Goal: Task Accomplishment & Management: Use online tool/utility

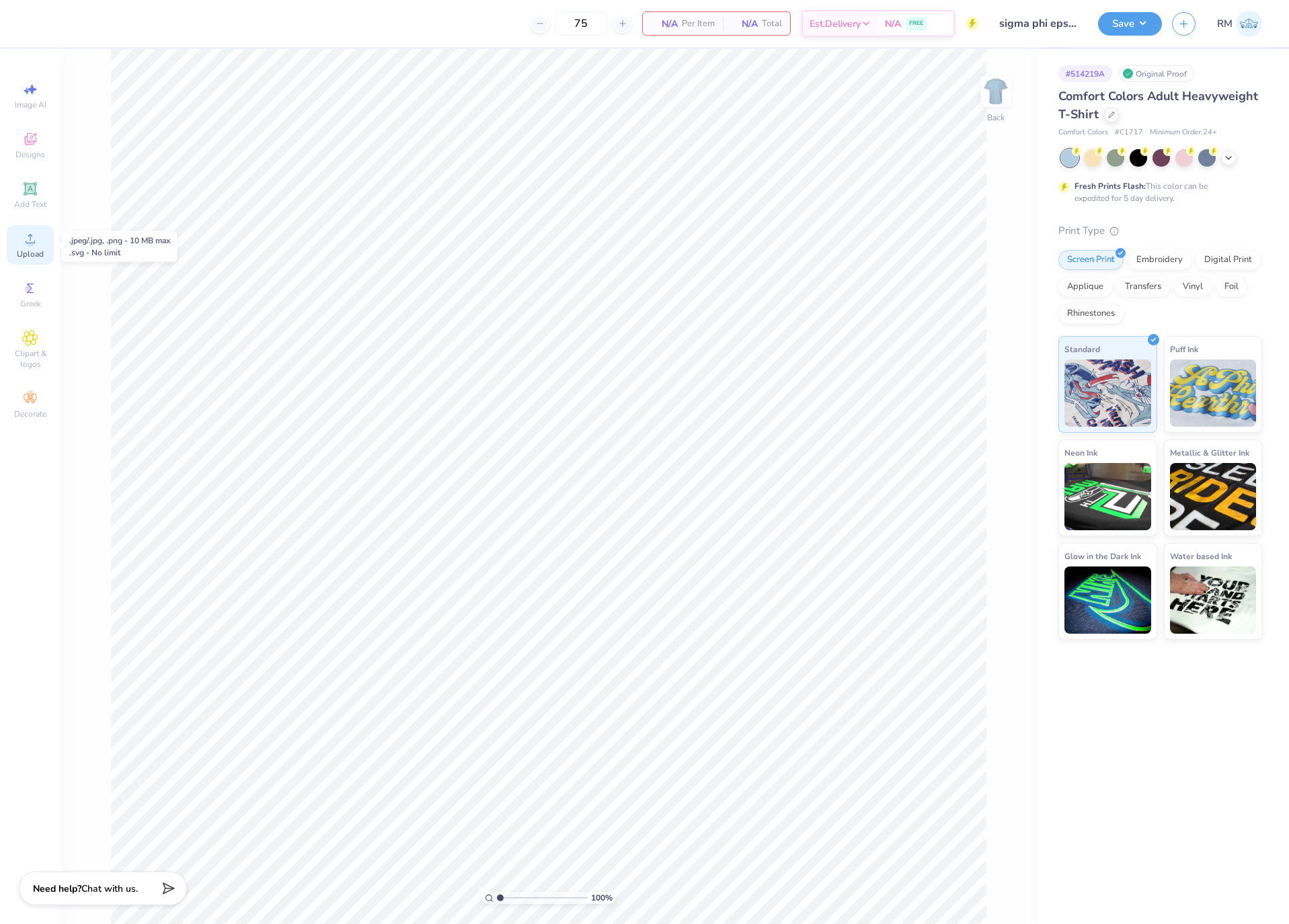
click at [35, 242] on icon at bounding box center [31, 239] width 16 height 16
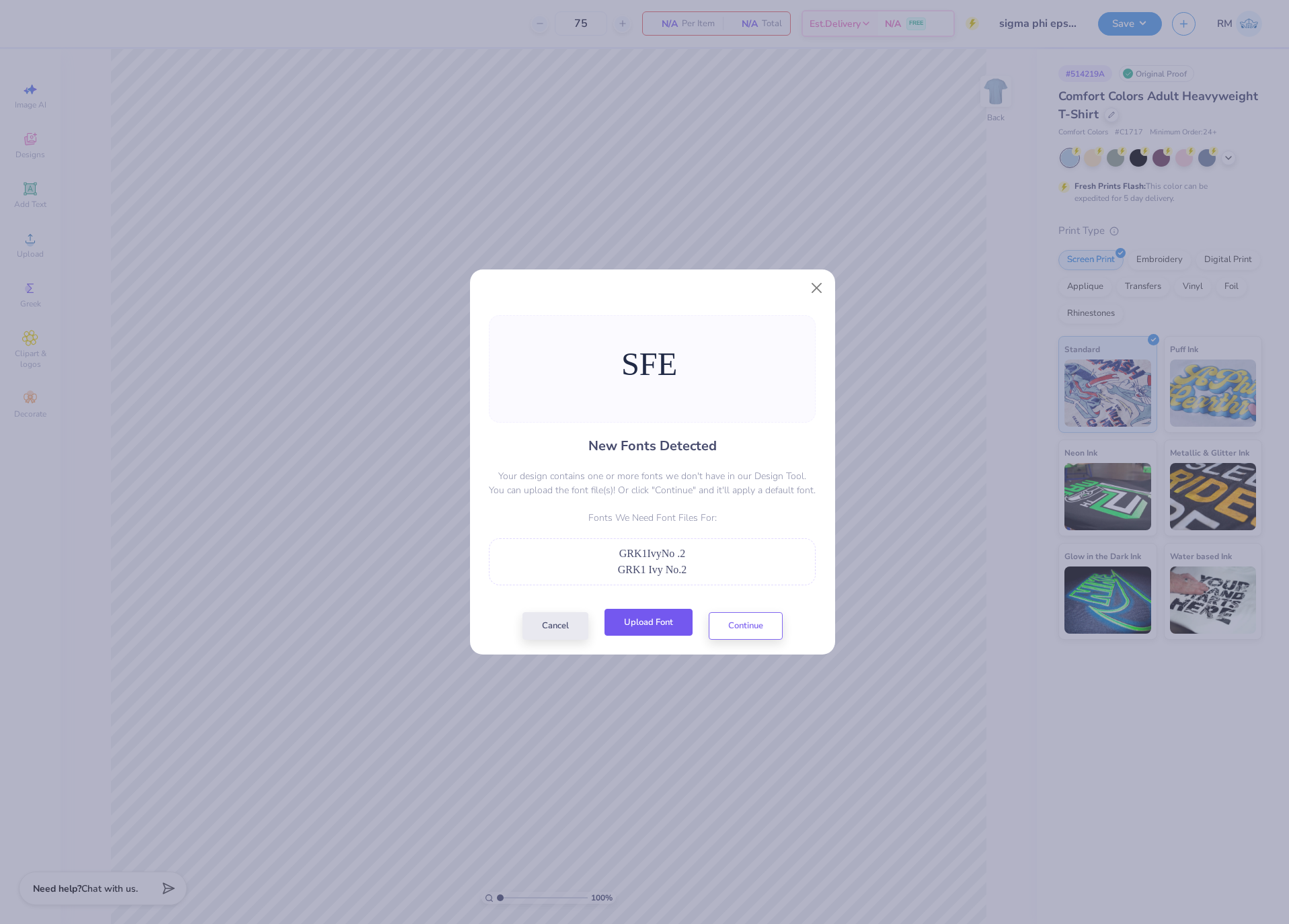
click at [666, 626] on button "Upload Font" at bounding box center [648, 623] width 88 height 27
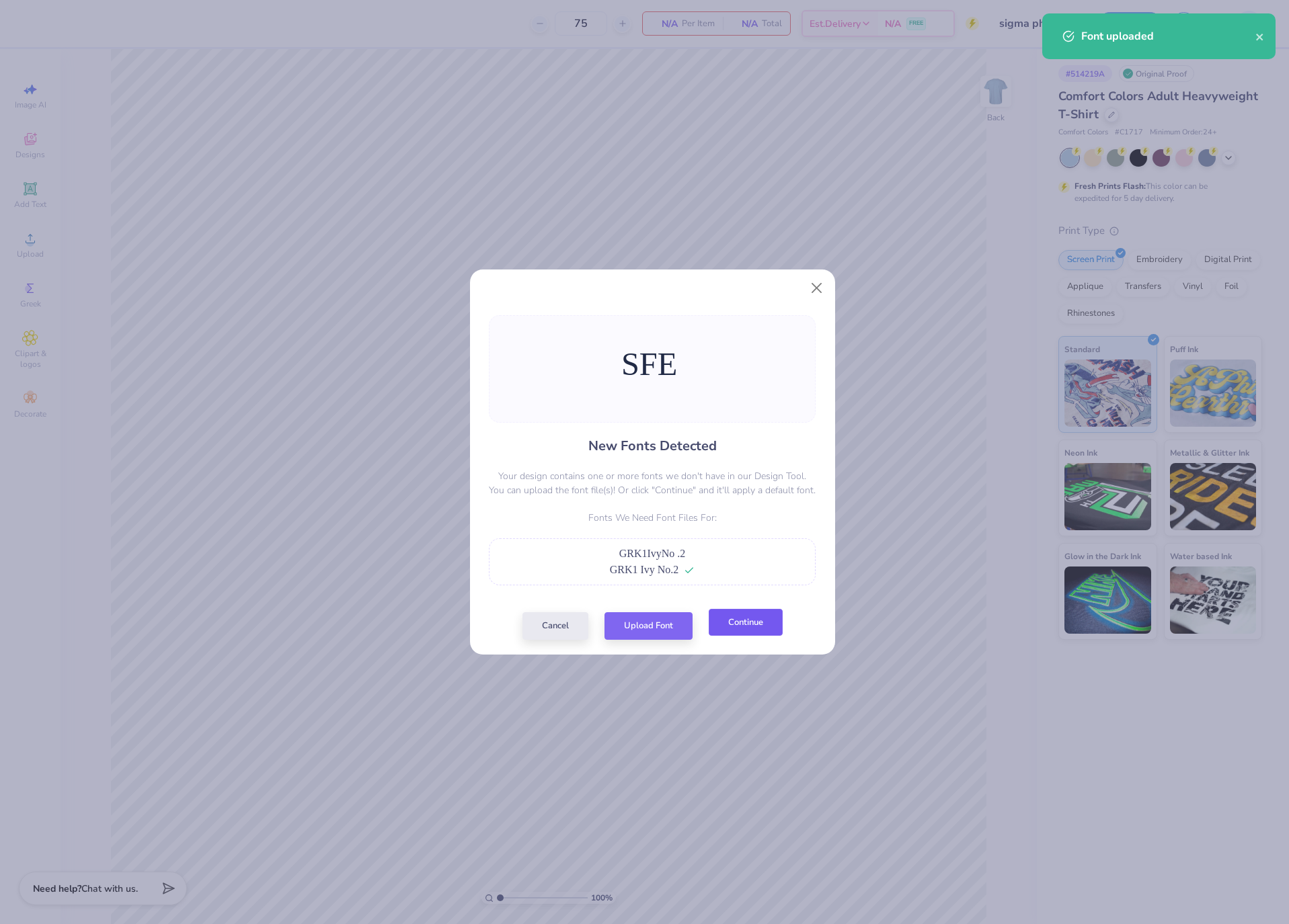
click at [736, 624] on button "Continue" at bounding box center [746, 623] width 74 height 27
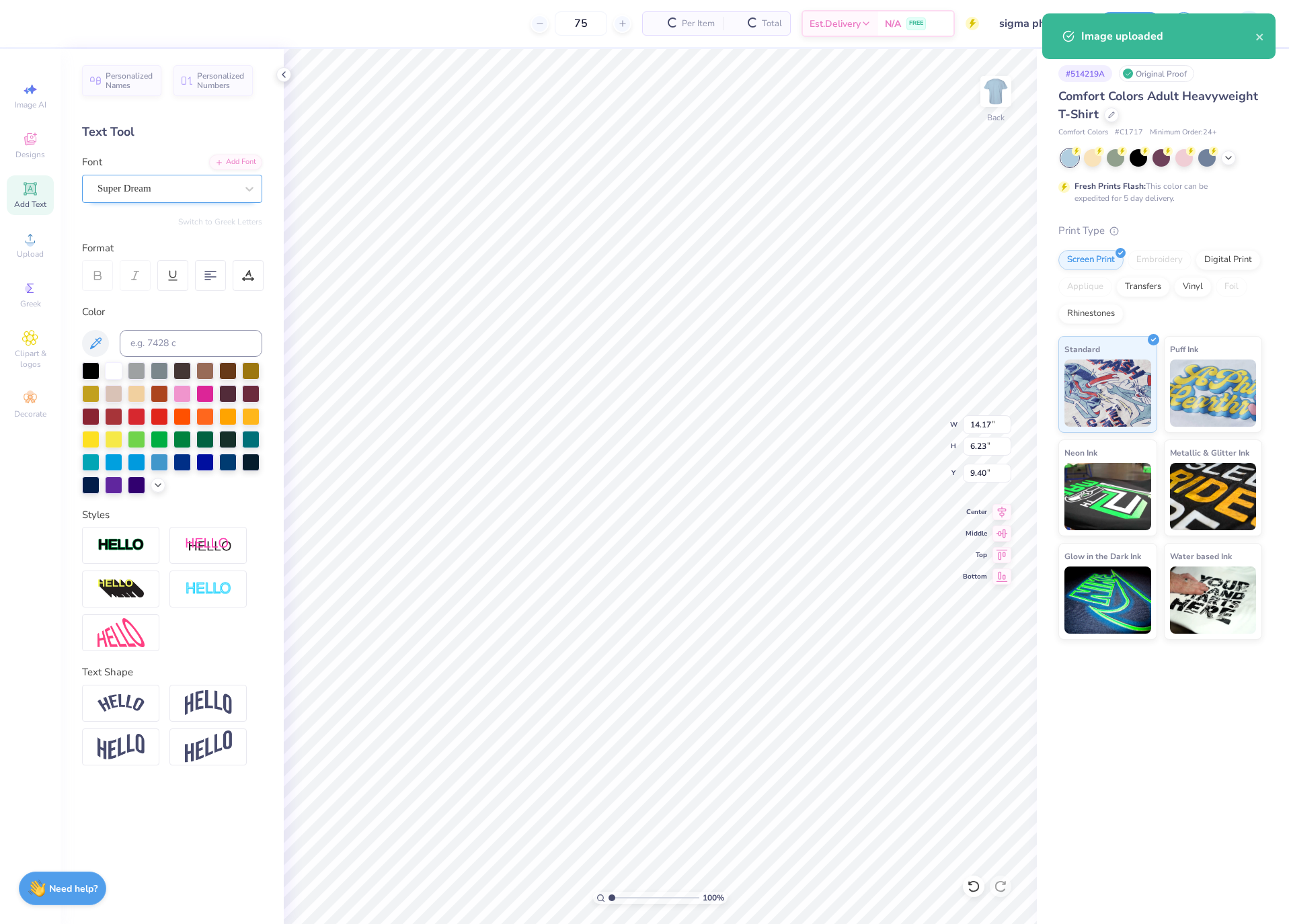
click at [213, 198] on div at bounding box center [166, 189] width 138 height 18
type input "14.14"
type input "5.22"
type input "10.39"
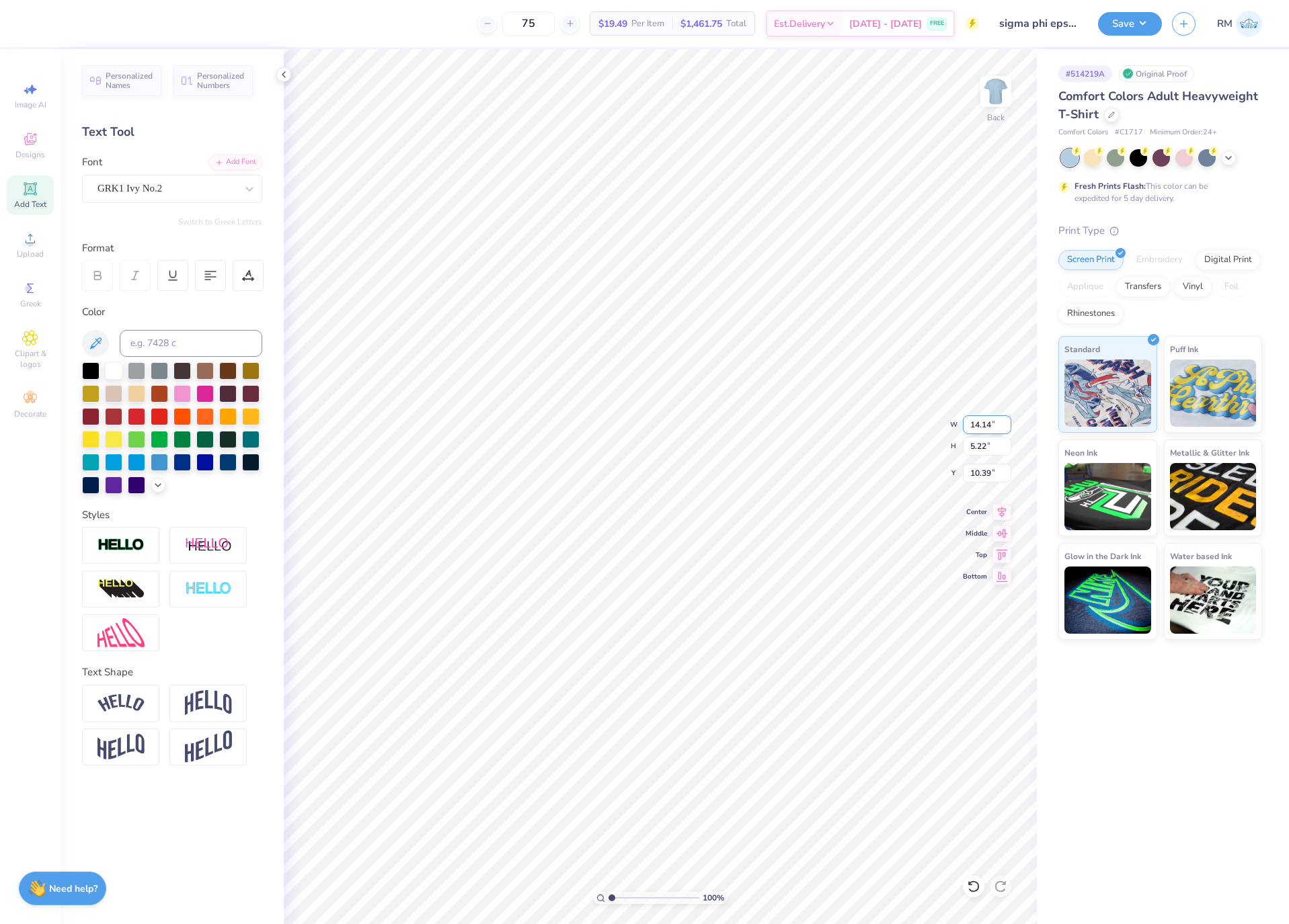
click at [987, 430] on input "14.14" at bounding box center [988, 425] width 49 height 19
type input "3.50"
type input "1.29"
type input "12.36"
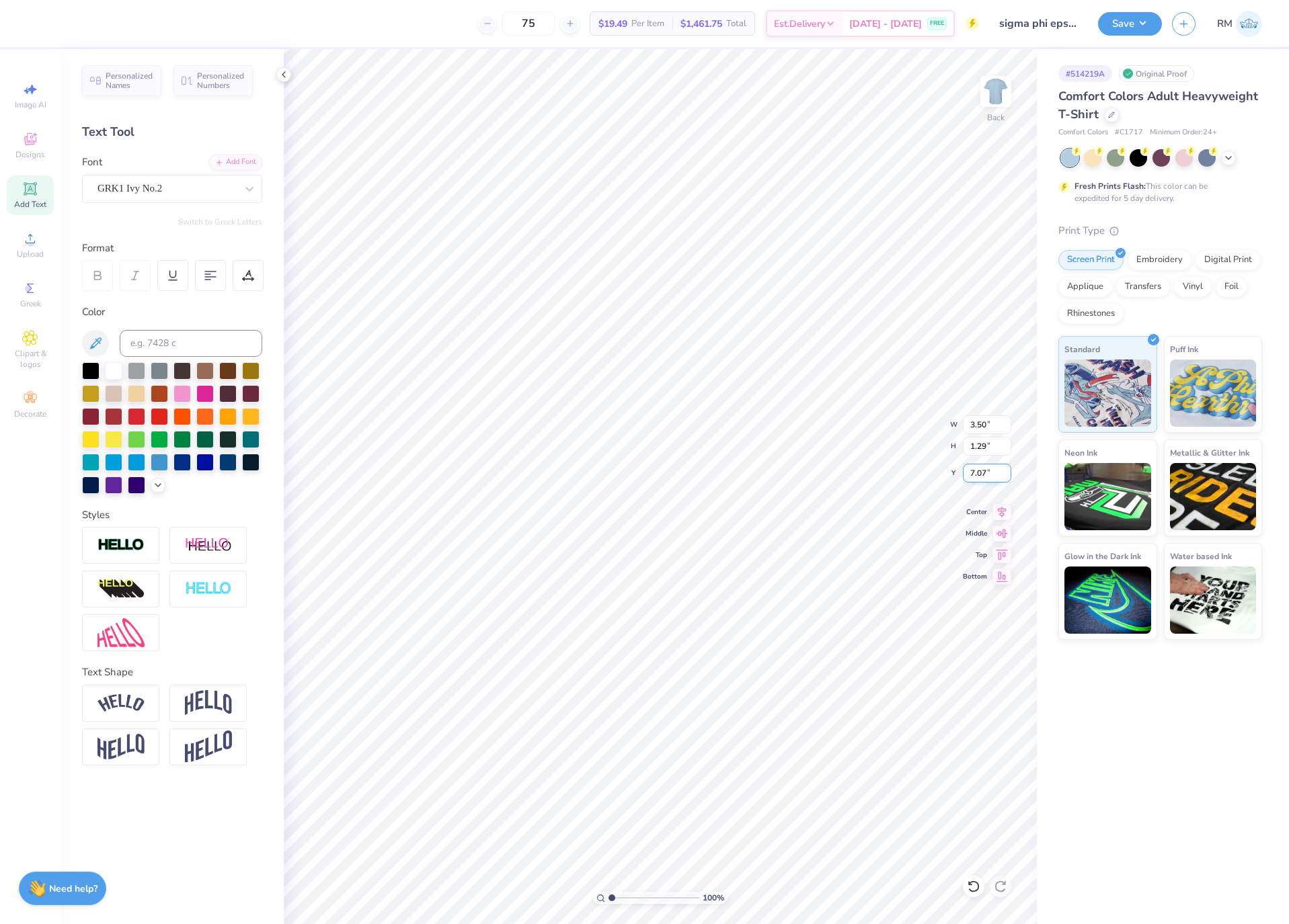
click at [974, 468] on input "7.07" at bounding box center [988, 473] width 49 height 19
type input "3.00"
click at [1000, 96] on img at bounding box center [995, 90] width 53 height 53
click at [37, 247] on icon at bounding box center [31, 239] width 16 height 16
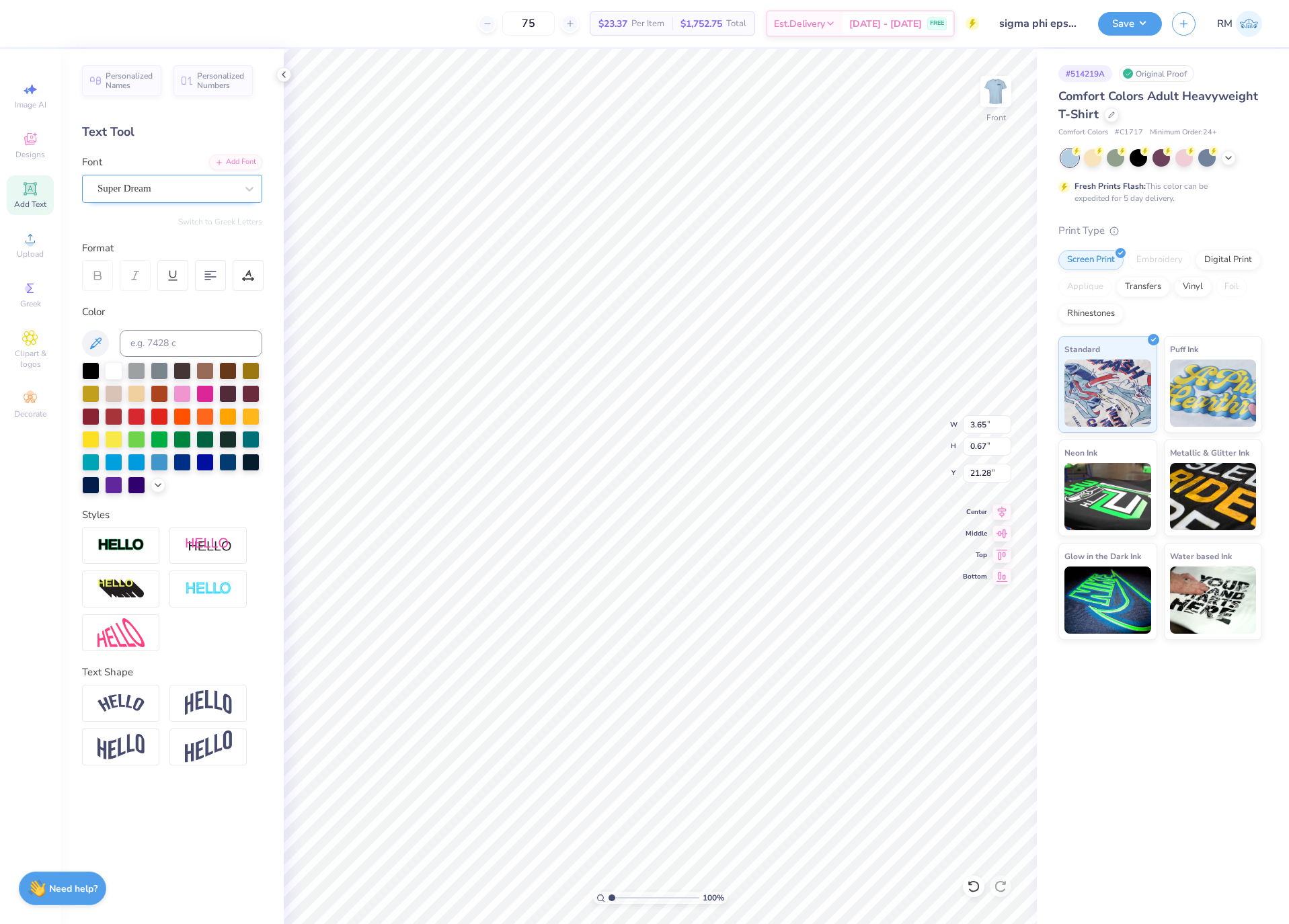
click at [180, 187] on div "Super Dream" at bounding box center [166, 188] width 141 height 21
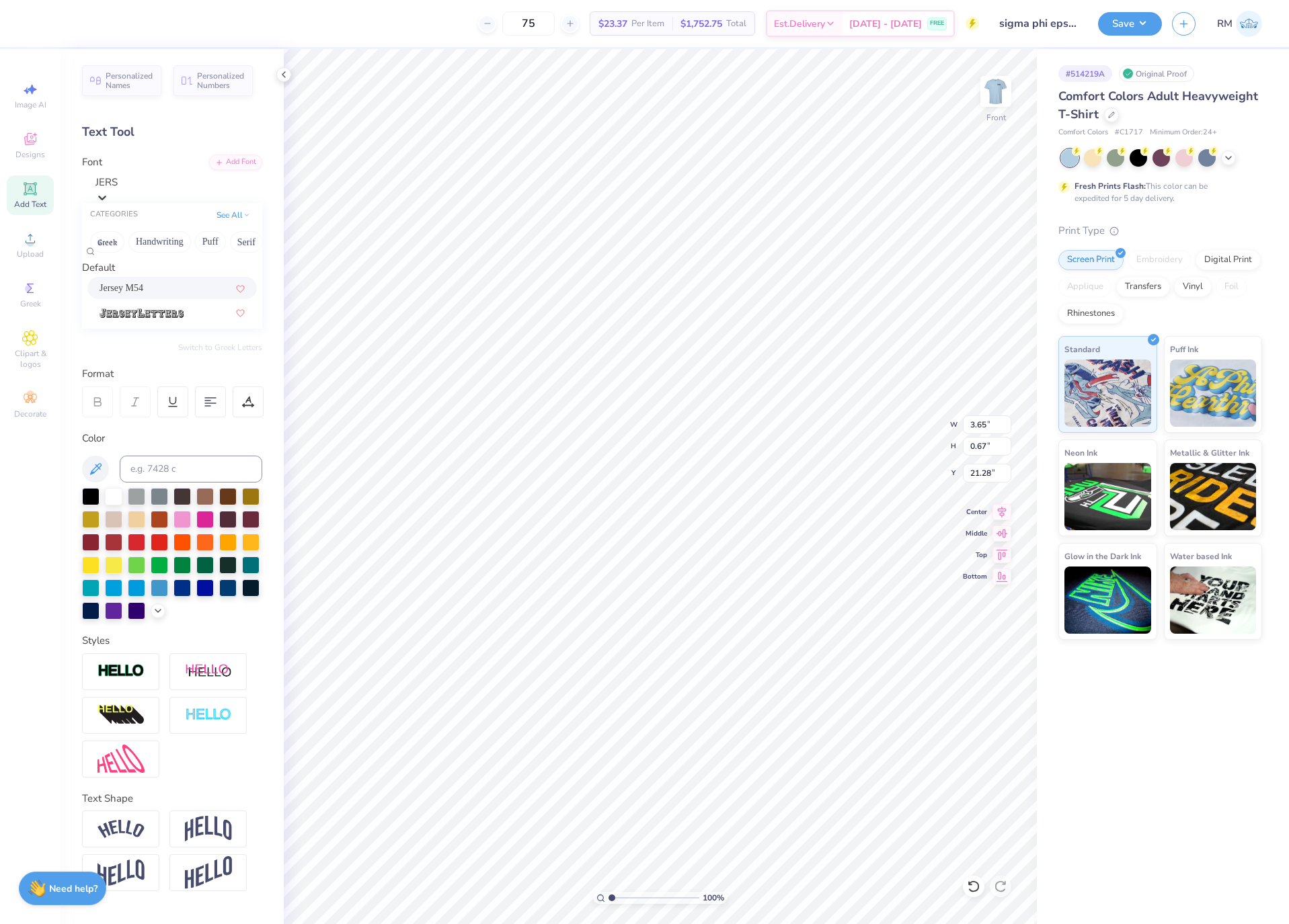
click at [183, 291] on div "Jersey M54" at bounding box center [172, 288] width 146 height 14
type input "JERS"
type input "3.23"
type input "0.69"
type input "21.33"
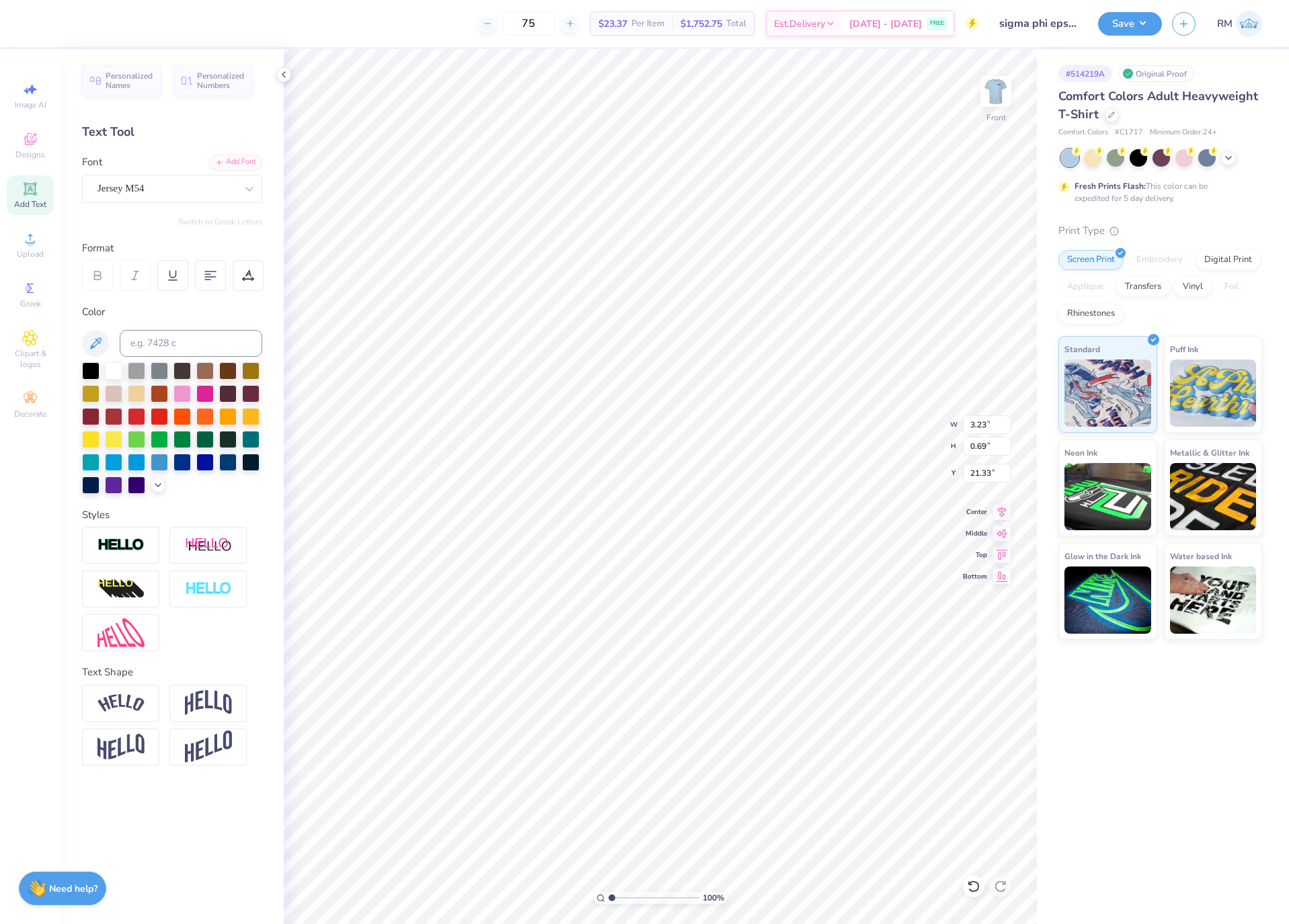
type input "11.50"
type input "1.33"
type input "20.08"
click at [208, 200] on div "Super Dream" at bounding box center [172, 188] width 180 height 28
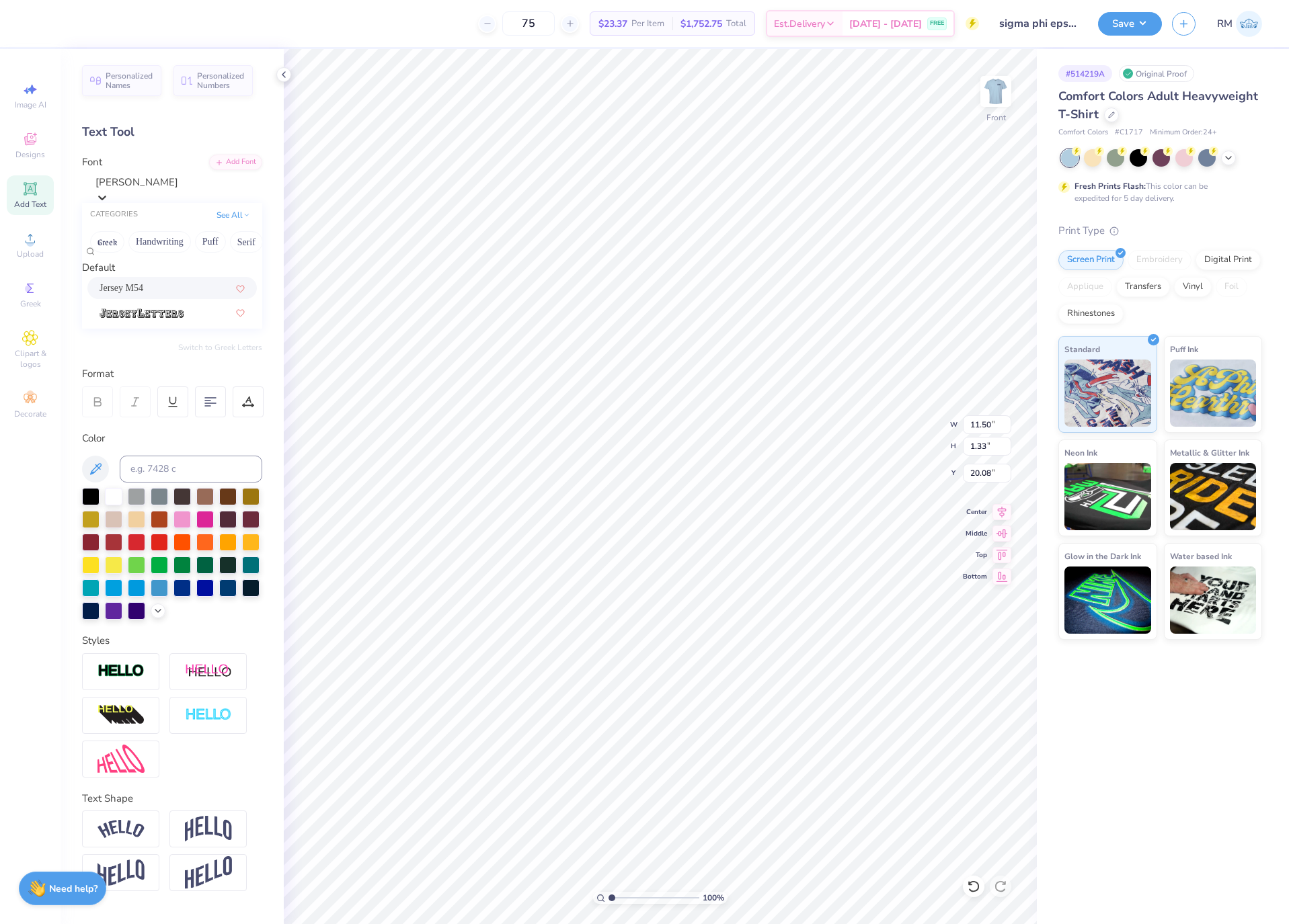
click at [159, 295] on div "Jersey M54" at bounding box center [172, 288] width 146 height 14
type input "[PERSON_NAME]"
type input "10.08"
type input "1.09"
type input "20.16"
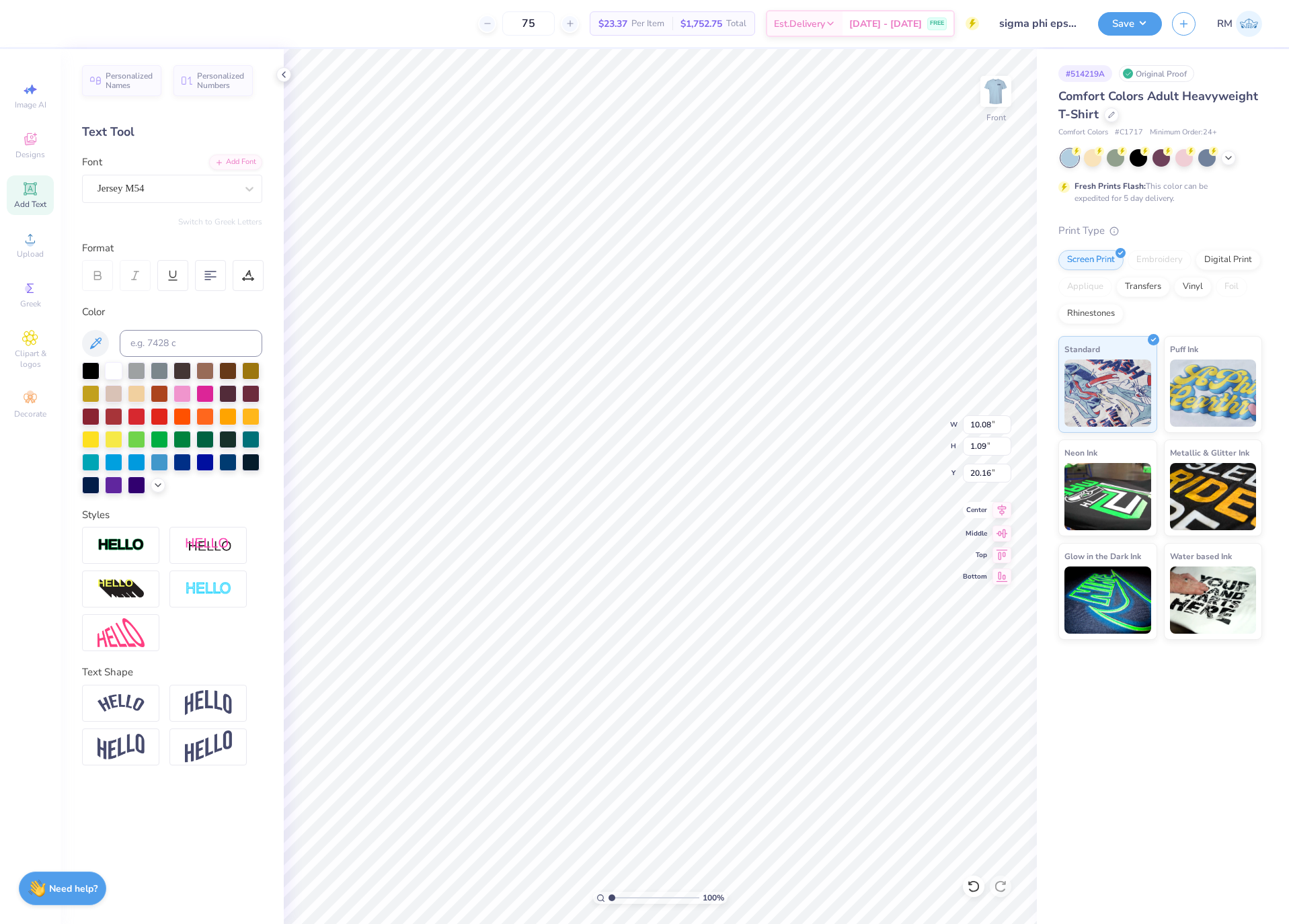
click at [999, 507] on icon at bounding box center [1001, 510] width 19 height 16
type input "3.23"
type input "0.69"
type input "21.33"
click at [1005, 514] on icon at bounding box center [1001, 510] width 19 height 16
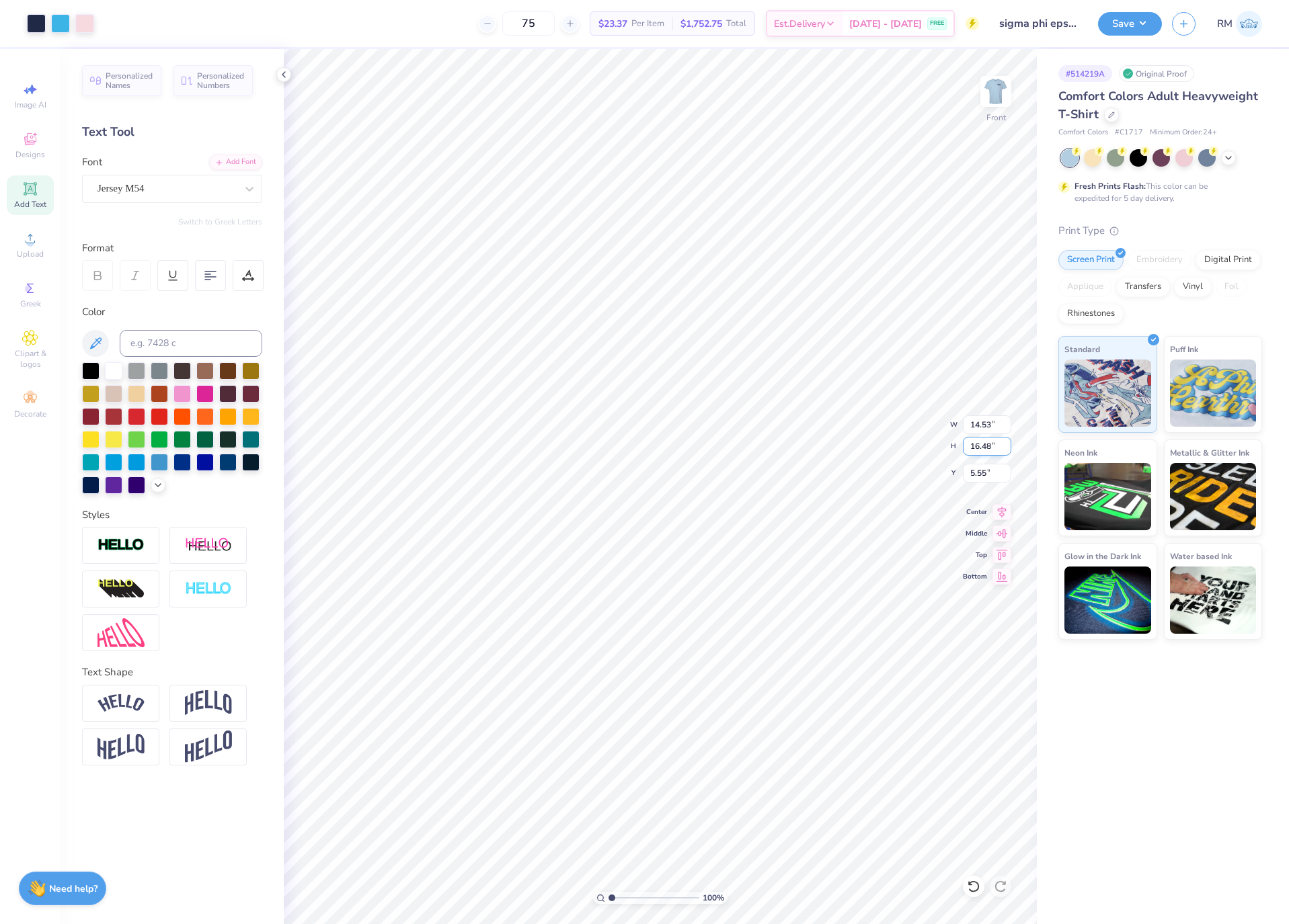
click at [988, 437] on input "16.48" at bounding box center [988, 446] width 49 height 19
click at [985, 424] on input "14.53" at bounding box center [988, 425] width 49 height 19
type input "12.50"
type input "14.17"
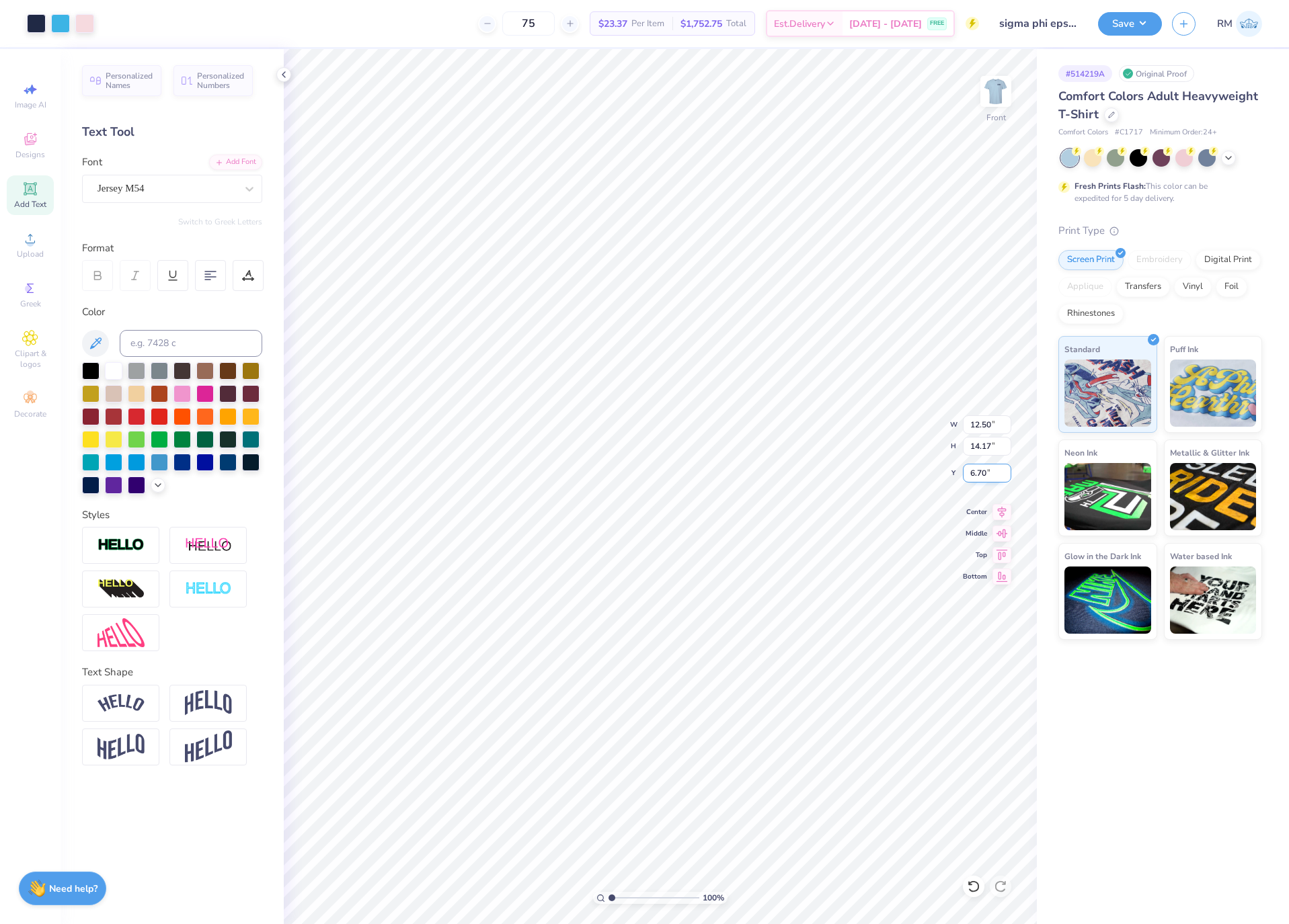
click at [992, 476] on input "6.70" at bounding box center [988, 473] width 49 height 19
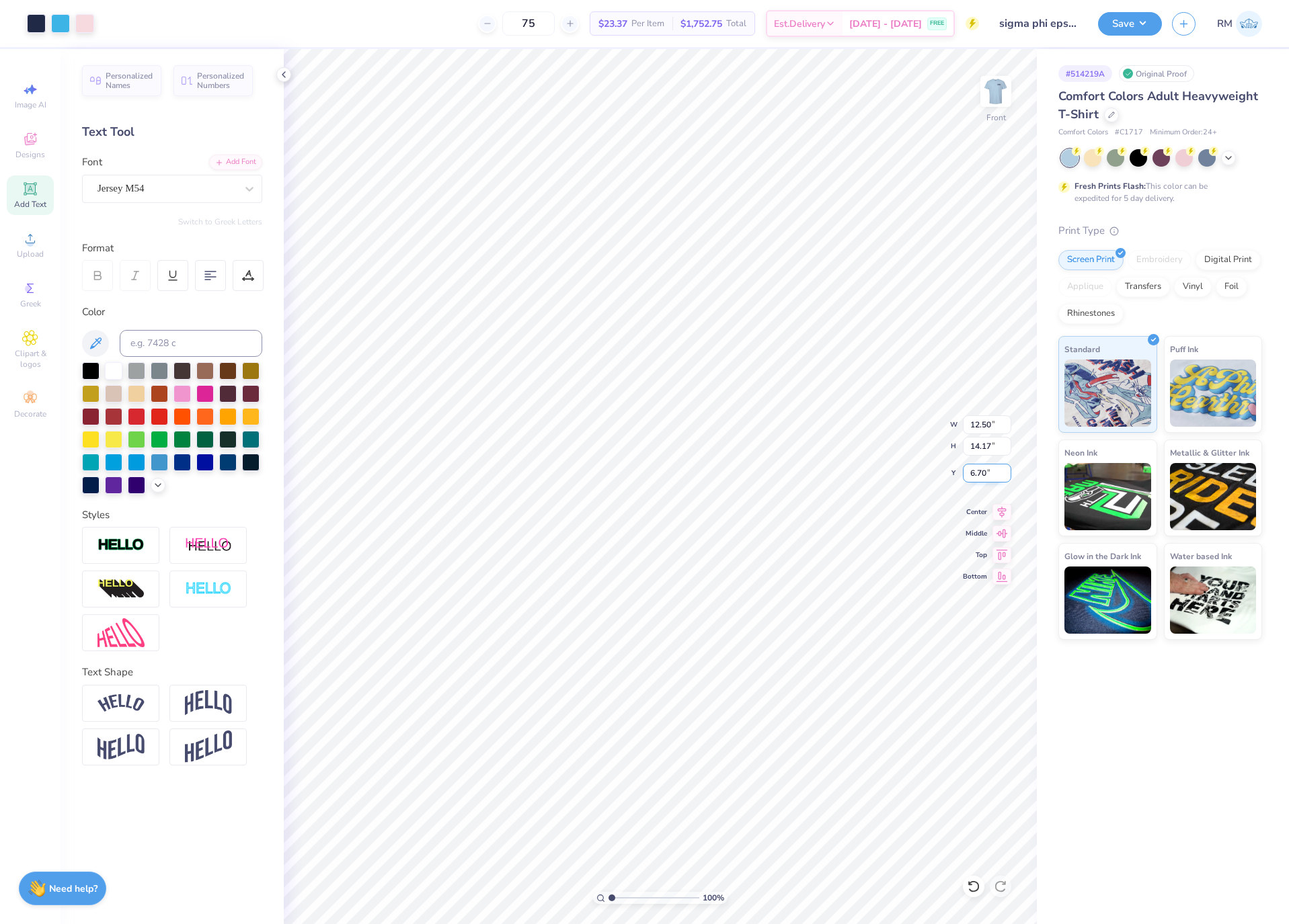
click at [992, 476] on input "6.70" at bounding box center [988, 473] width 49 height 19
type input "3.00"
click at [1123, 20] on button "Save" at bounding box center [1130, 22] width 64 height 24
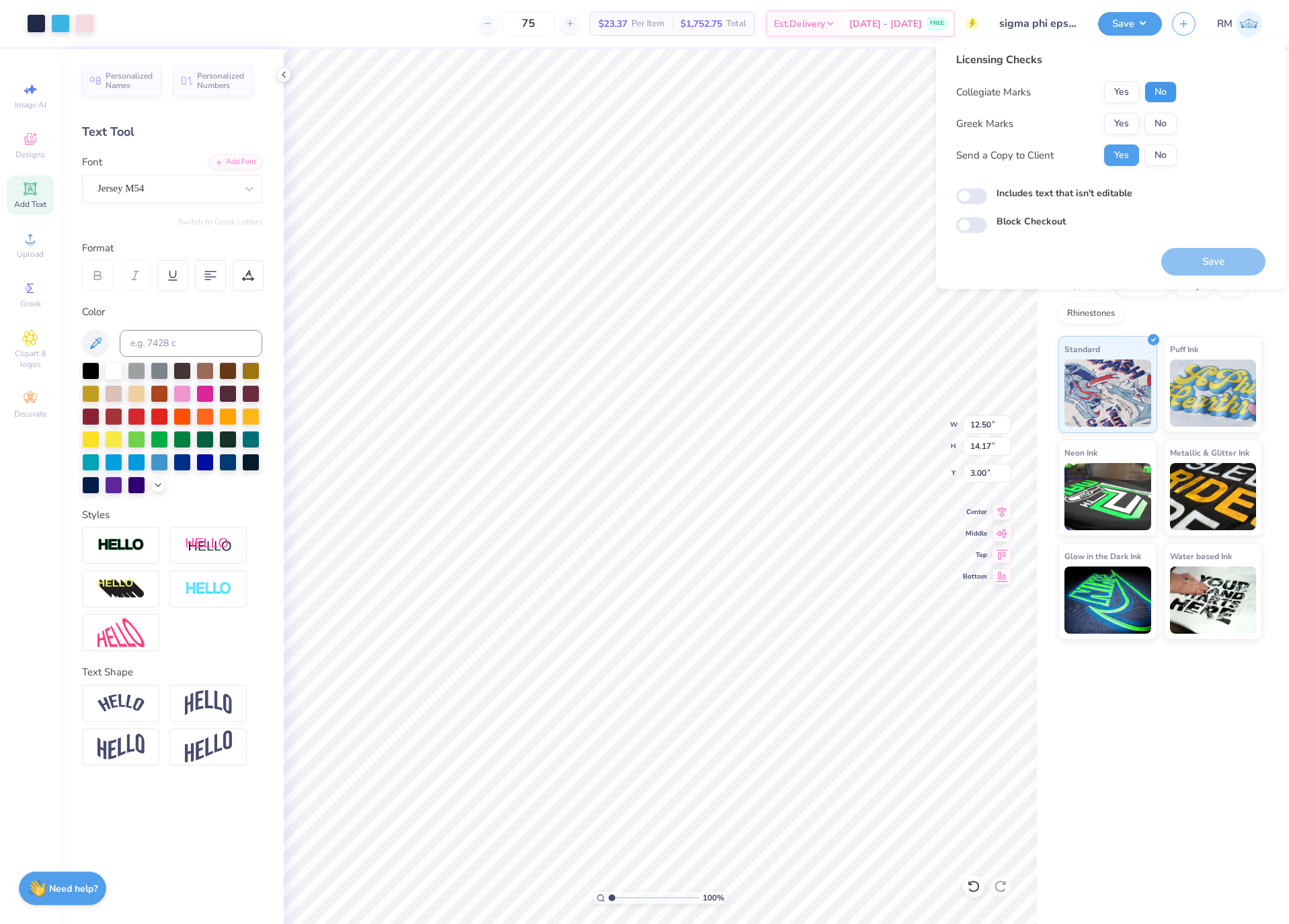
click at [1174, 93] on button "No" at bounding box center [1161, 92] width 33 height 22
click at [1123, 125] on button "Yes" at bounding box center [1122, 124] width 35 height 22
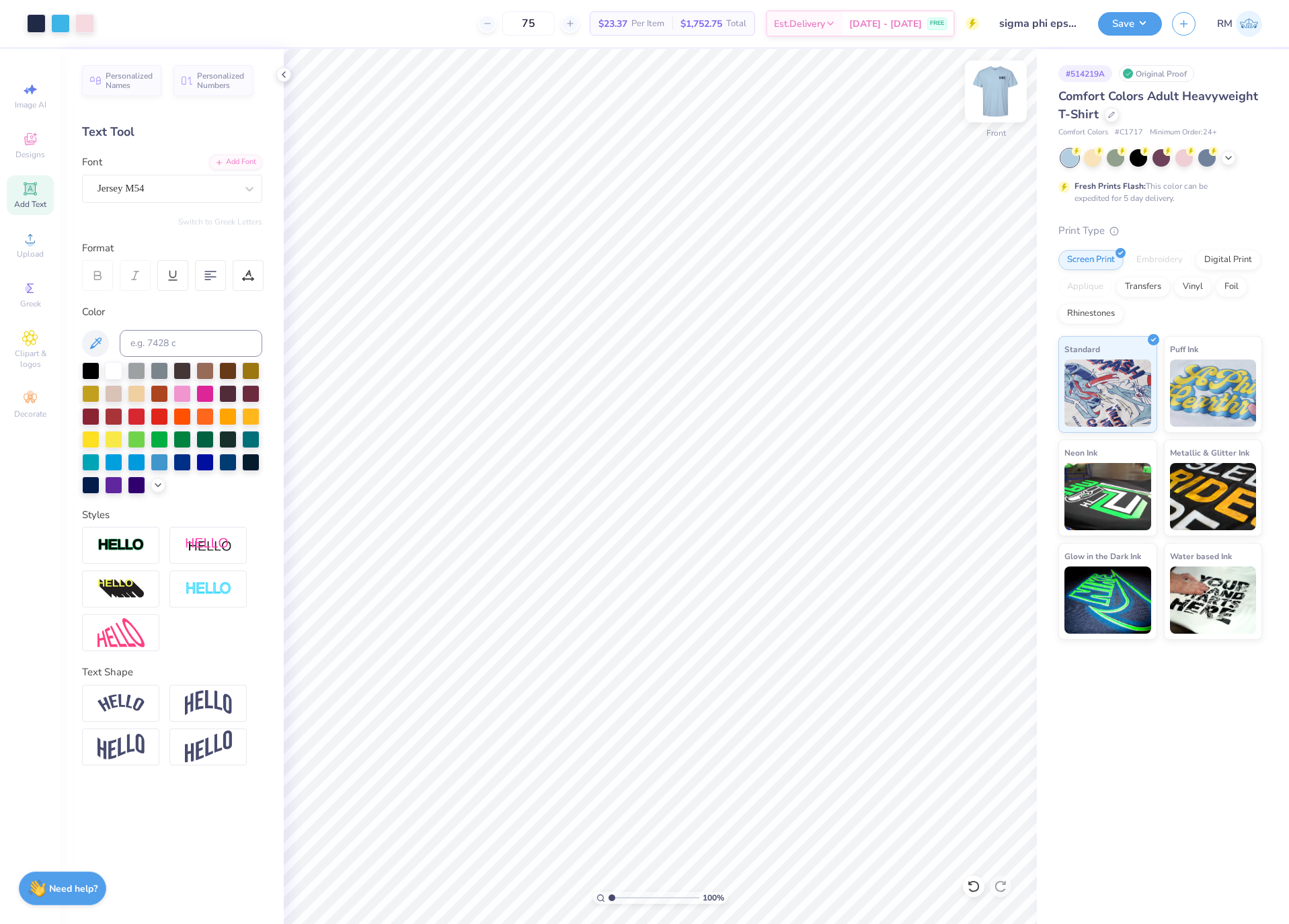
click at [998, 87] on img at bounding box center [995, 90] width 53 height 53
click at [1136, 33] on button "Save" at bounding box center [1130, 22] width 64 height 24
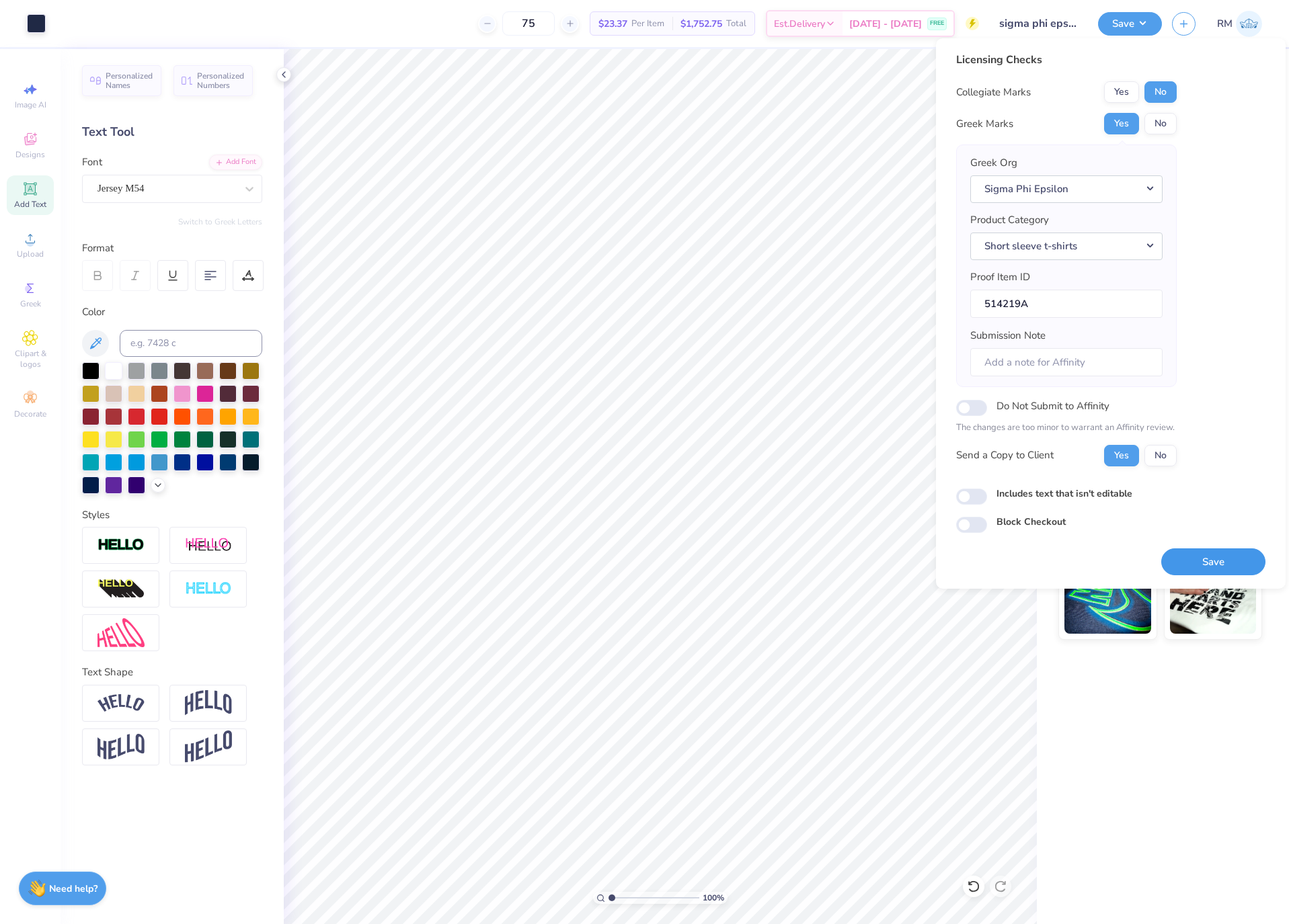
click at [1225, 552] on button "Save" at bounding box center [1213, 562] width 104 height 27
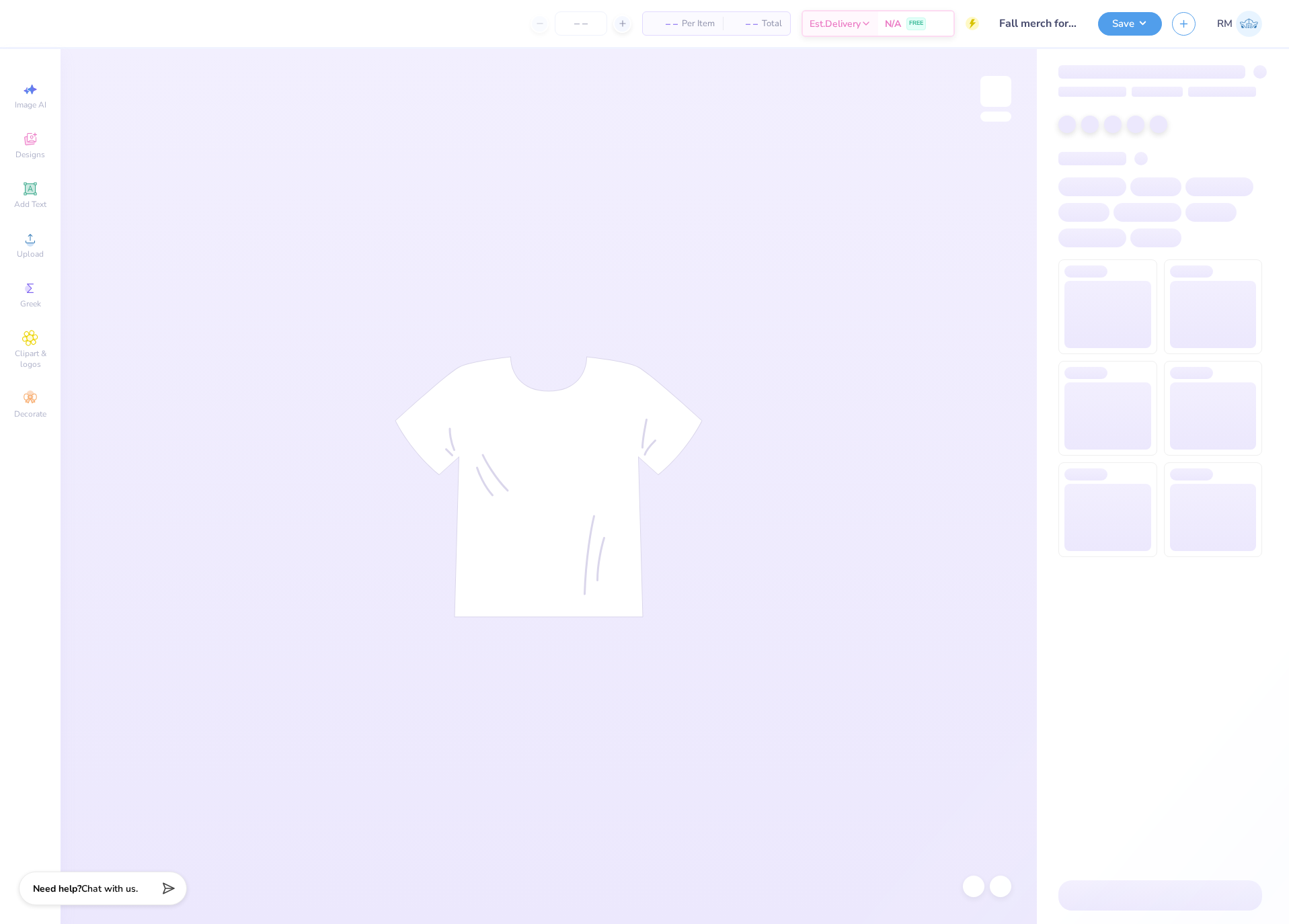
type input "Fall merch for Sigma Phi Epsilon"
type input "12"
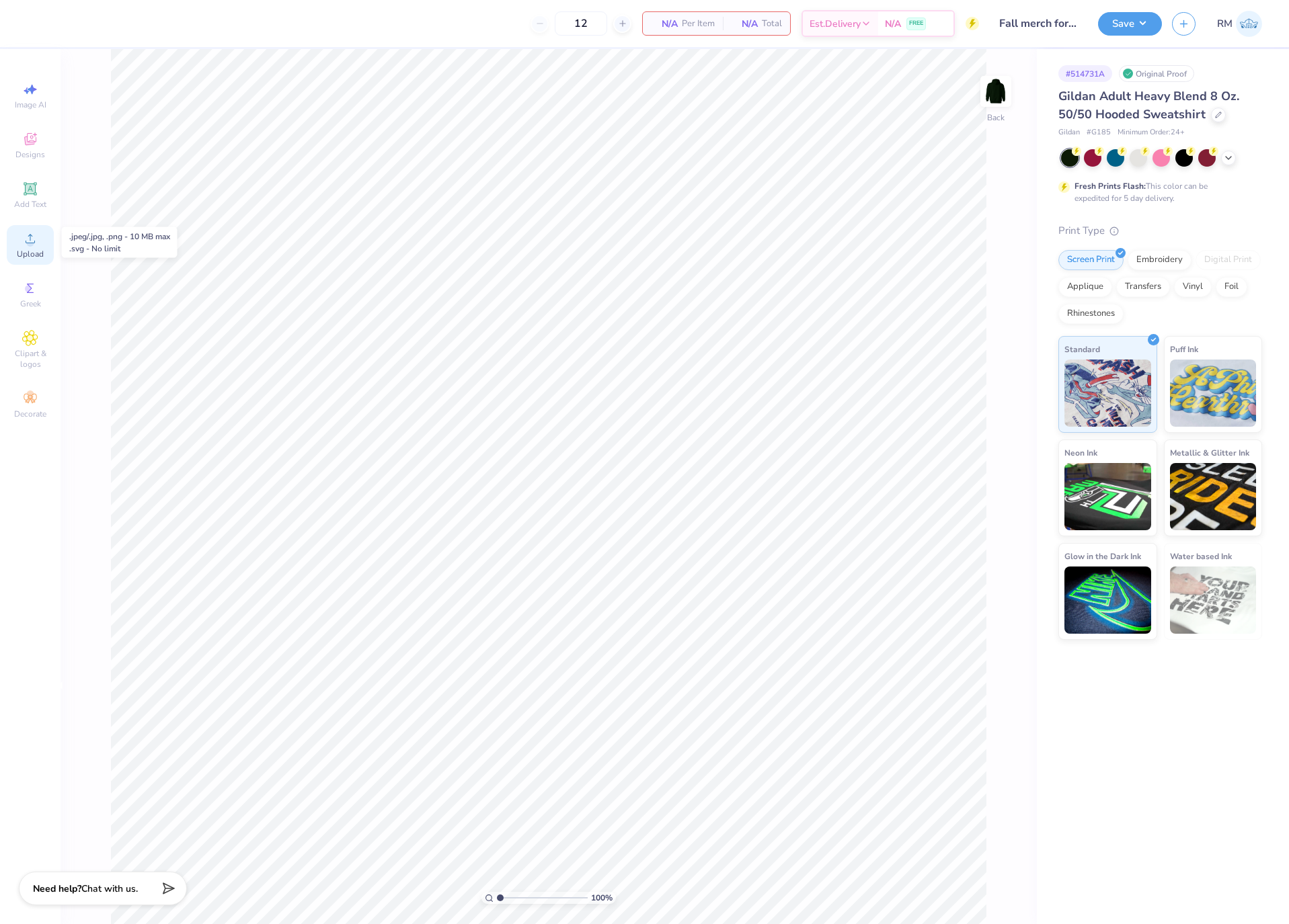
click at [39, 252] on span "Upload" at bounding box center [31, 254] width 27 height 11
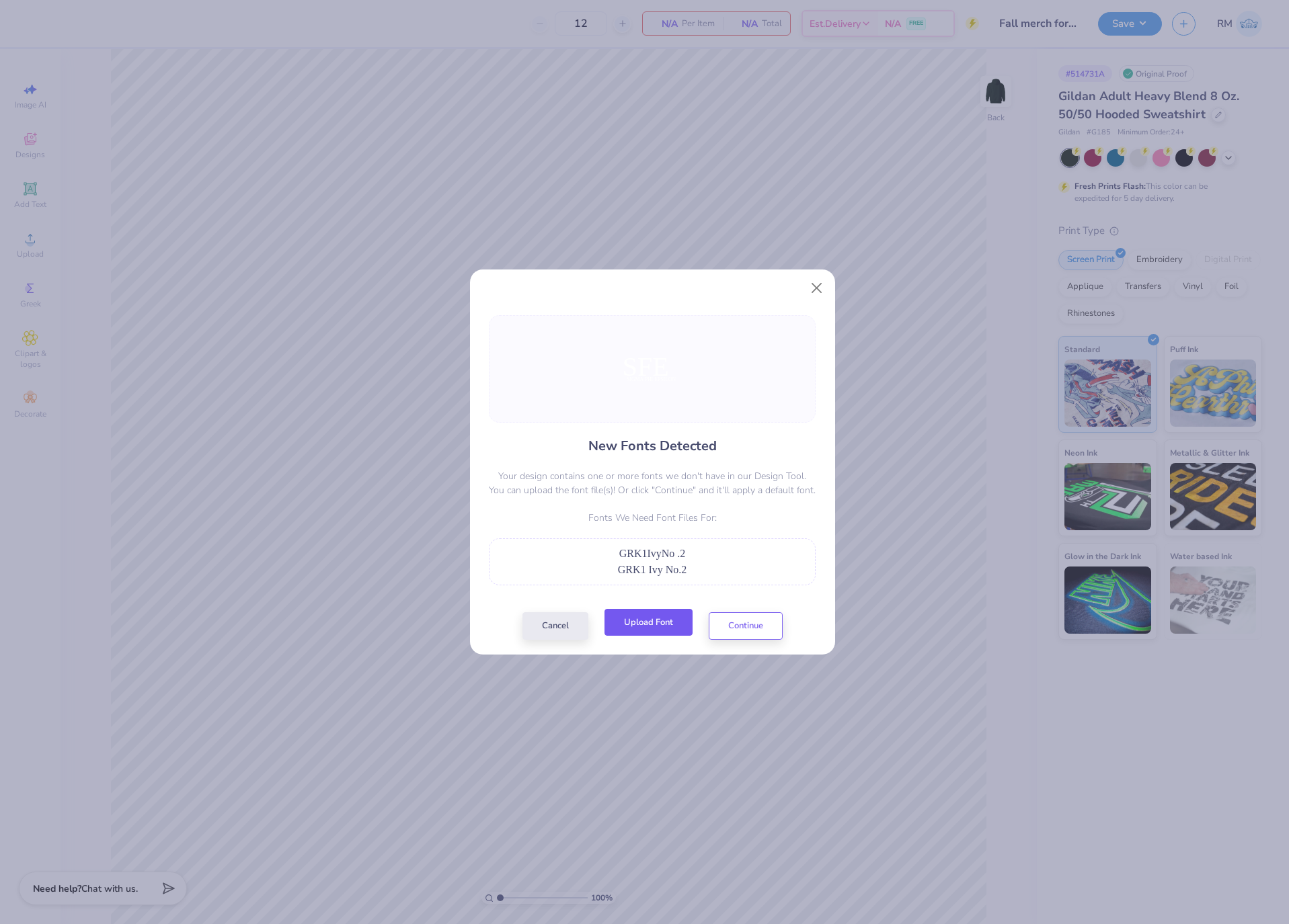
click at [636, 631] on button "Upload Font" at bounding box center [648, 623] width 88 height 27
click at [763, 630] on button "Continue" at bounding box center [746, 623] width 74 height 27
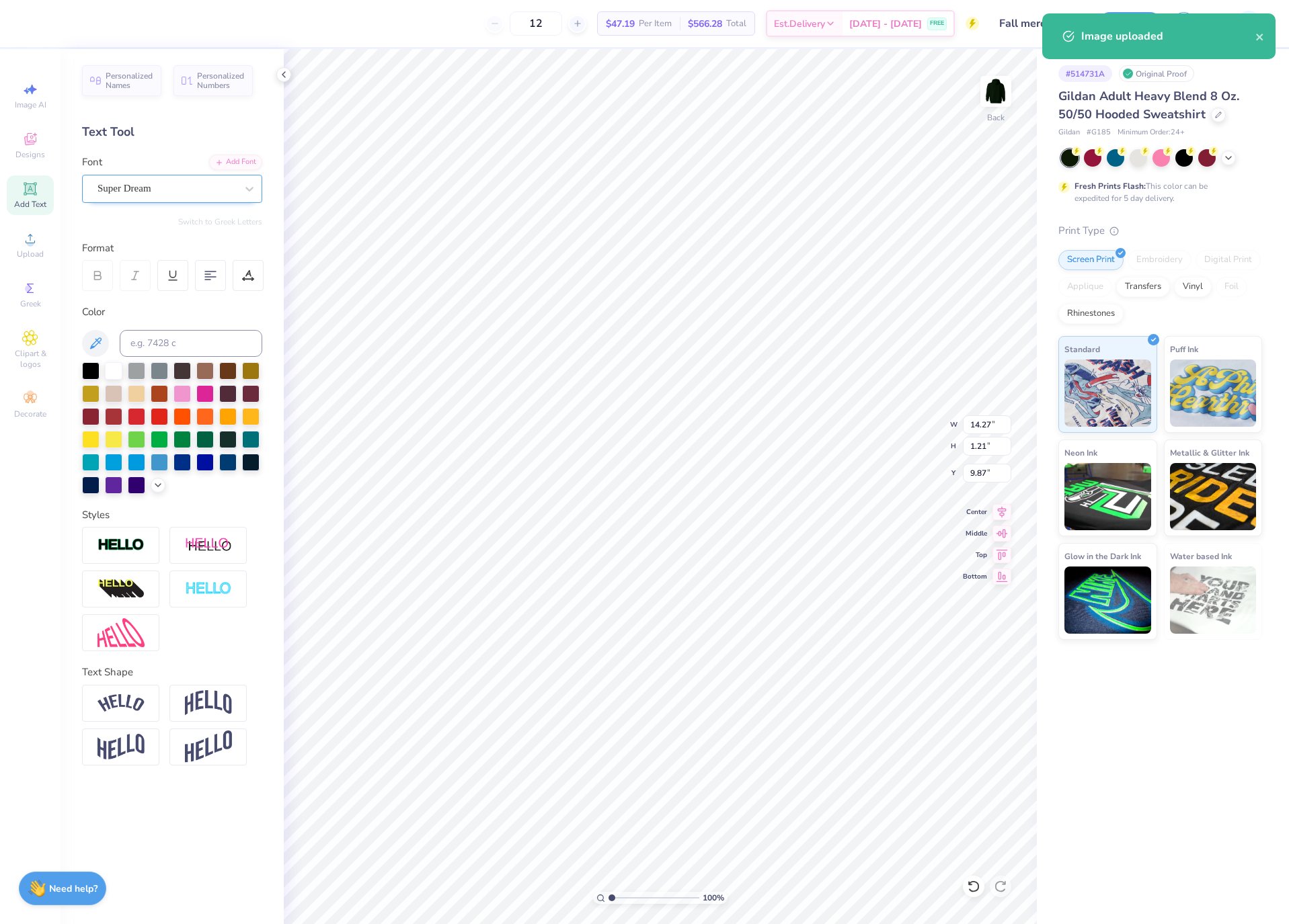
click at [125, 185] on div "Super Dream" at bounding box center [166, 188] width 141 height 21
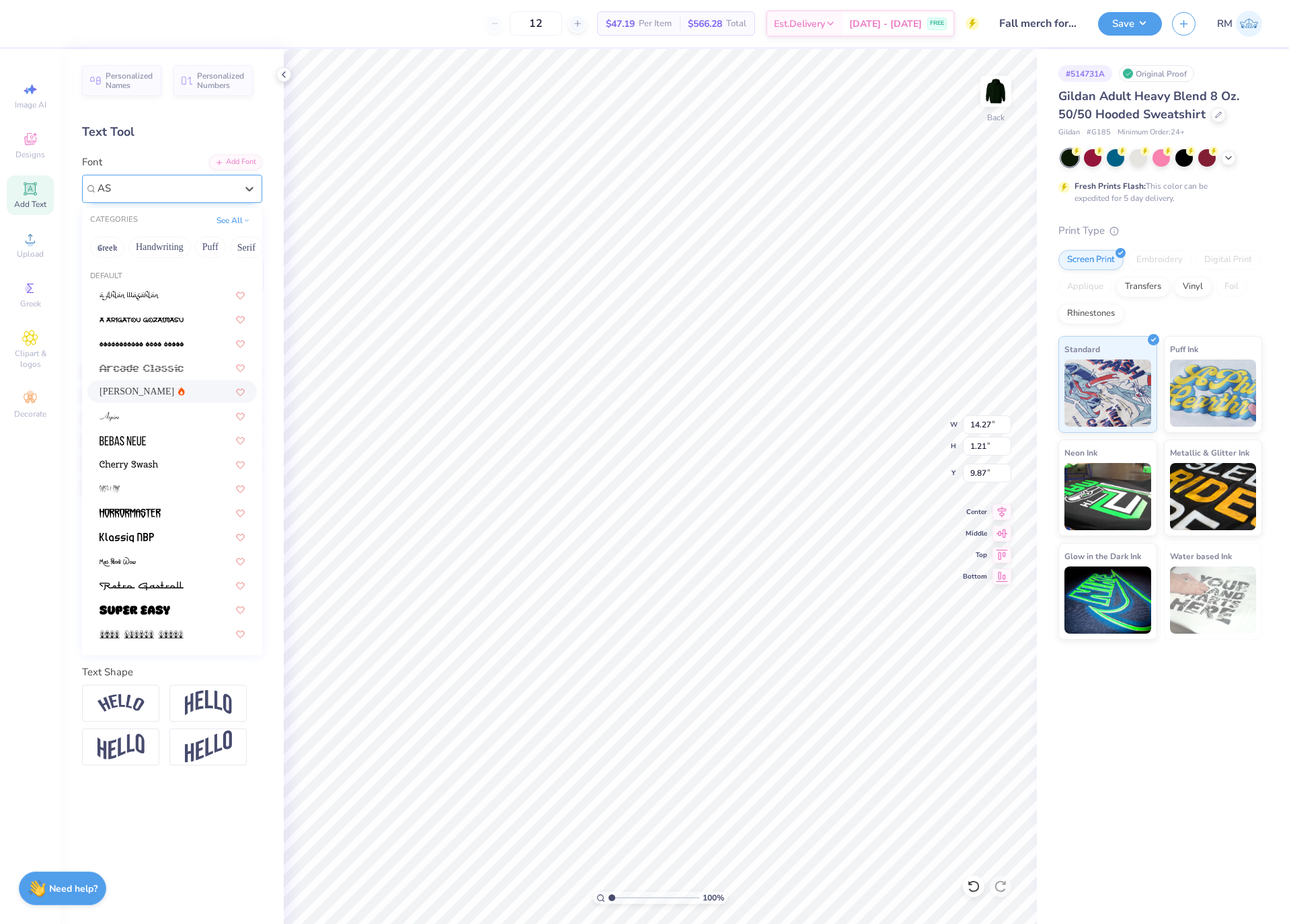
click at [170, 383] on div "[PERSON_NAME]" at bounding box center [172, 391] width 169 height 23
type input "AS"
type input "14.82"
type input "1.18"
type input "9.98"
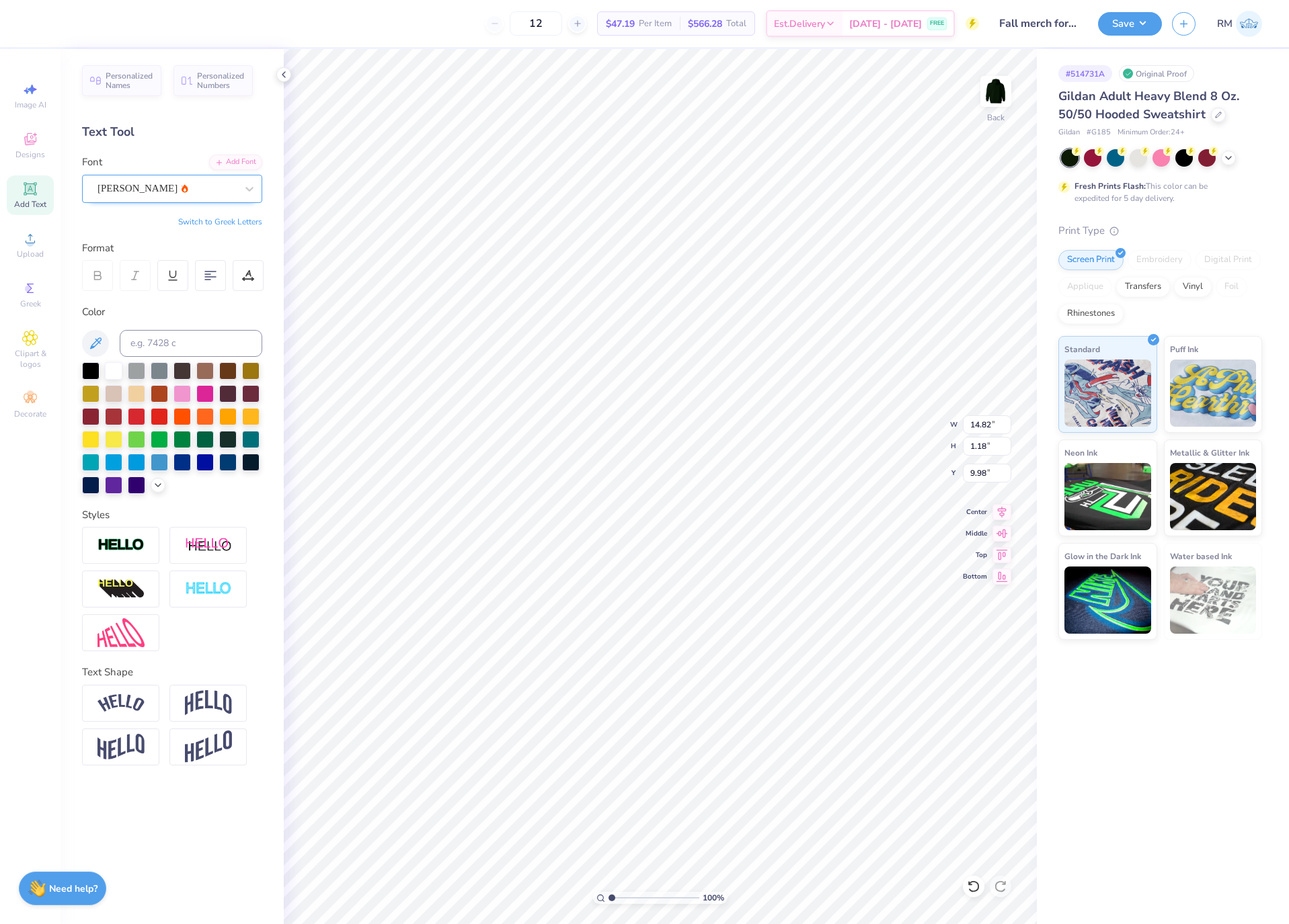
type input "13.74"
type input "6.04"
type input "3.44"
click at [135, 193] on div "Super Dream" at bounding box center [166, 188] width 141 height 21
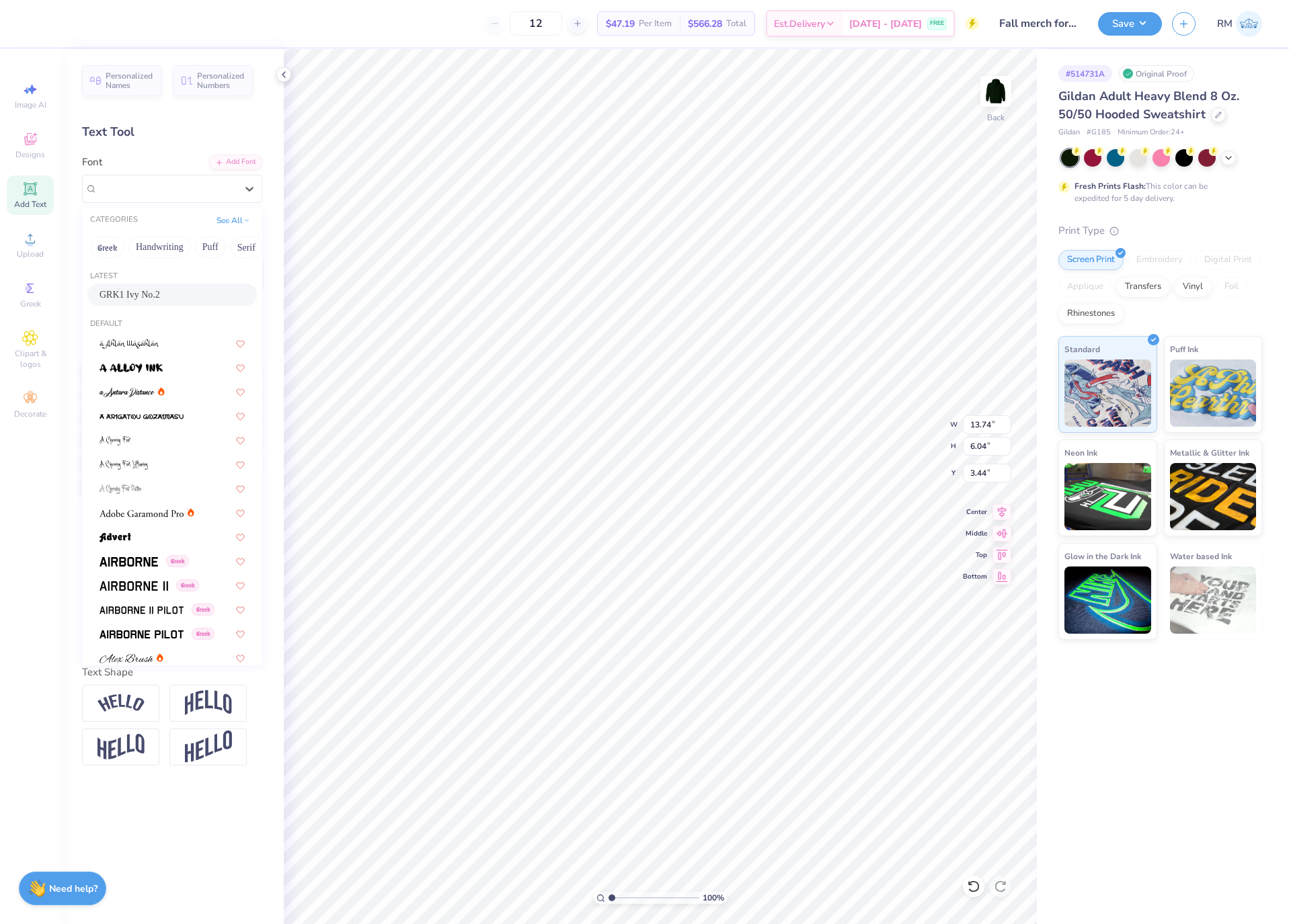
click at [168, 292] on div "GRK1 Ivy No.2" at bounding box center [172, 295] width 146 height 14
type input "15.42"
type input "5.69"
type input "4.17"
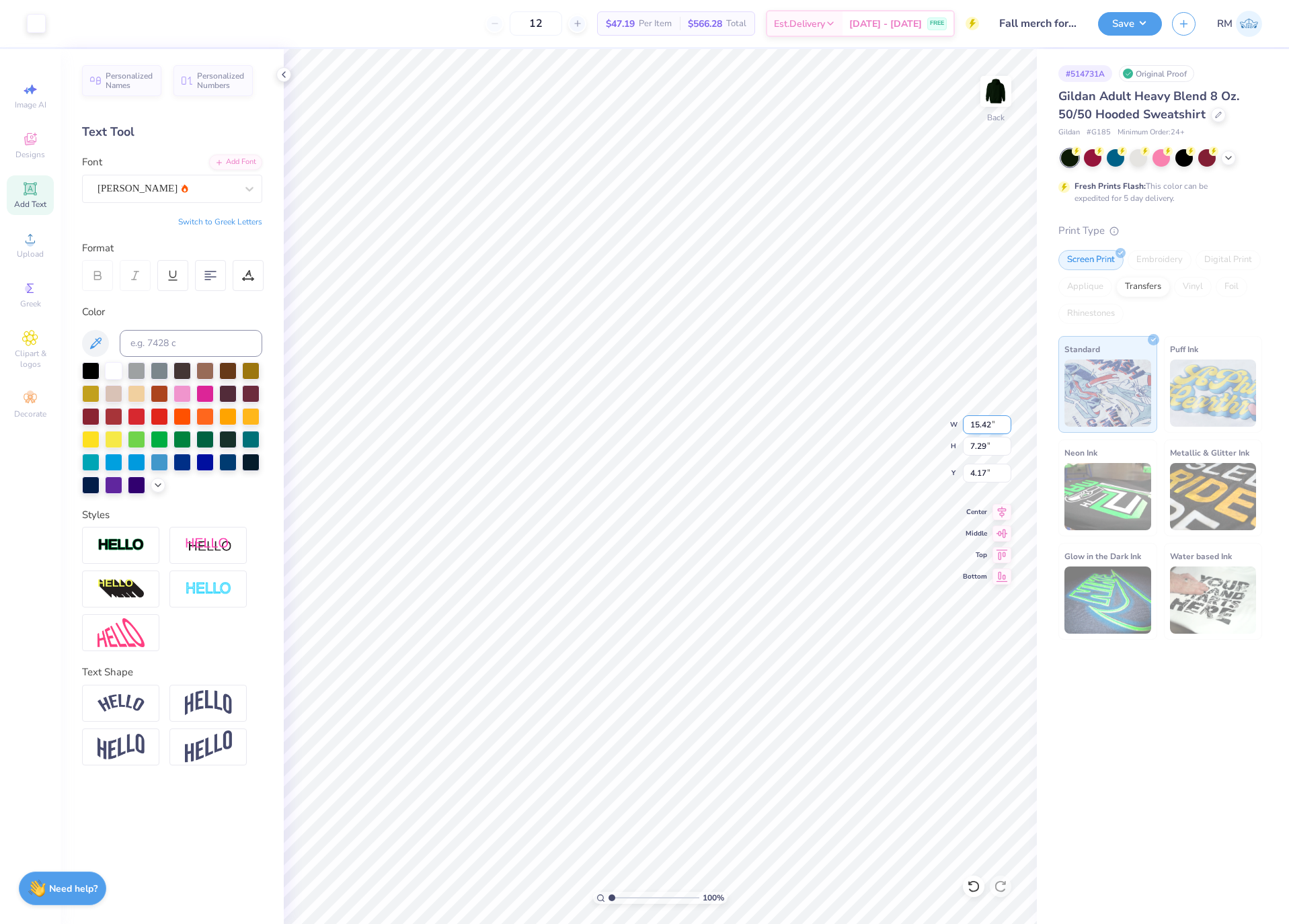
click at [982, 420] on input "15.42" at bounding box center [988, 425] width 49 height 19
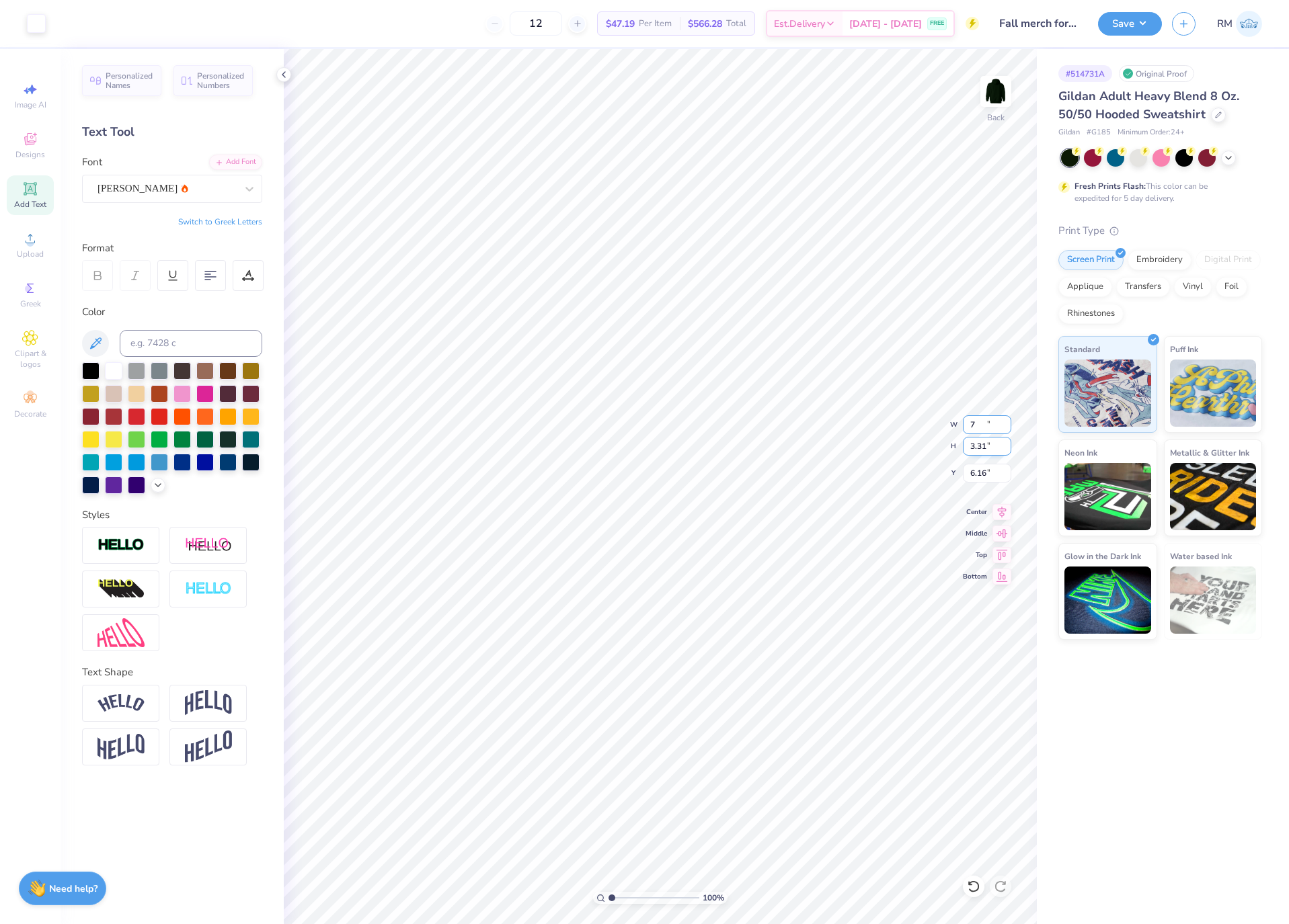
type input "7.00"
type input "3.31"
click at [980, 476] on input "6.16" at bounding box center [988, 473] width 49 height 19
click at [980, 476] on input "6.16" at bounding box center [988, 473] width 49 height 19
type input "3.00"
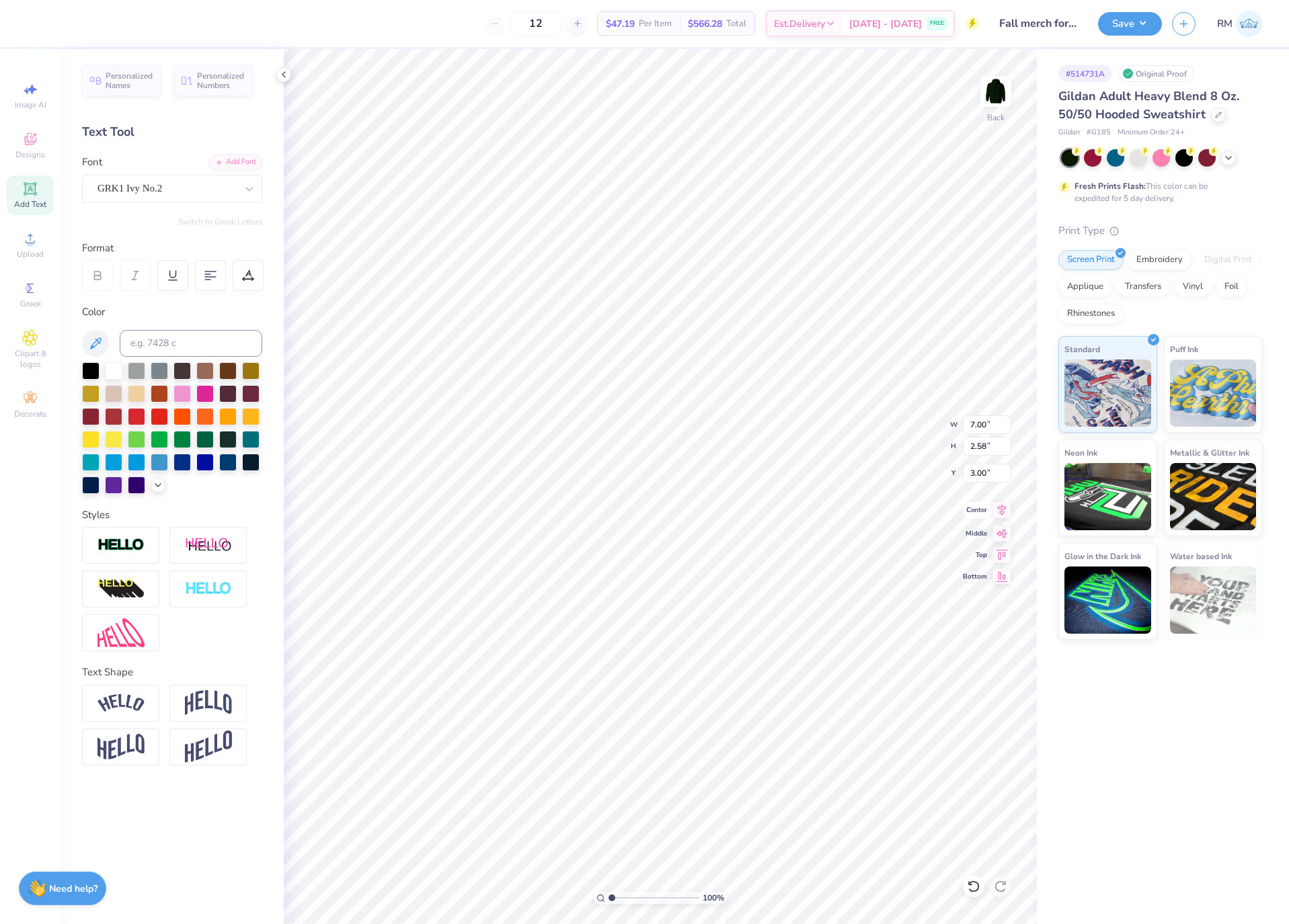
click at [1005, 513] on icon at bounding box center [1001, 510] width 19 height 16
click at [169, 183] on div "[PERSON_NAME]" at bounding box center [166, 188] width 141 height 21
click at [172, 298] on div at bounding box center [172, 295] width 146 height 14
type input "JERSE"
type input "5.20"
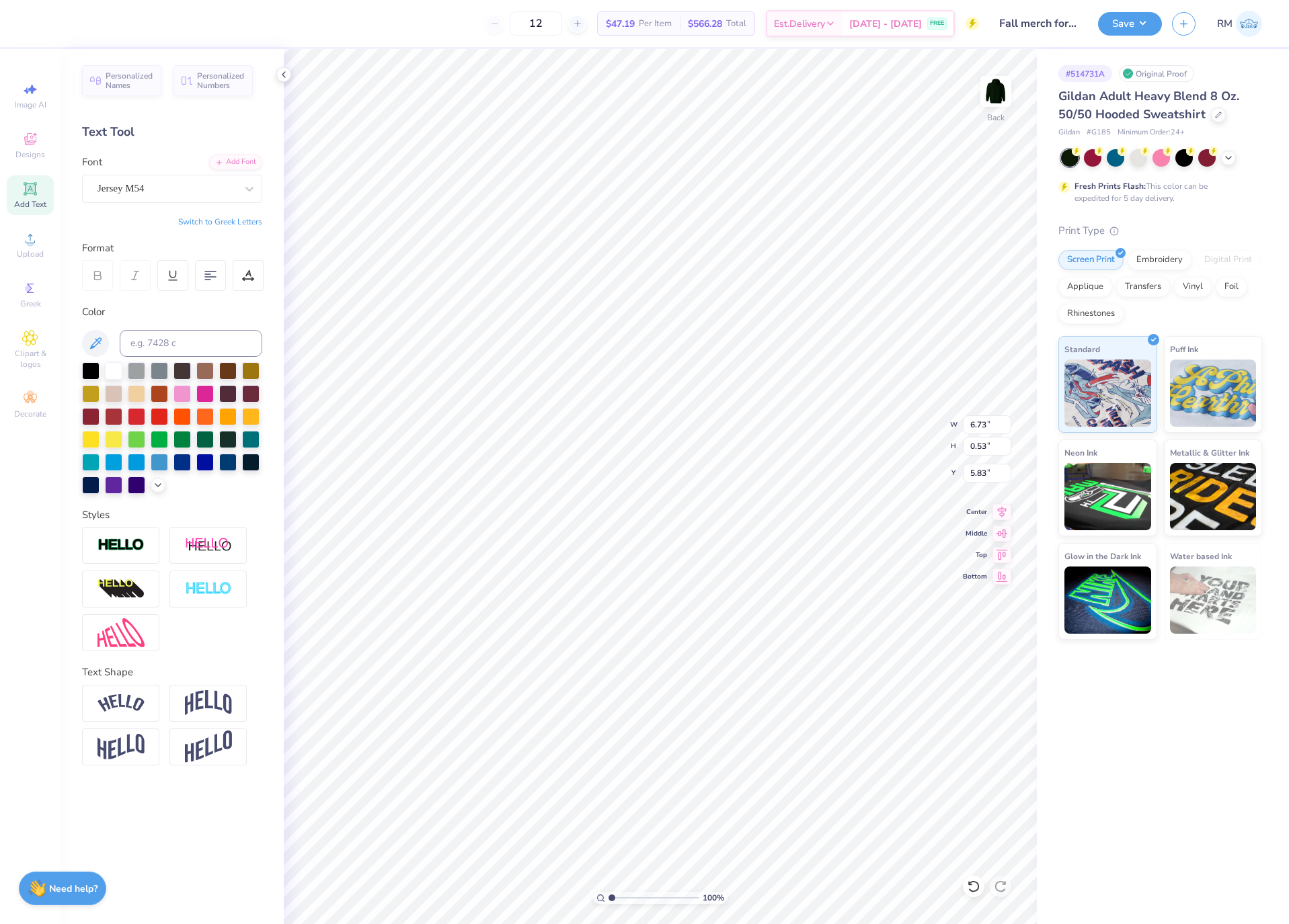
type input "0.56"
type input "5.82"
click at [251, 266] on div at bounding box center [248, 276] width 31 height 31
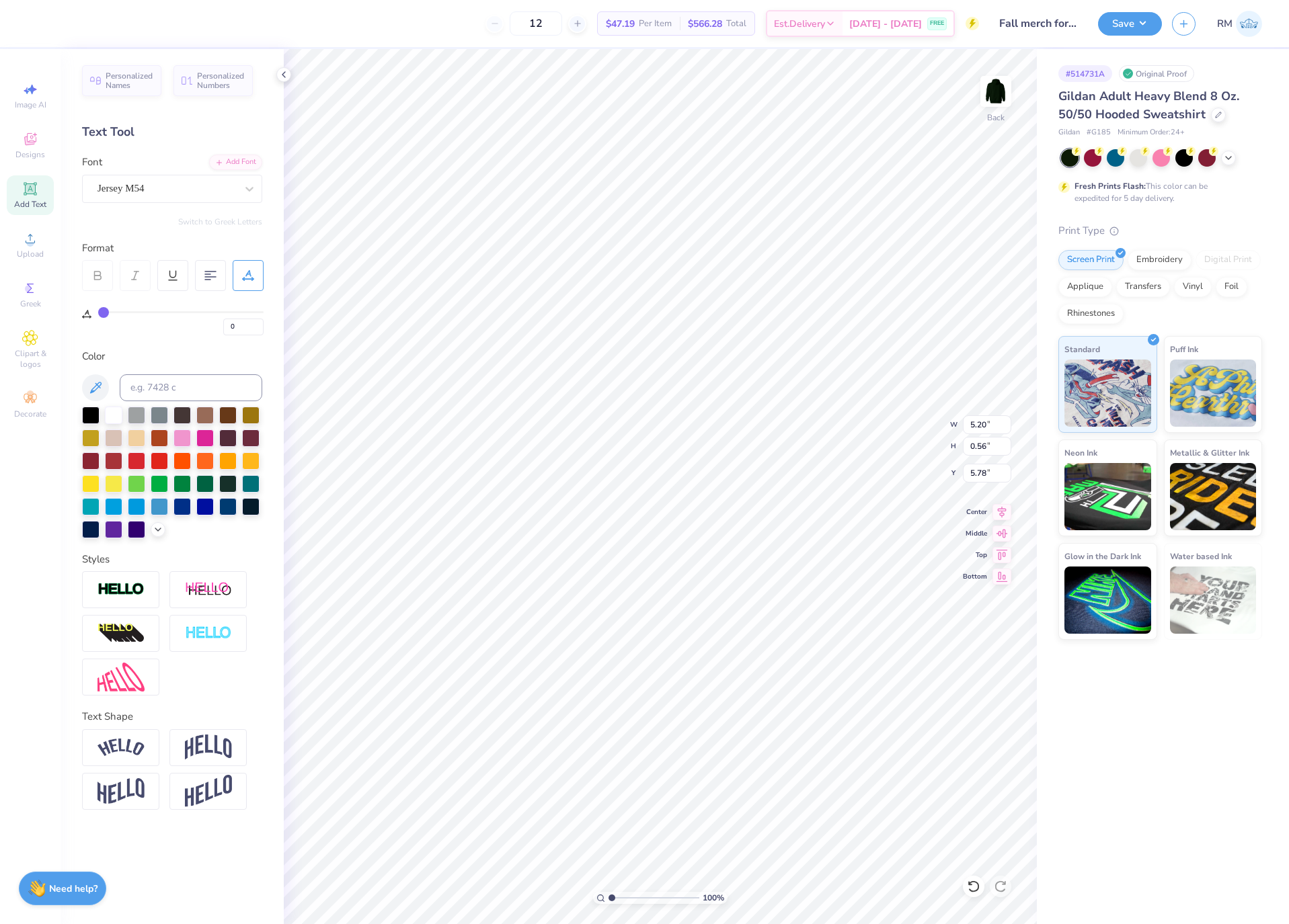
type input "2"
type input "3"
type input "4"
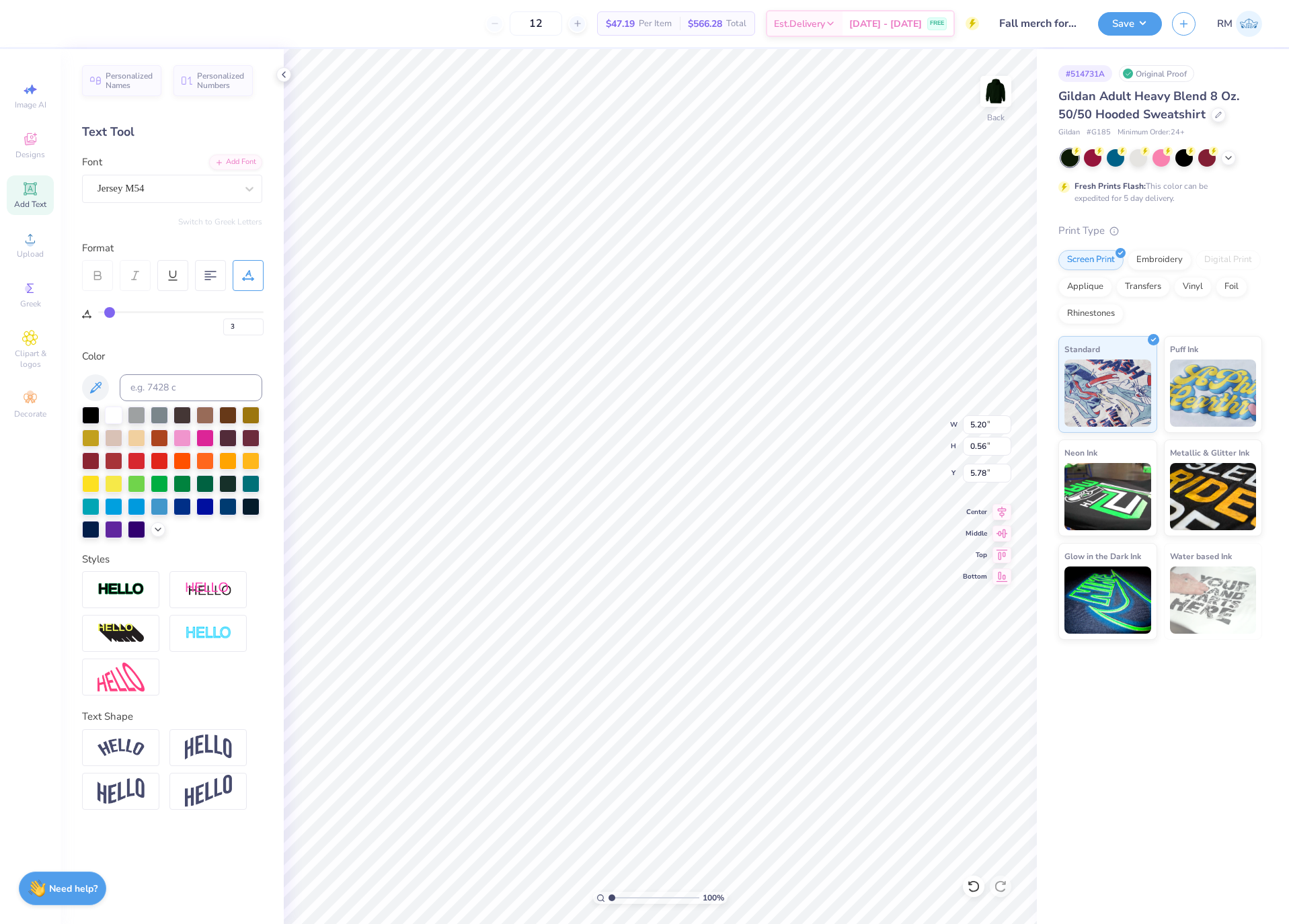
type input "4"
type input "5"
type input "6"
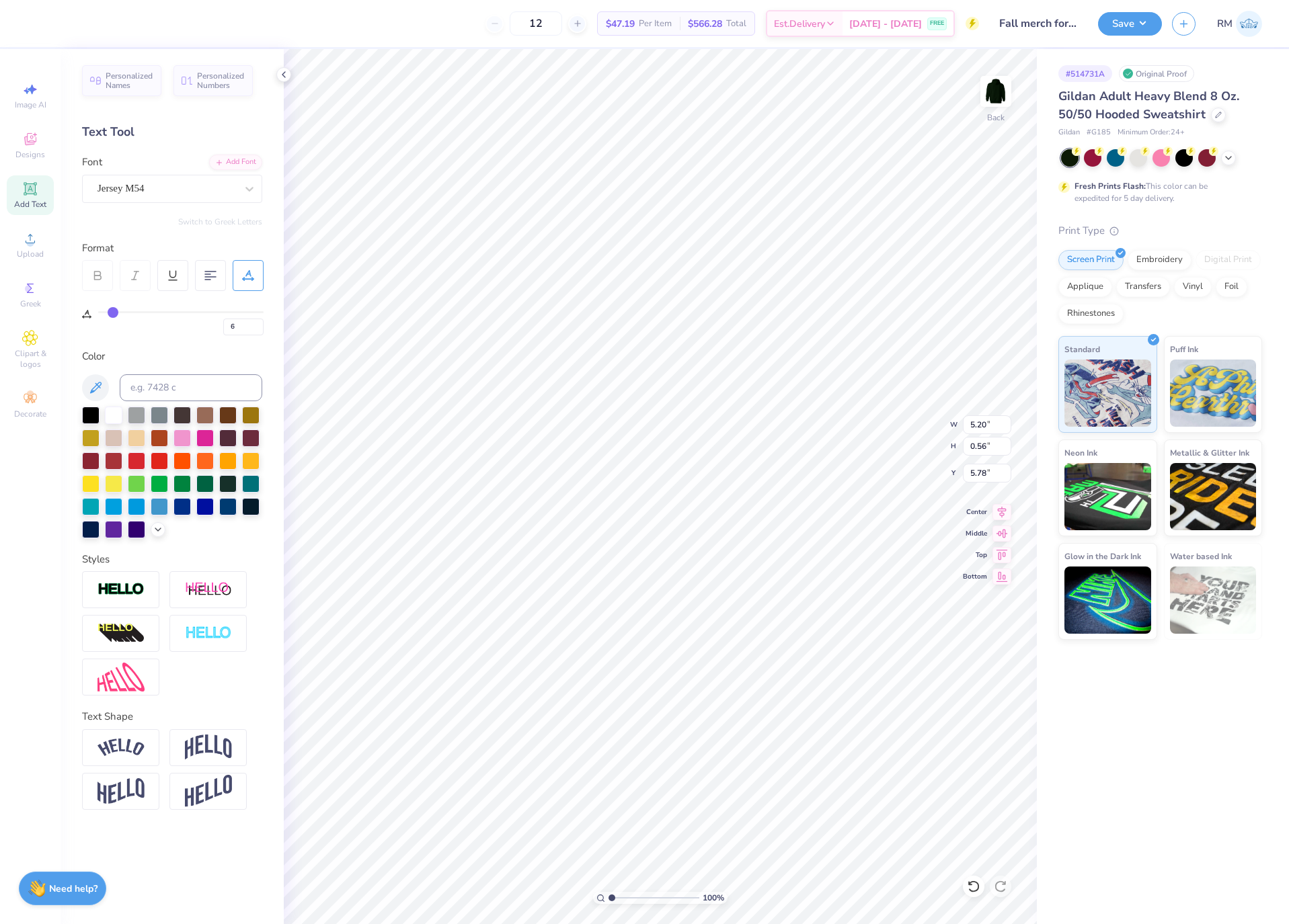
type input "7"
type input "8"
type input "9"
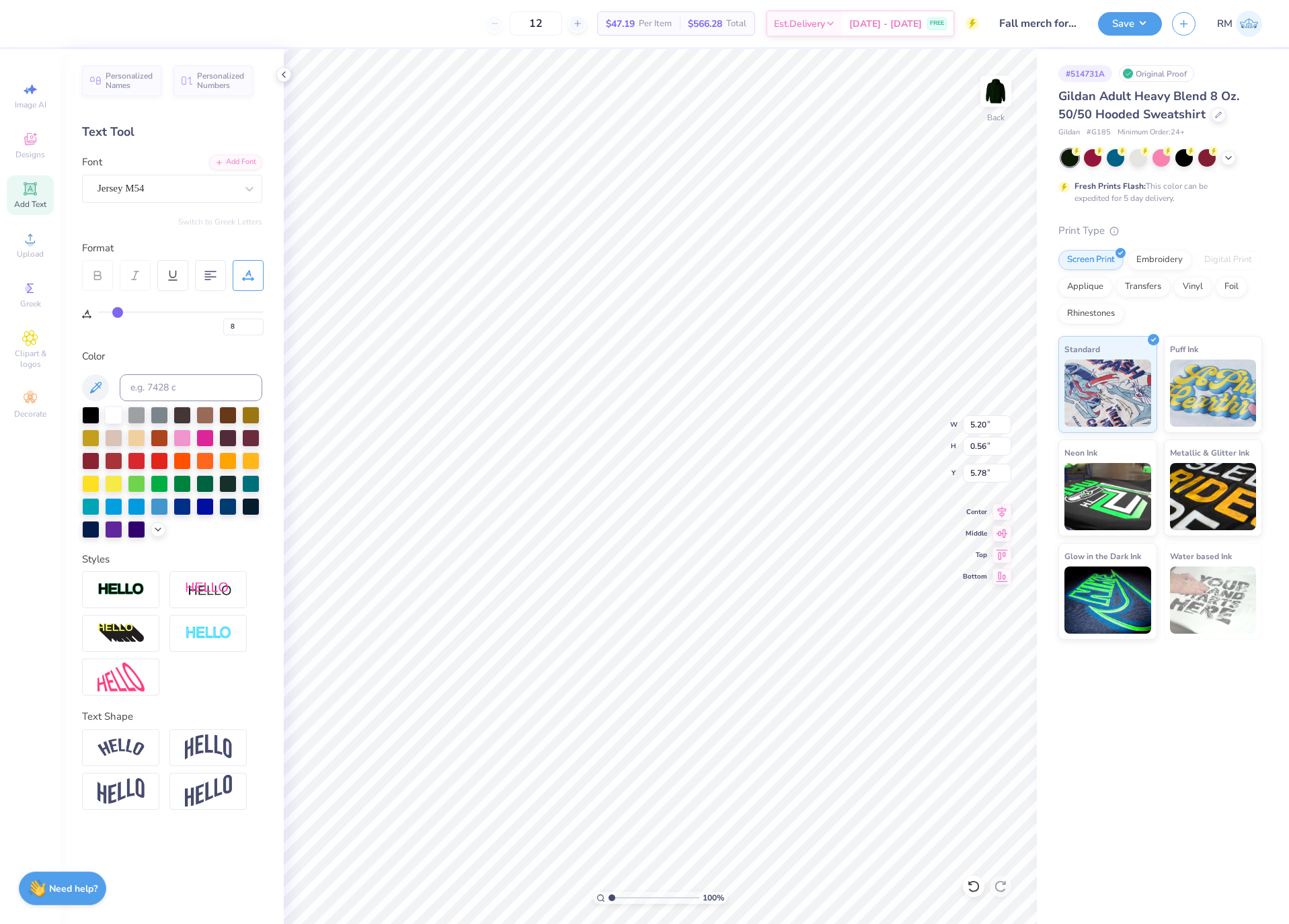
type input "9"
type input "10"
type input "6.37"
drag, startPoint x: 105, startPoint y: 311, endPoint x: 119, endPoint y: 313, distance: 14.1
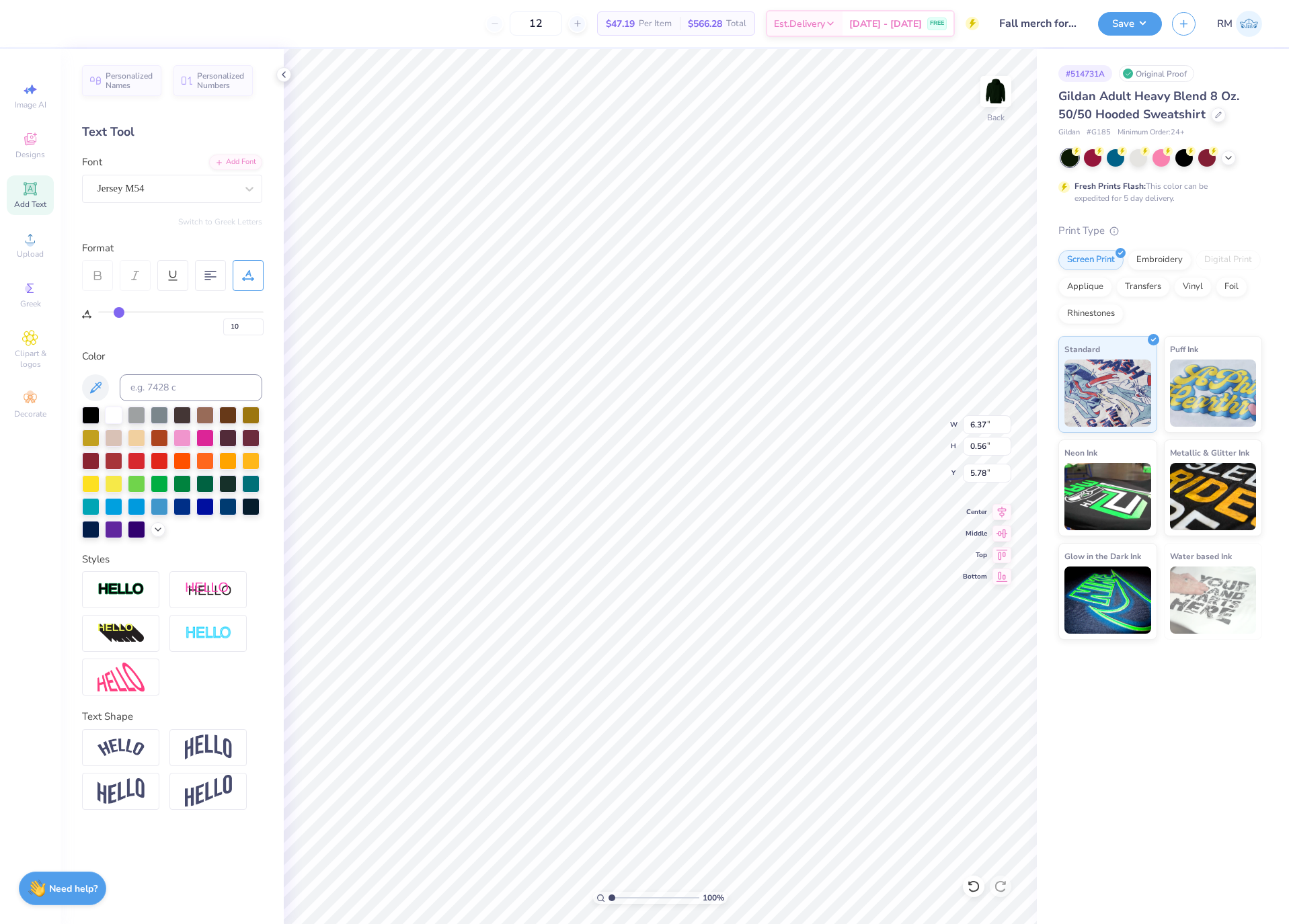
click at [119, 313] on input "range" at bounding box center [181, 312] width 166 height 2
type input "9"
type input "8"
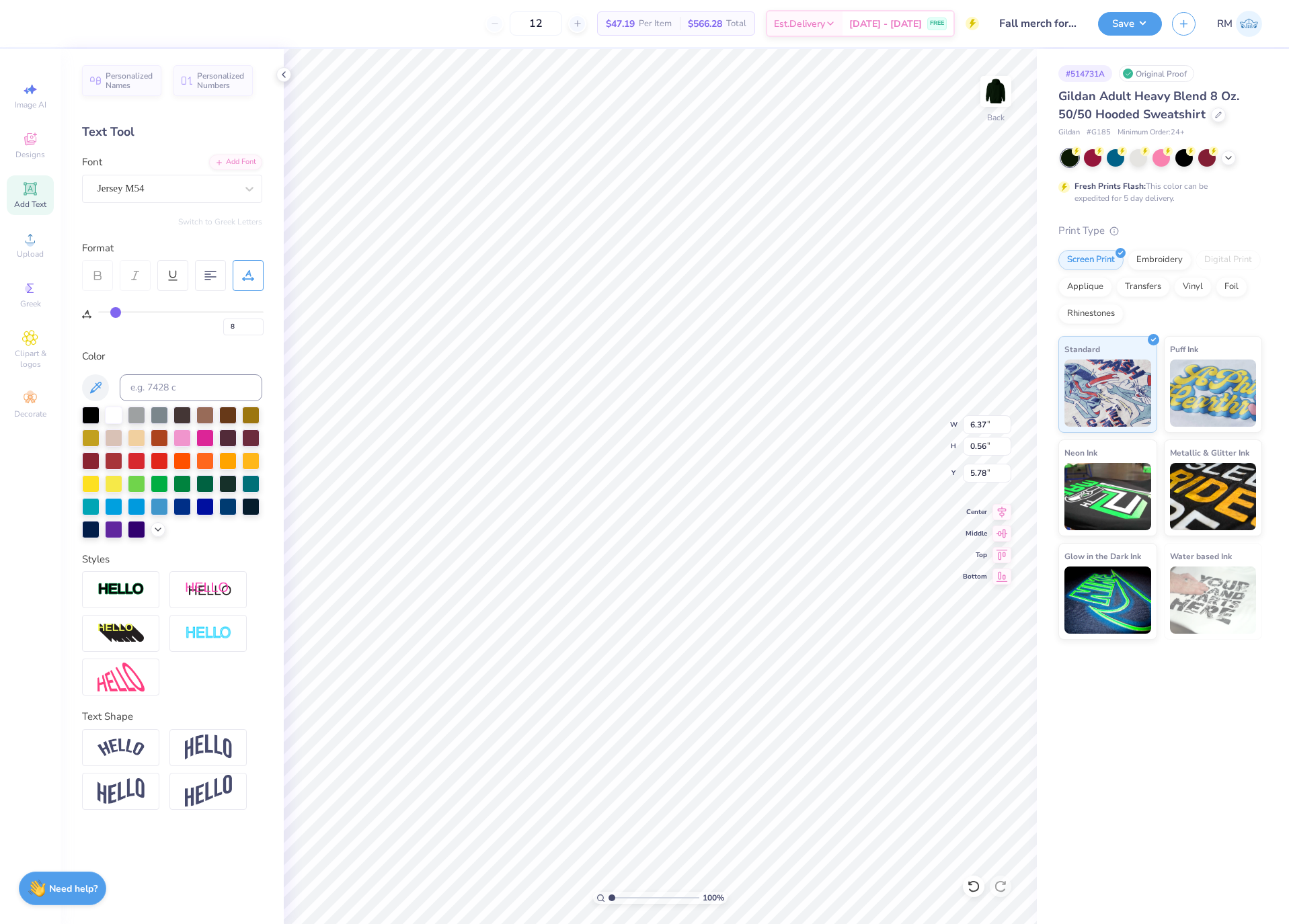
type input "7"
click at [115, 311] on input "range" at bounding box center [181, 312] width 166 height 2
type input "6.02"
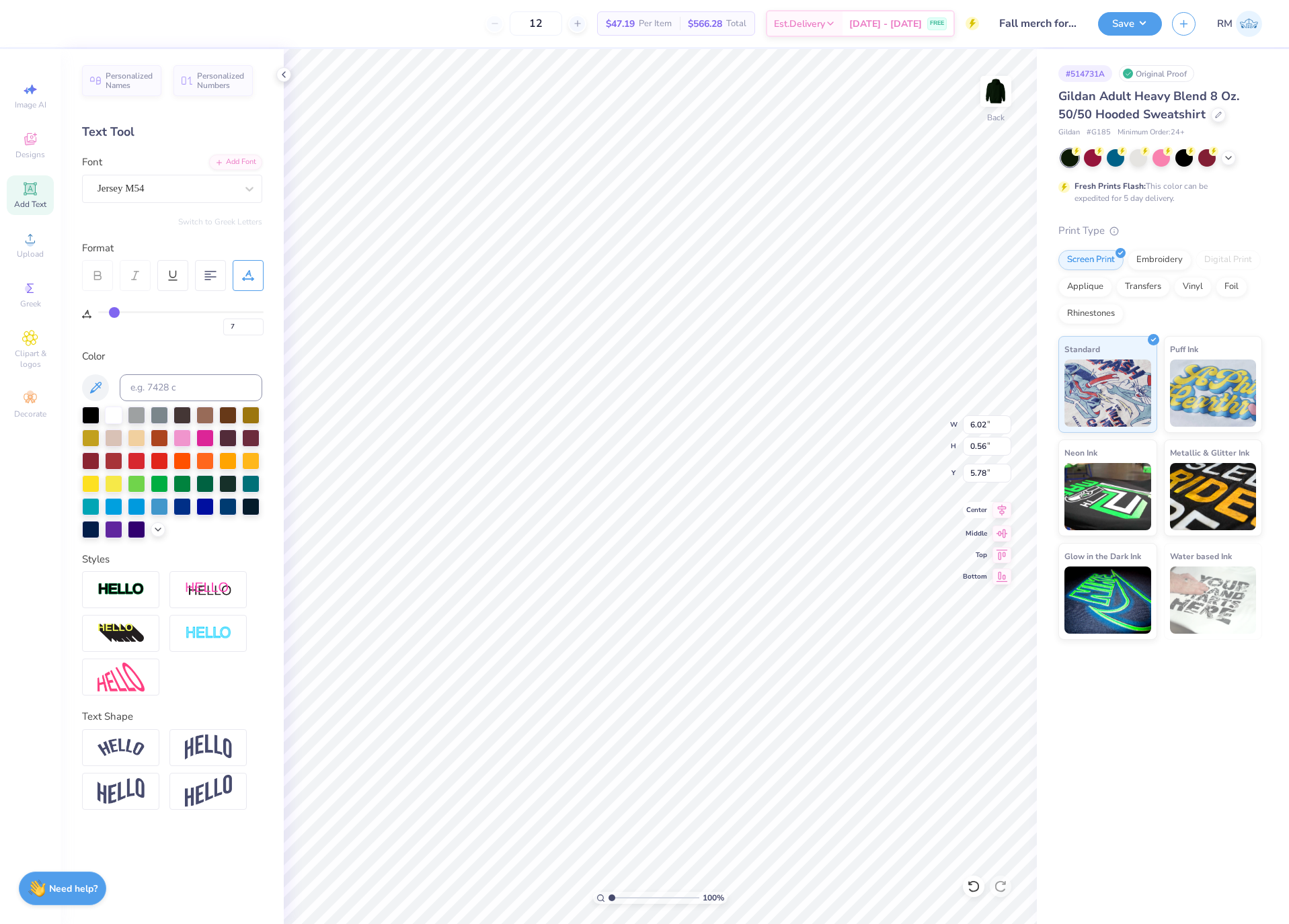
click at [1006, 516] on icon at bounding box center [1001, 510] width 19 height 16
type input "0"
click at [1005, 506] on icon at bounding box center [1001, 510] width 19 height 16
type input "7"
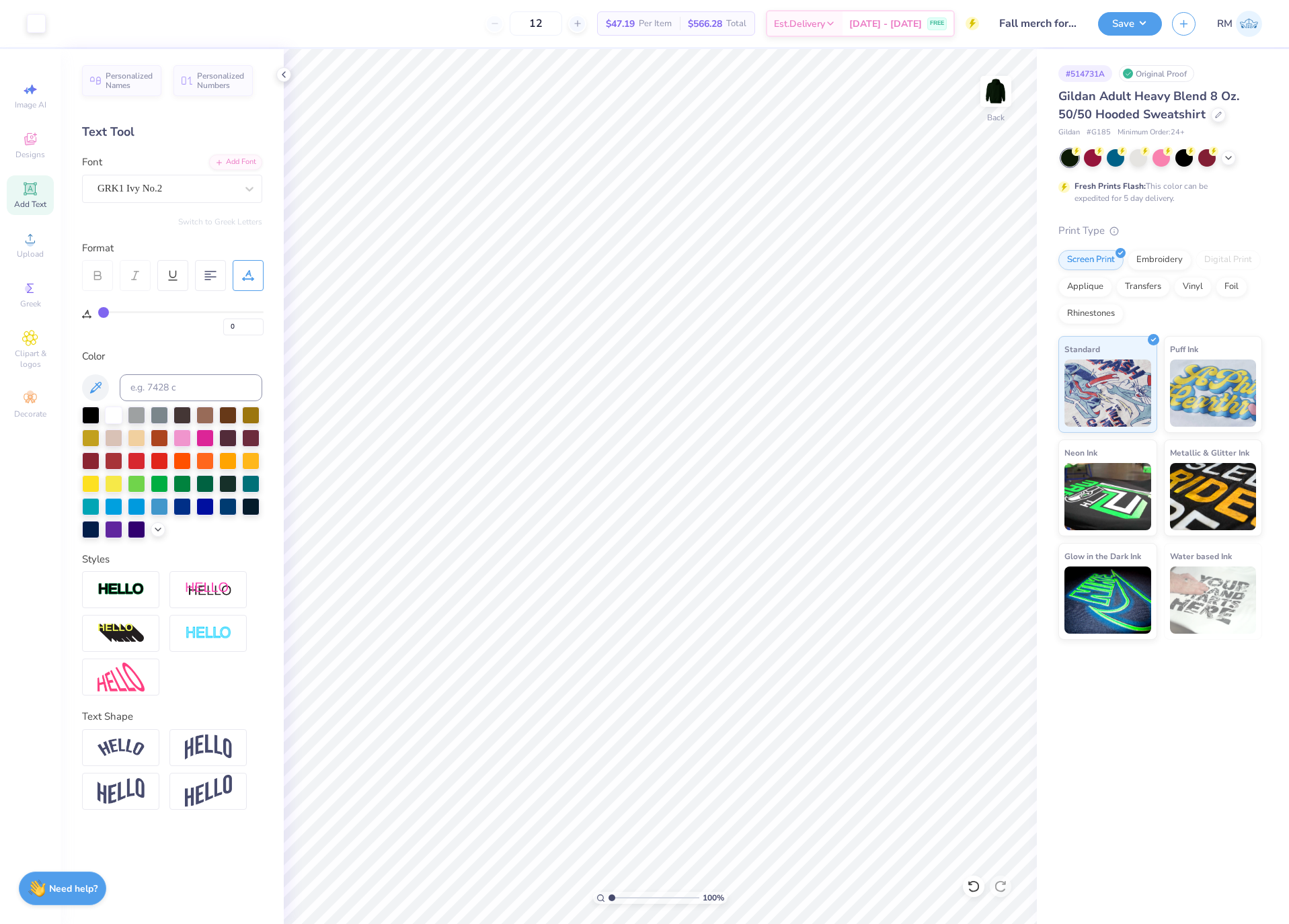
type input "7"
type input "0"
click at [998, 511] on icon at bounding box center [1001, 510] width 19 height 16
type input "7"
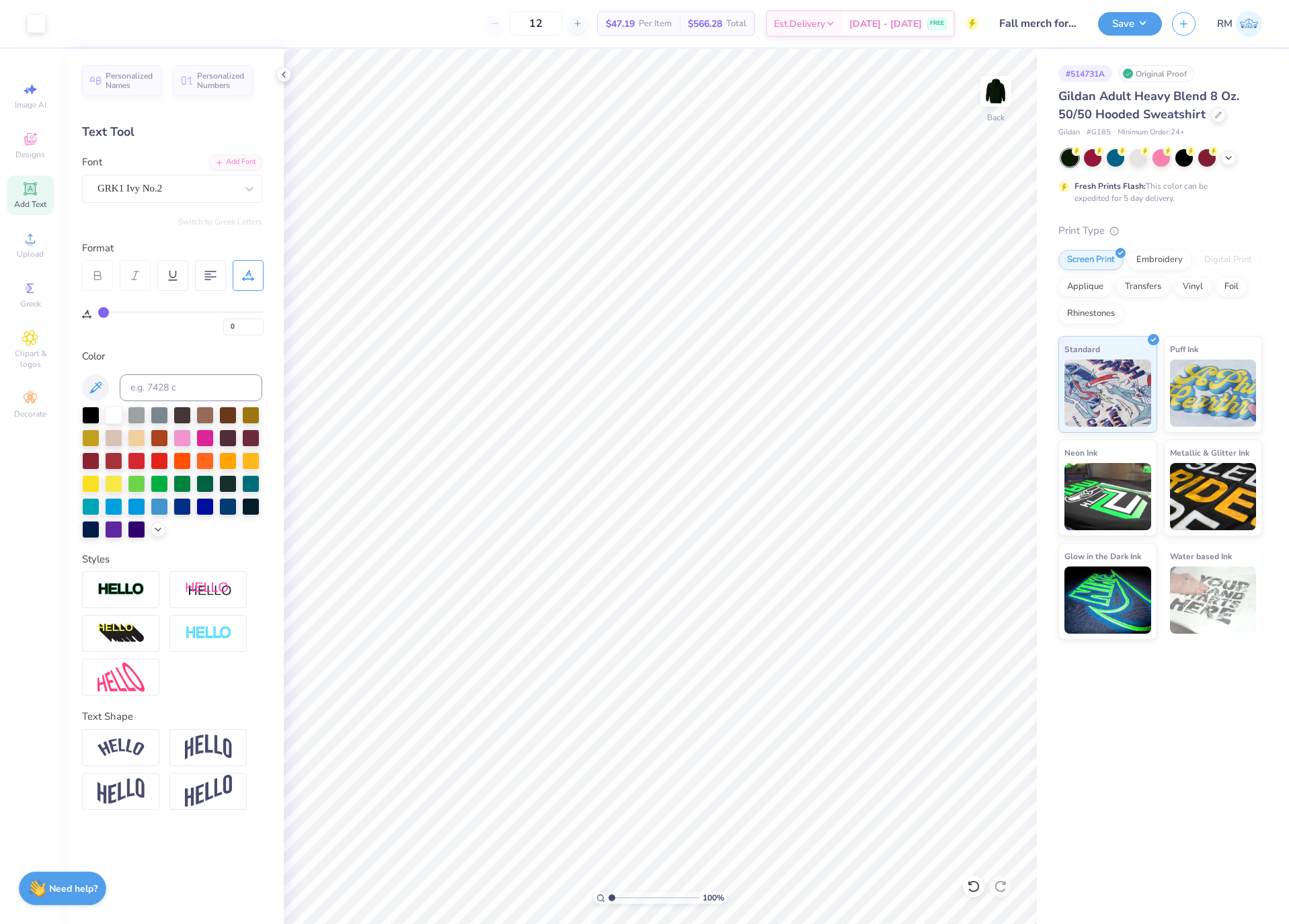
type input "7"
click at [995, 506] on icon at bounding box center [1001, 510] width 19 height 16
click at [1142, 18] on button "Save" at bounding box center [1130, 22] width 64 height 24
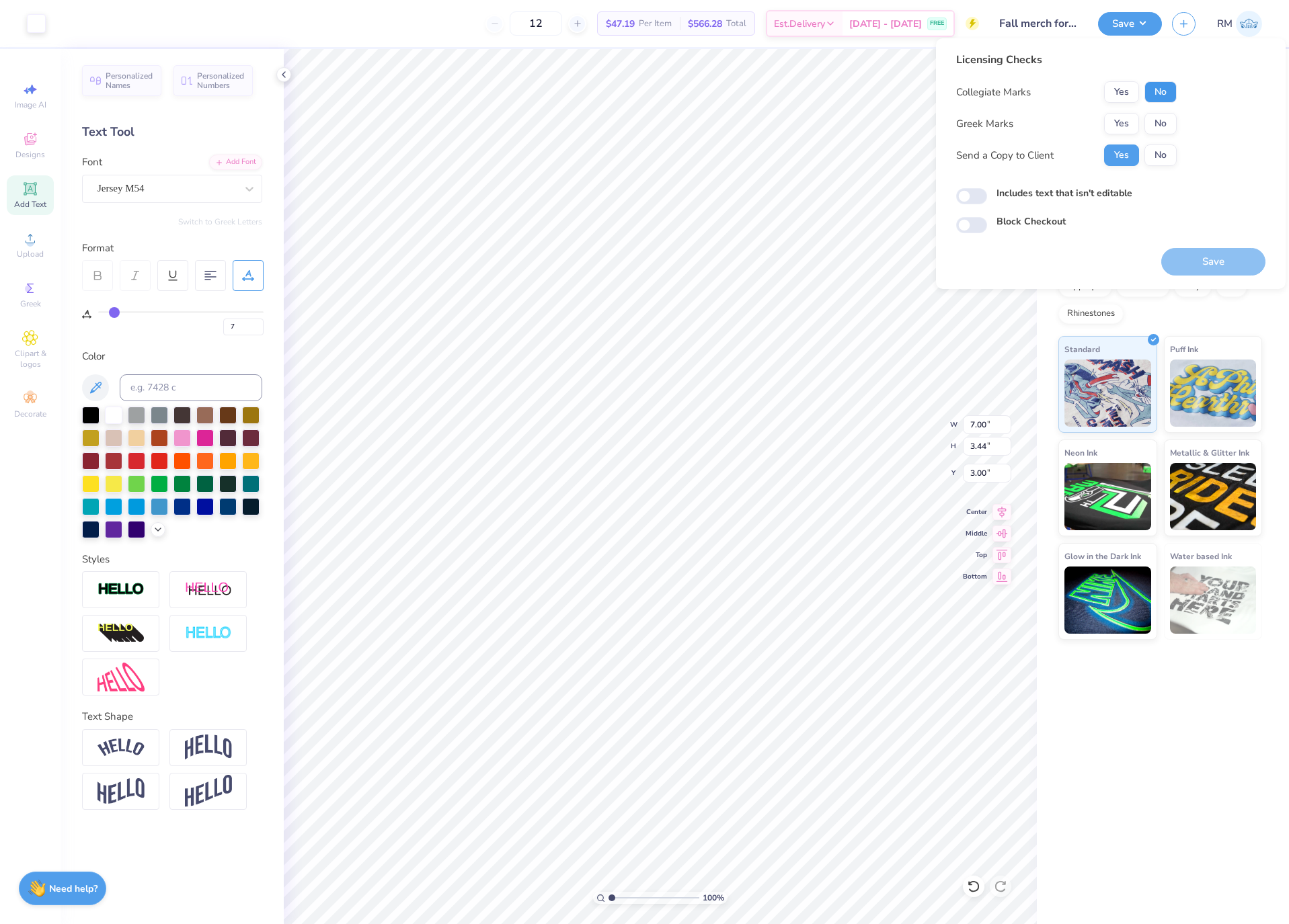
click at [1164, 93] on button "No" at bounding box center [1161, 92] width 33 height 22
click at [1119, 119] on button "Yes" at bounding box center [1122, 124] width 35 height 22
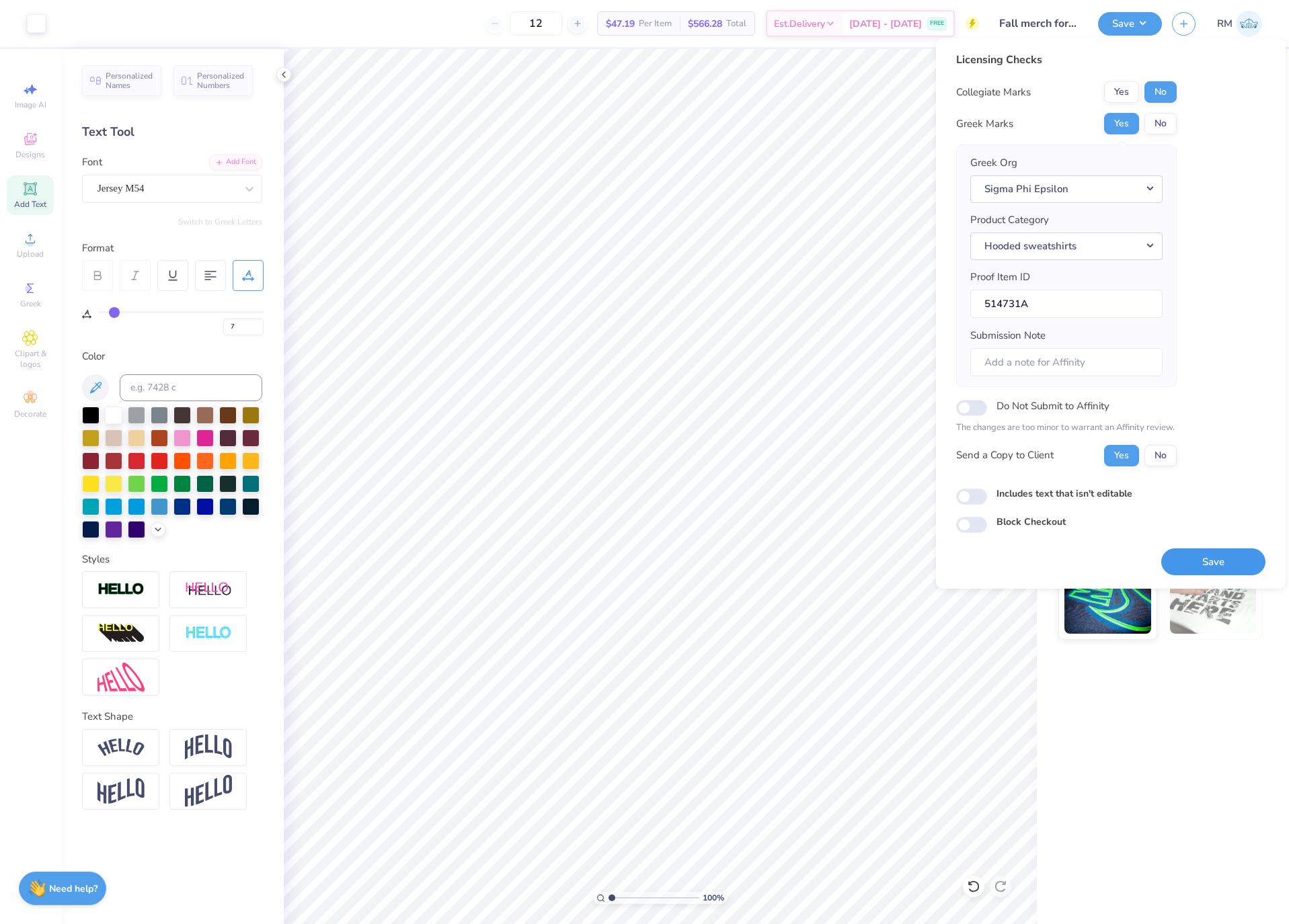
click at [1237, 565] on button "Save" at bounding box center [1213, 562] width 104 height 27
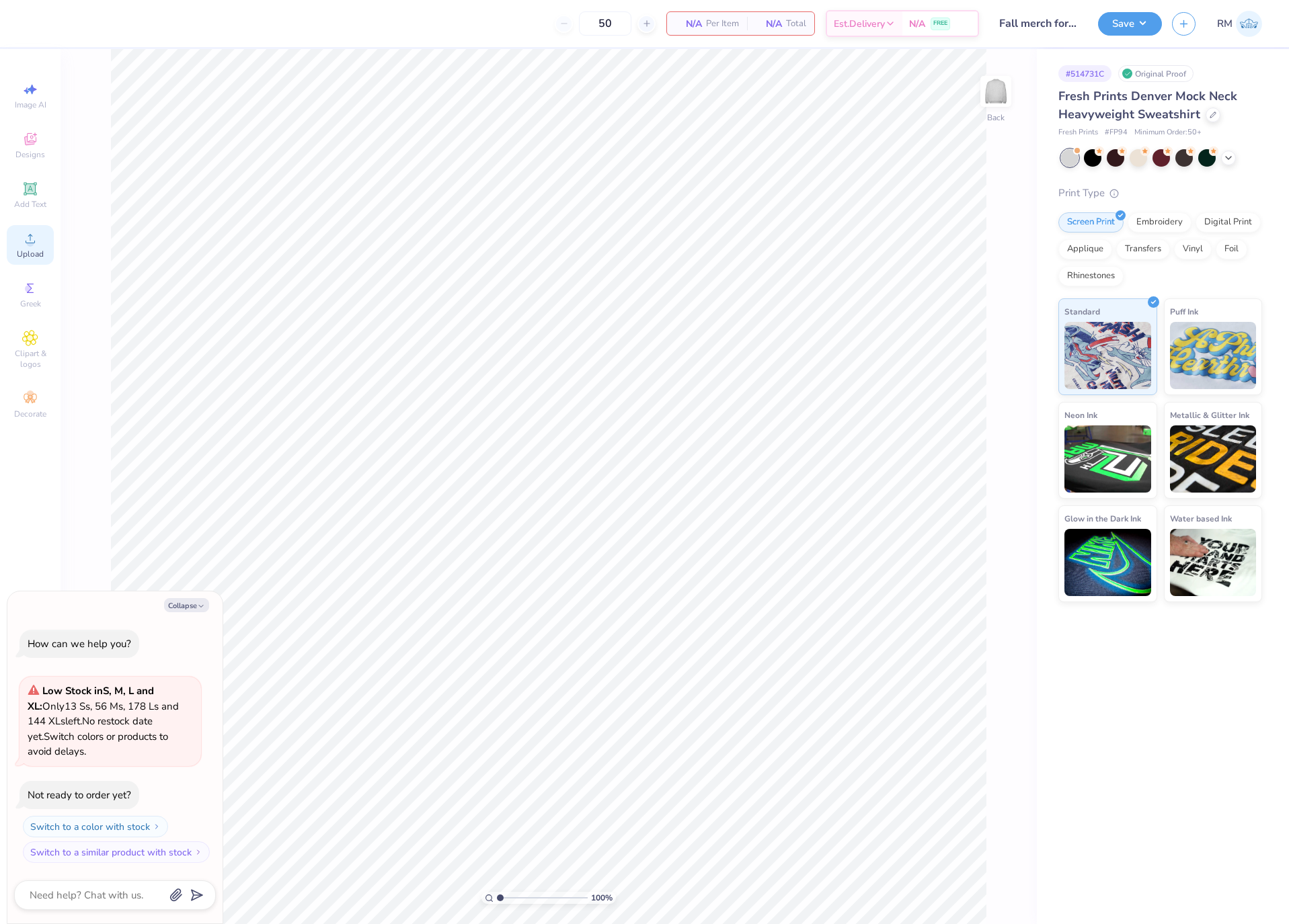
click at [33, 242] on circle at bounding box center [30, 243] width 7 height 7
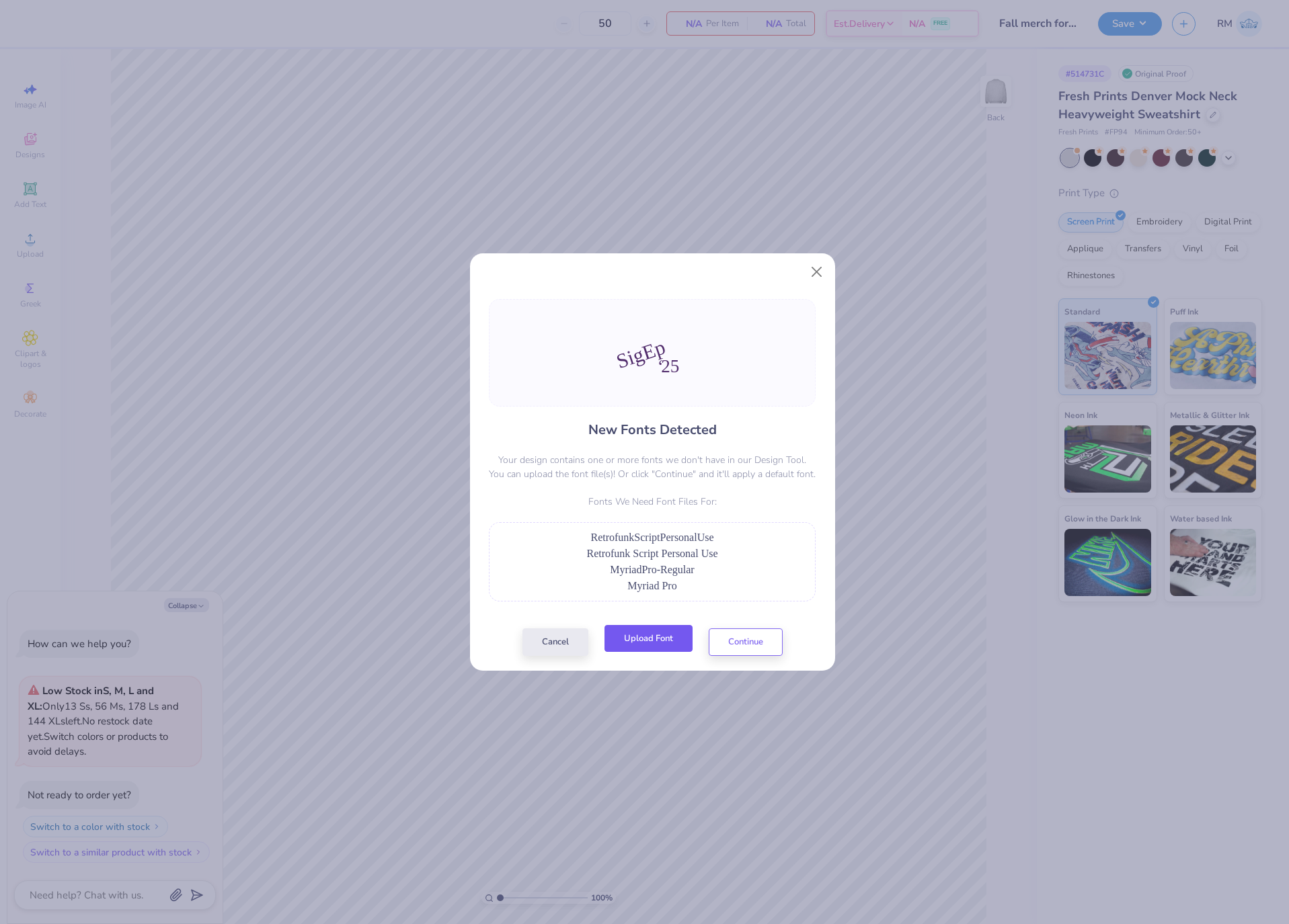
click at [654, 637] on button "Upload Font" at bounding box center [648, 639] width 88 height 27
click at [656, 644] on button "Upload Font" at bounding box center [648, 639] width 88 height 27
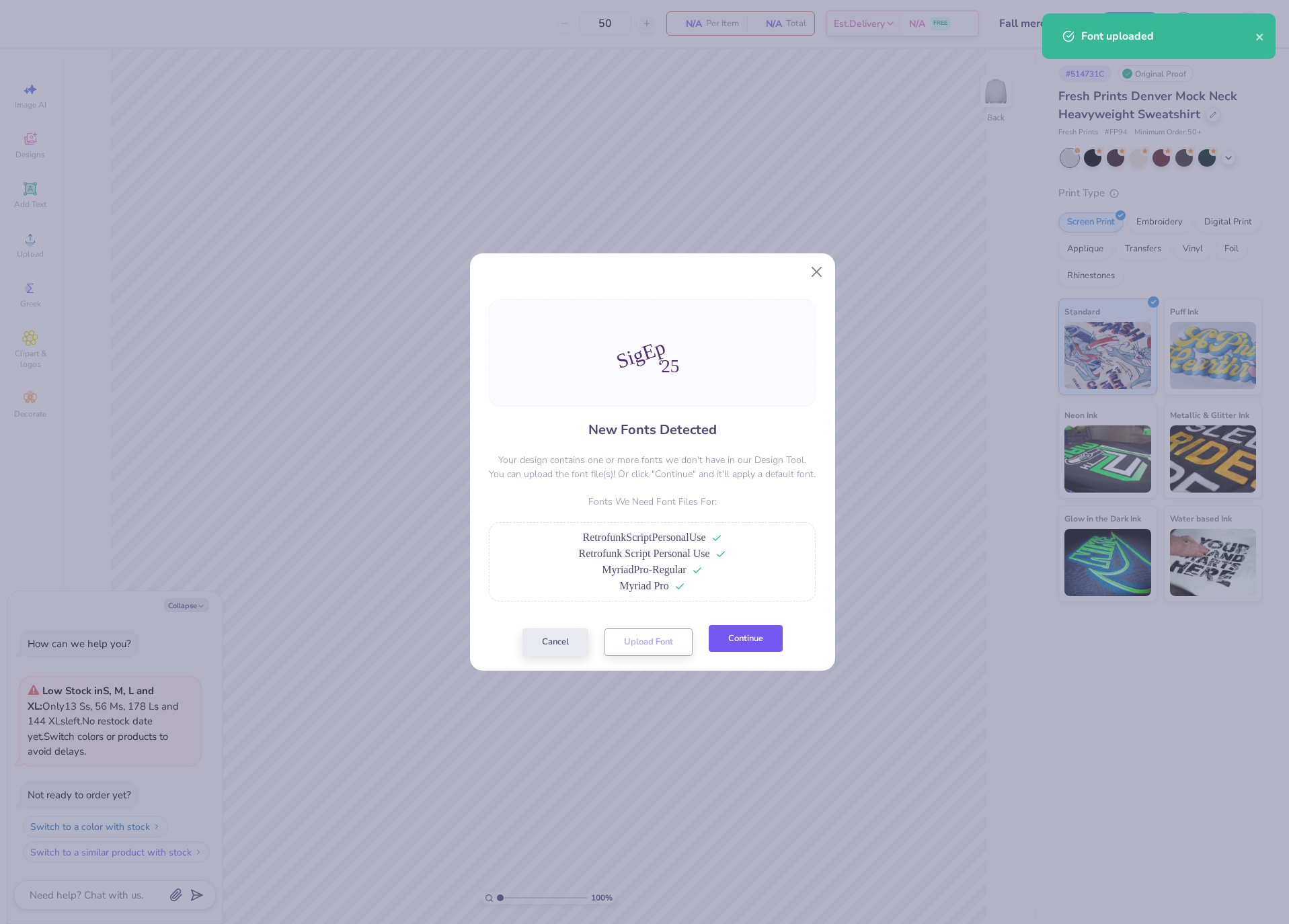
click at [749, 634] on button "Continue" at bounding box center [746, 639] width 74 height 27
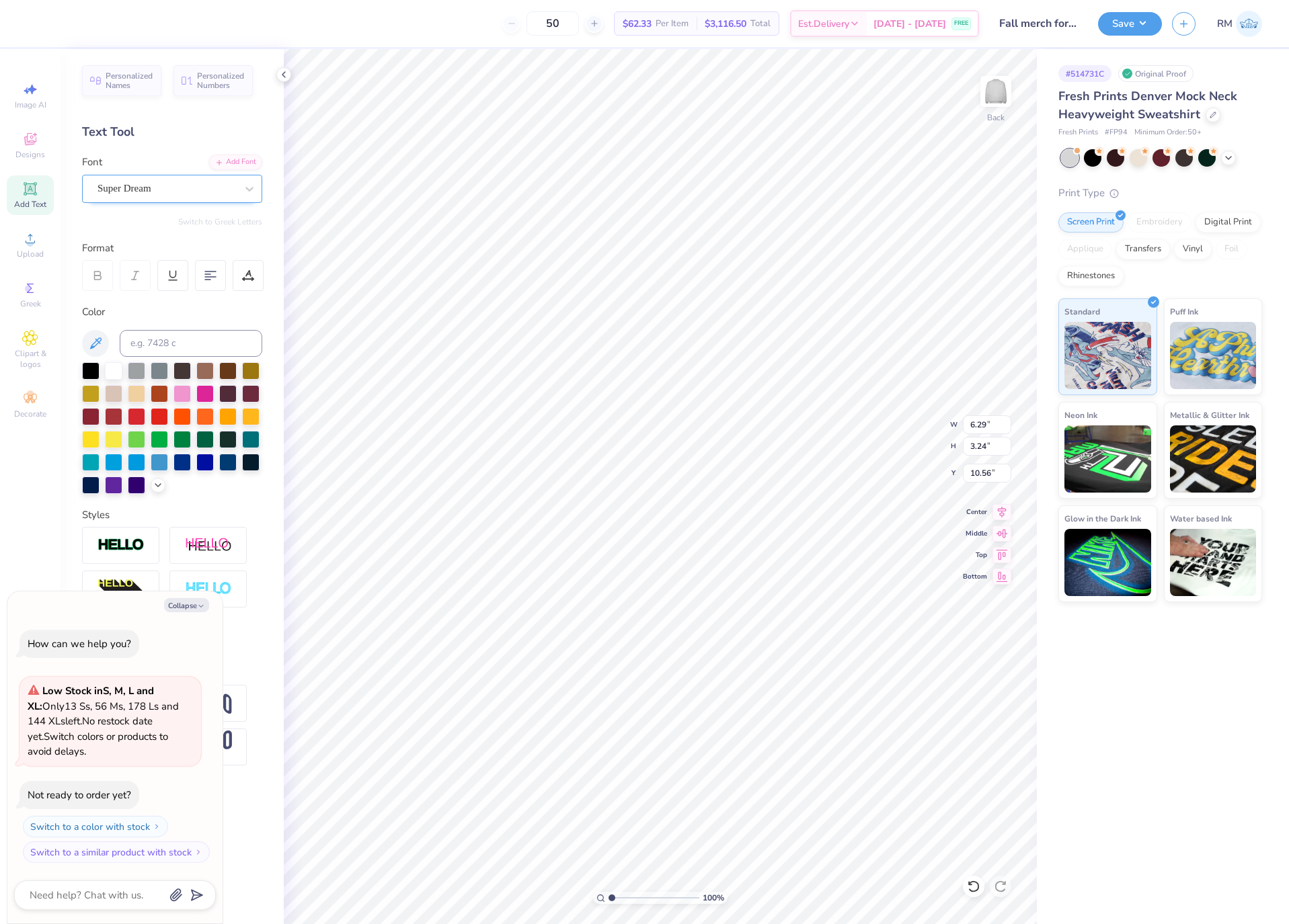
click at [185, 193] on div "Super Dream" at bounding box center [166, 188] width 141 height 21
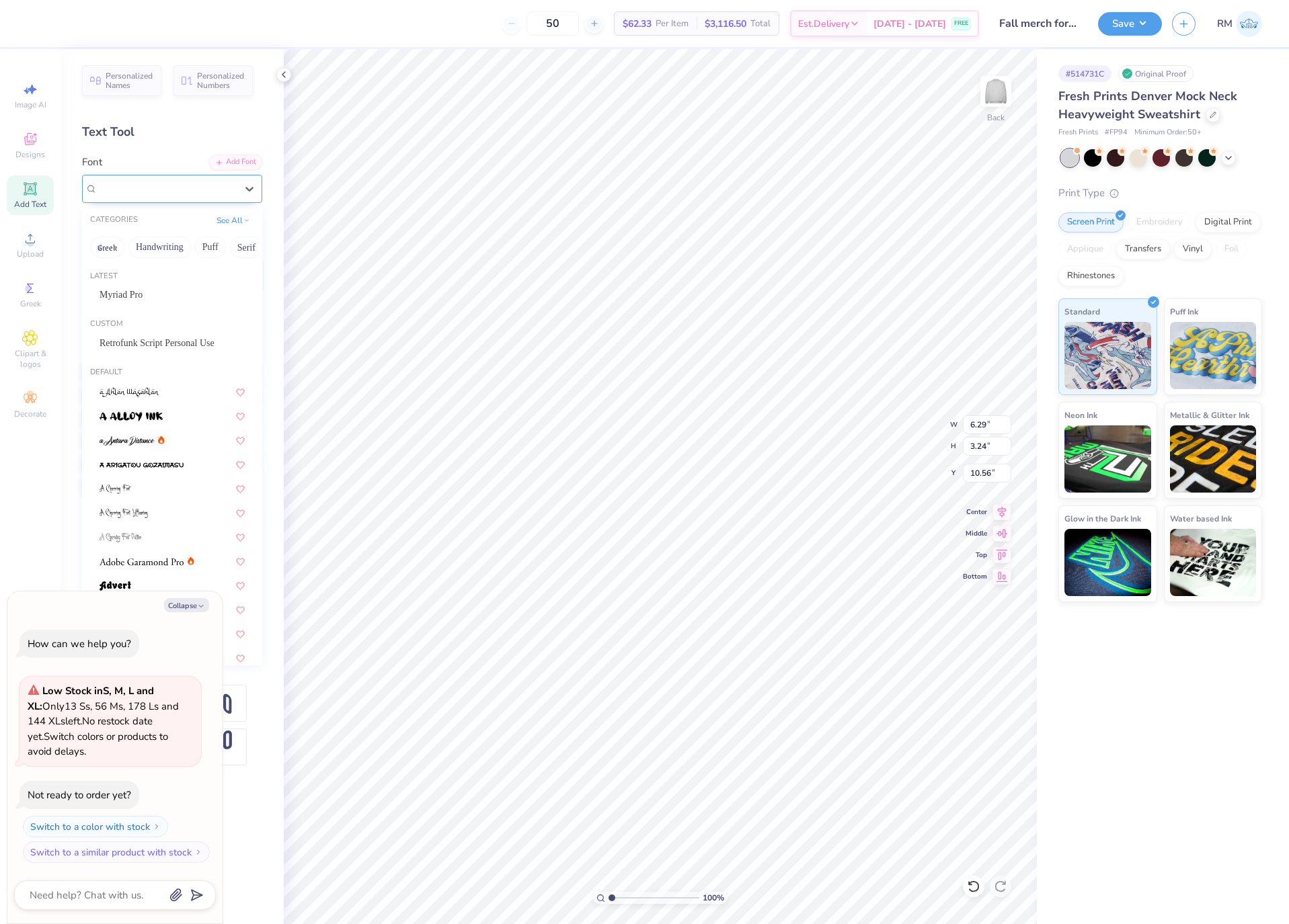
type textarea "x"
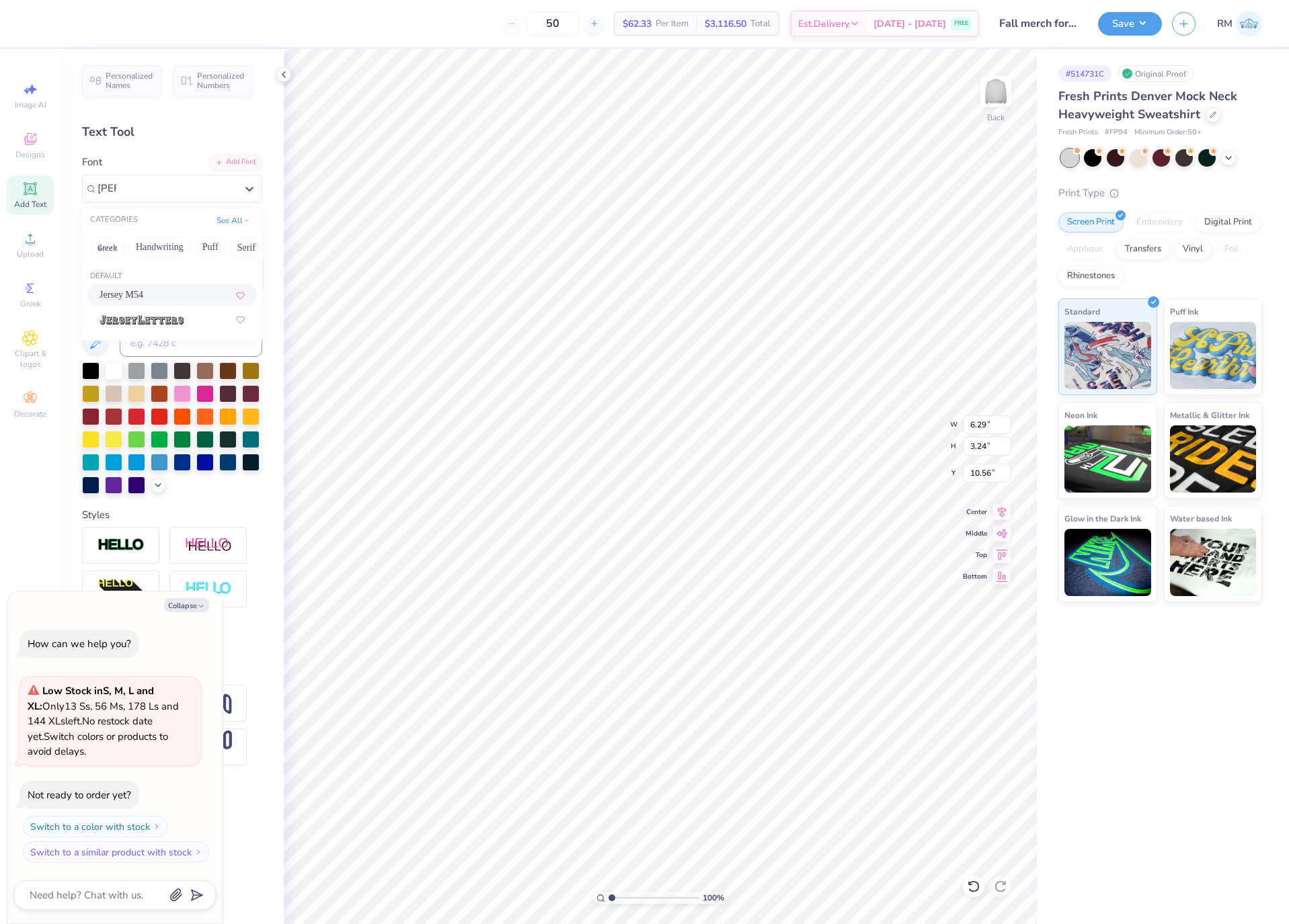
click at [201, 297] on div "Jersey M54" at bounding box center [172, 295] width 146 height 14
type input "[PERSON_NAME]"
type textarea "x"
type input "4.22"
type input "3.51"
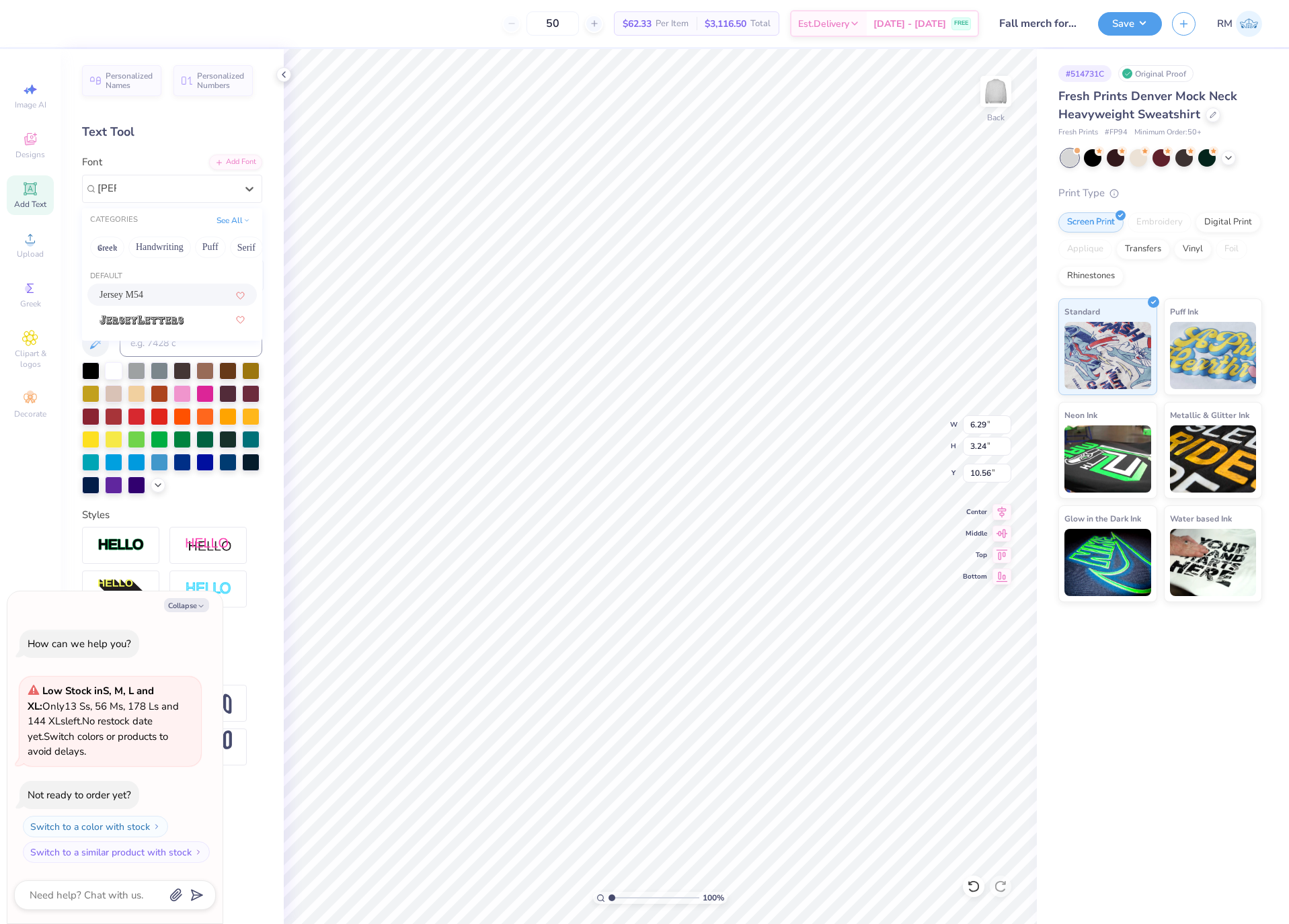
type input "10.75"
type textarea "x"
type input "10.46"
click at [818, 594] on li "Copy" at bounding box center [801, 588] width 106 height 26
click at [934, 620] on li "Paste" at bounding box center [919, 614] width 106 height 26
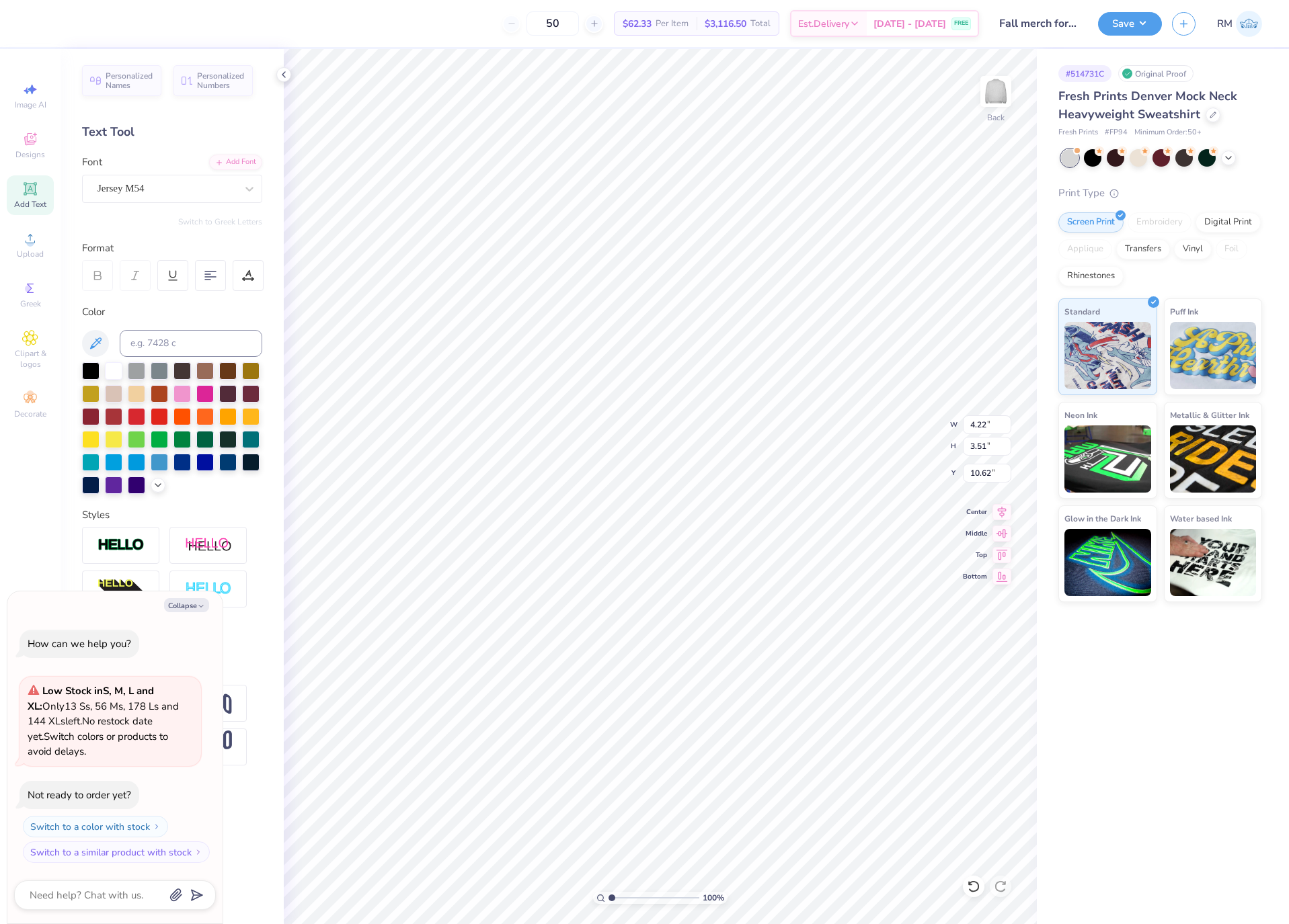
scroll to position [16, 1]
click at [168, 180] on div at bounding box center [166, 189] width 138 height 18
type textarea "x"
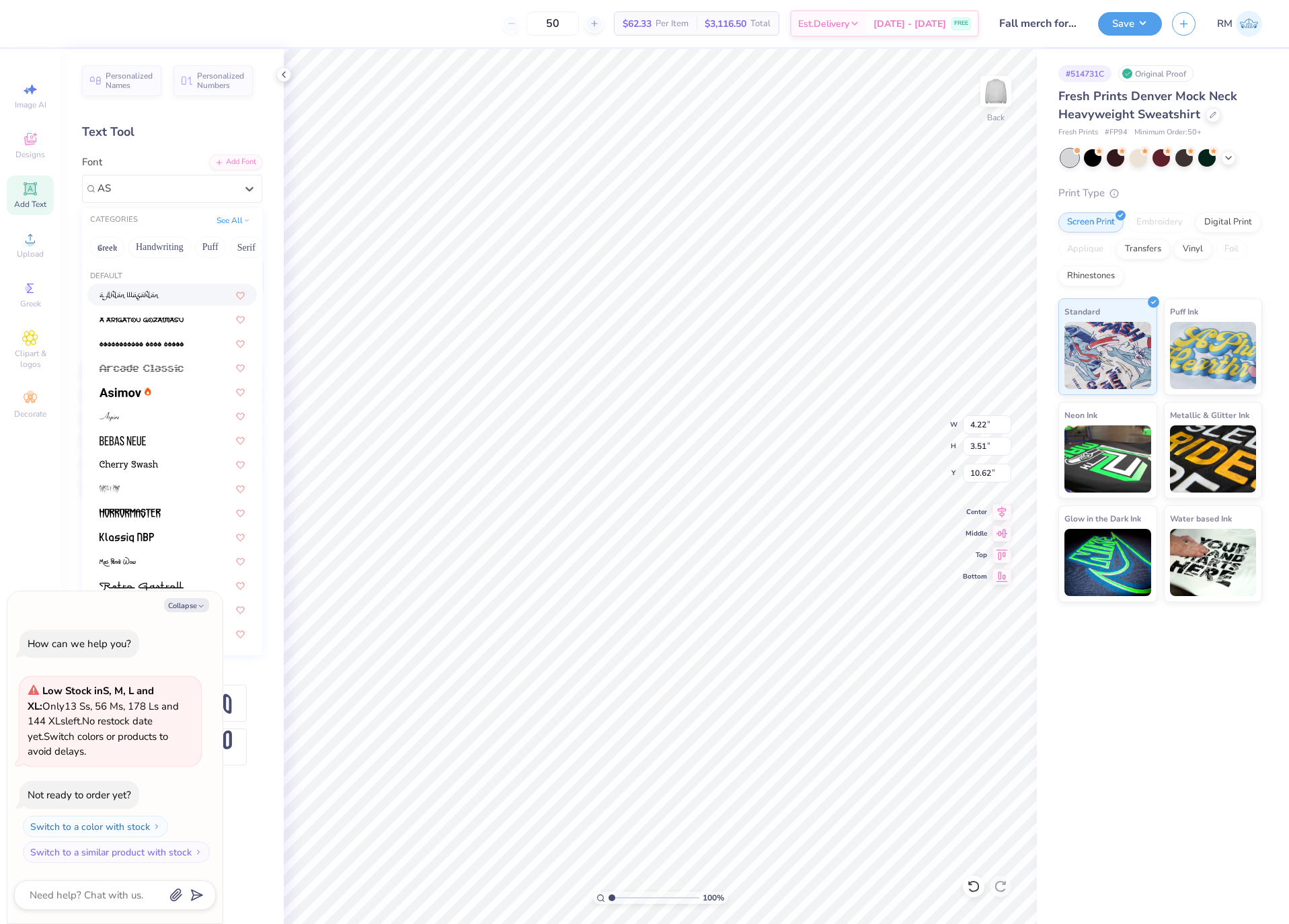
type input "A"
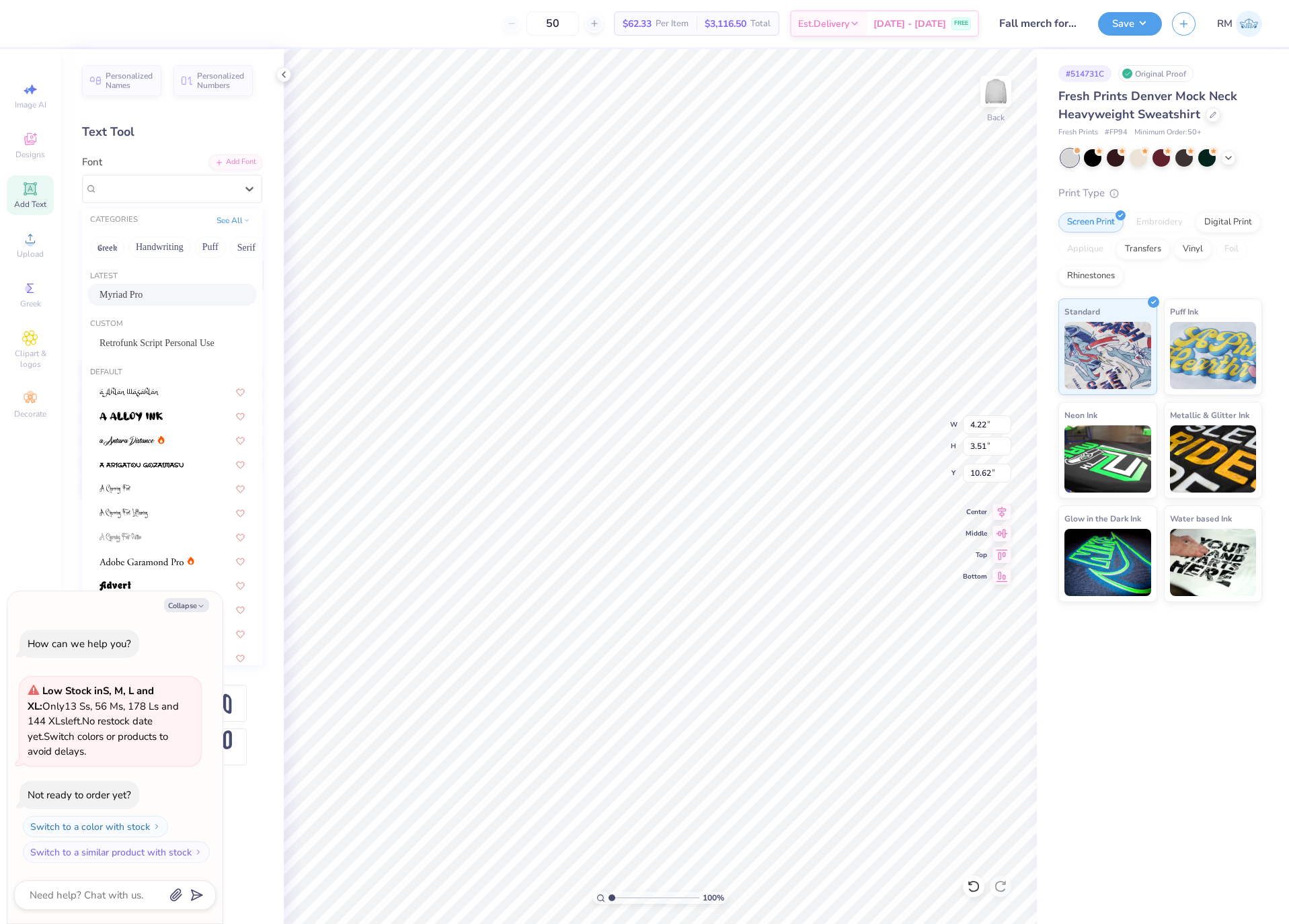
click at [164, 291] on div "Myriad Pro" at bounding box center [172, 295] width 146 height 14
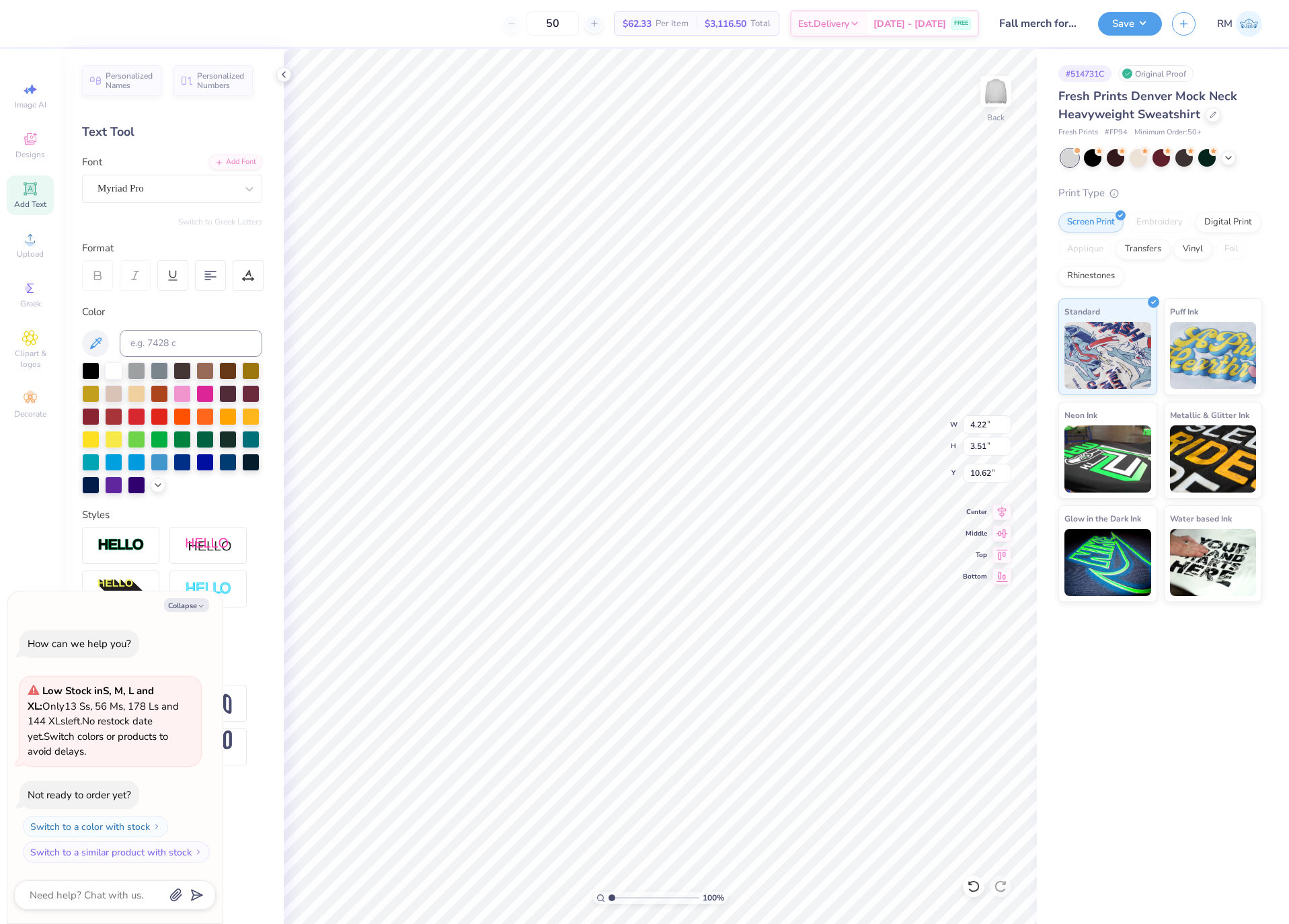
type textarea "x"
type textarea "'"
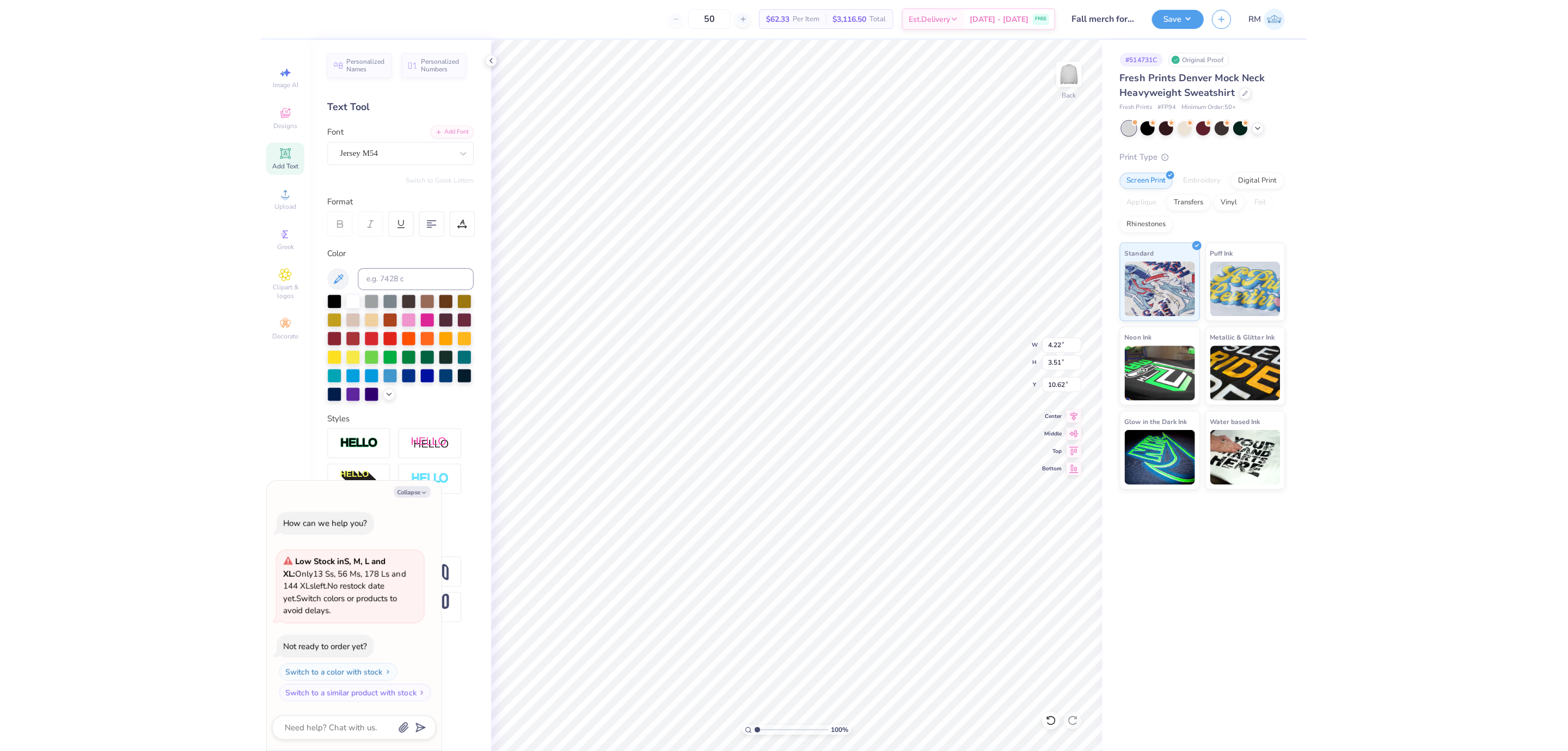
scroll to position [13, 1]
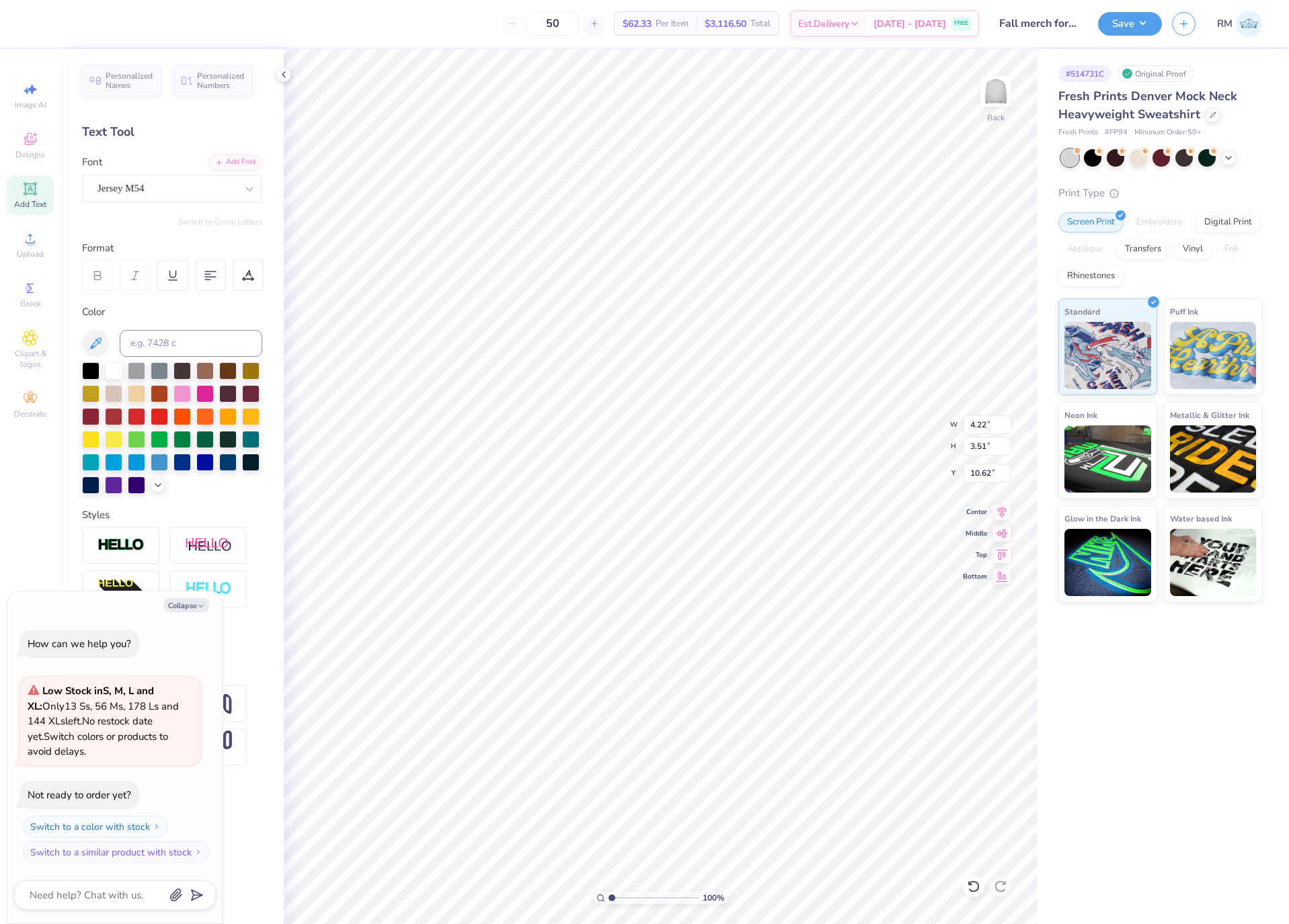
type textarea "x"
type textarea "'"
click at [242, 193] on icon at bounding box center [249, 189] width 14 height 14
type textarea "x"
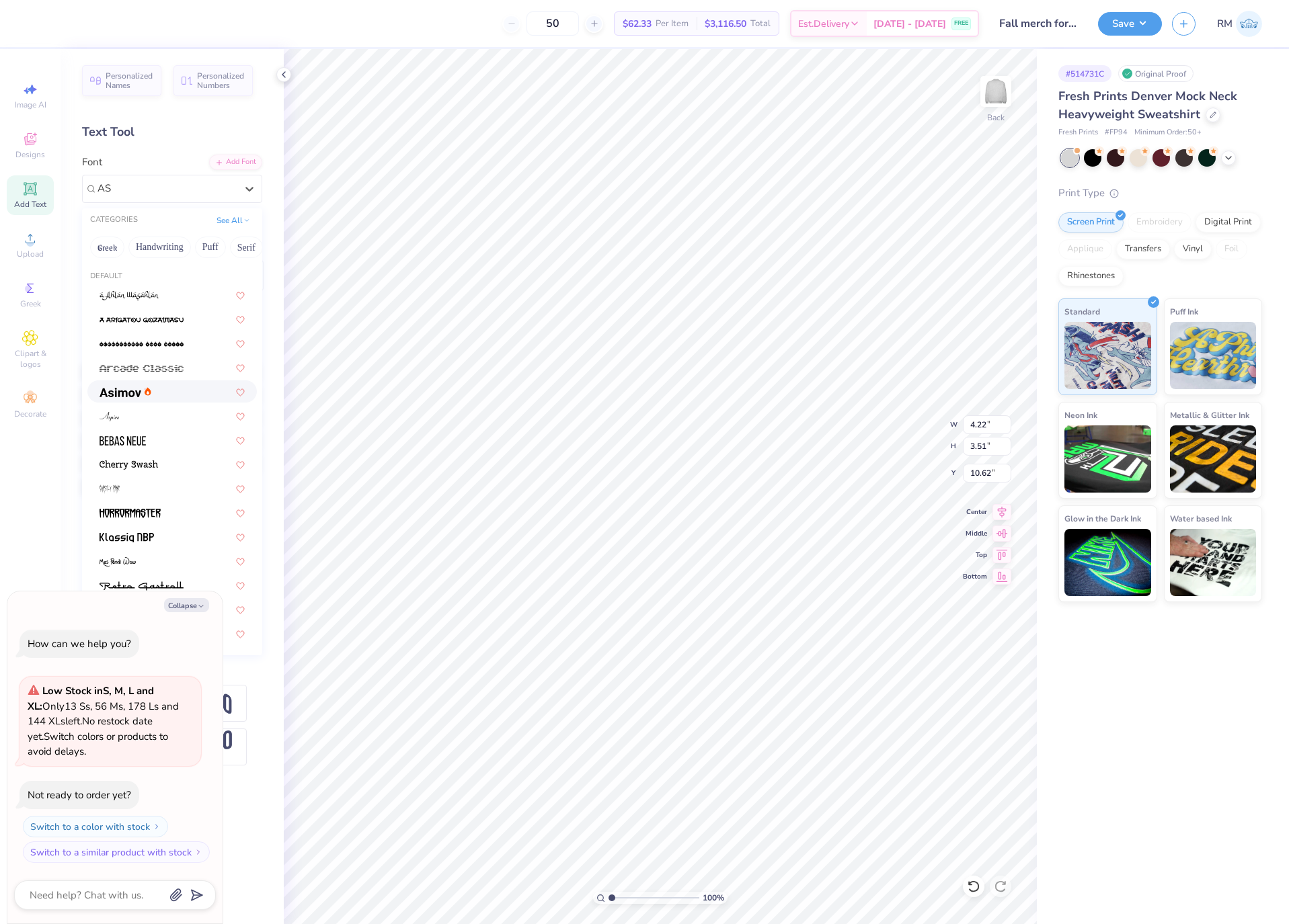
click at [168, 391] on div at bounding box center [172, 391] width 146 height 14
type input "AS"
type textarea "x"
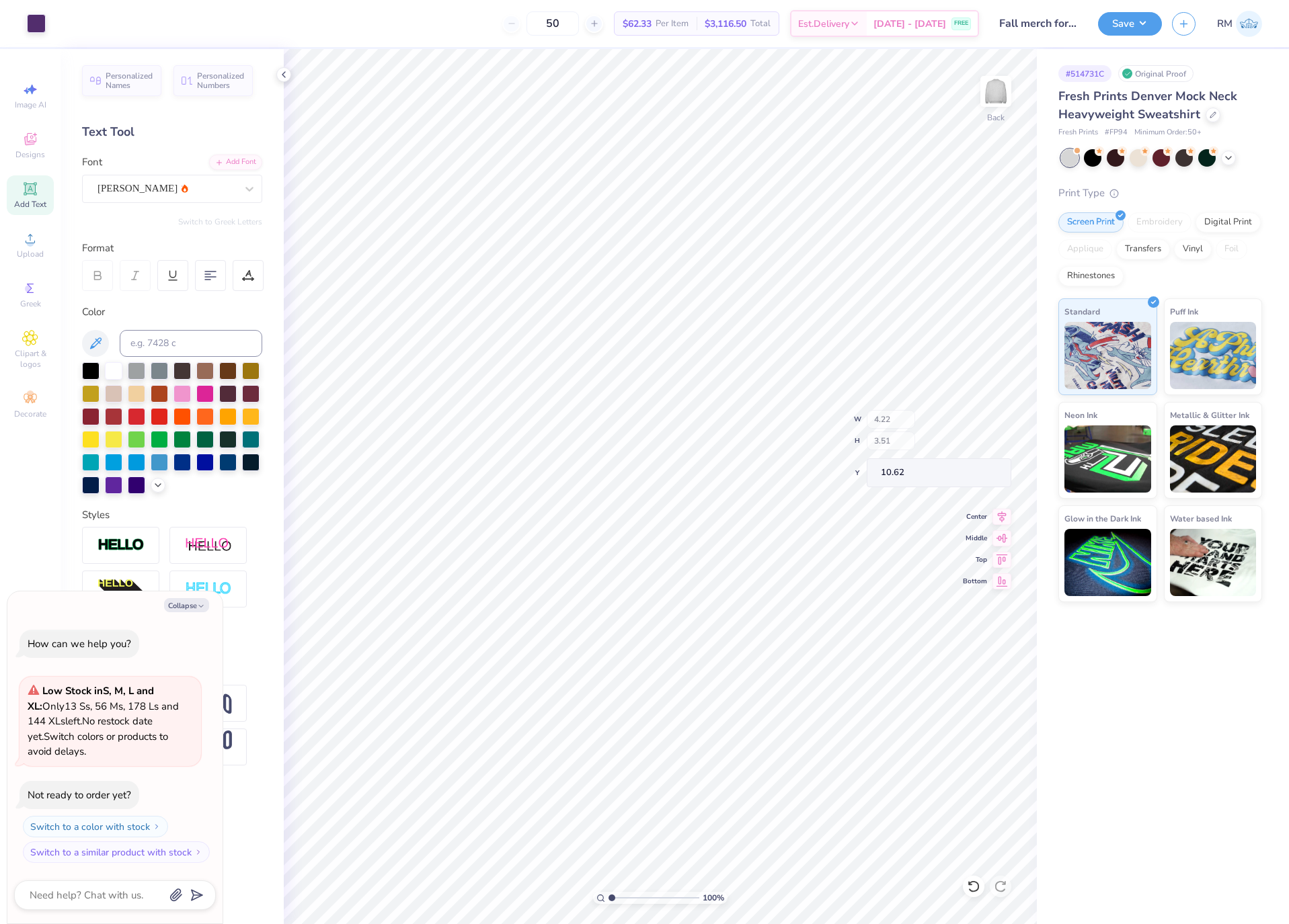
type textarea "x"
type input "1"
drag, startPoint x: 646, startPoint y: 900, endPoint x: 500, endPoint y: 874, distance: 148.3
click at [609, 892] on input "range" at bounding box center [654, 898] width 90 height 12
type textarea "x"
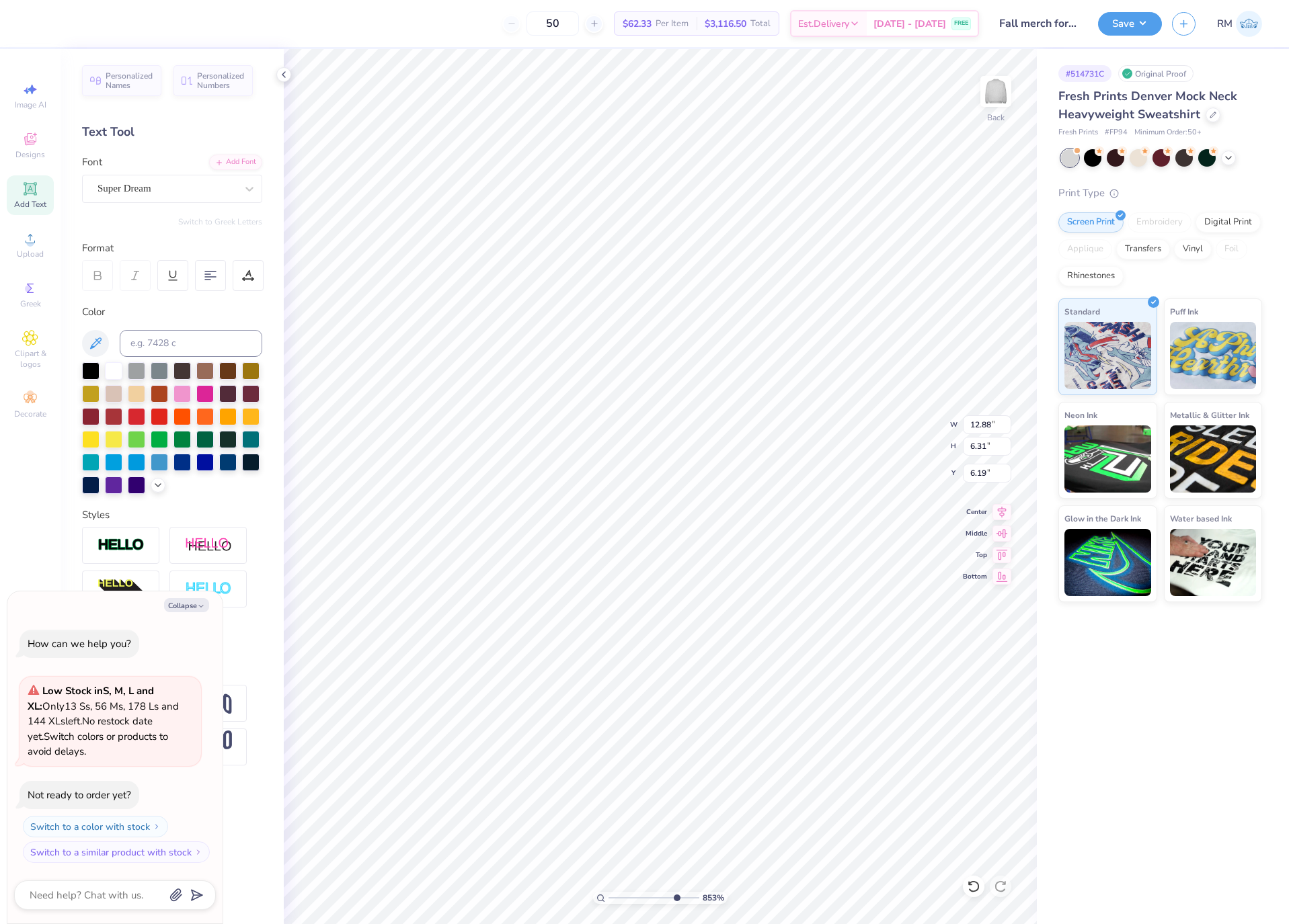
type input "1"
drag, startPoint x: 641, startPoint y: 896, endPoint x: 479, endPoint y: 875, distance: 163.4
click at [609, 892] on input "range" at bounding box center [654, 898] width 90 height 12
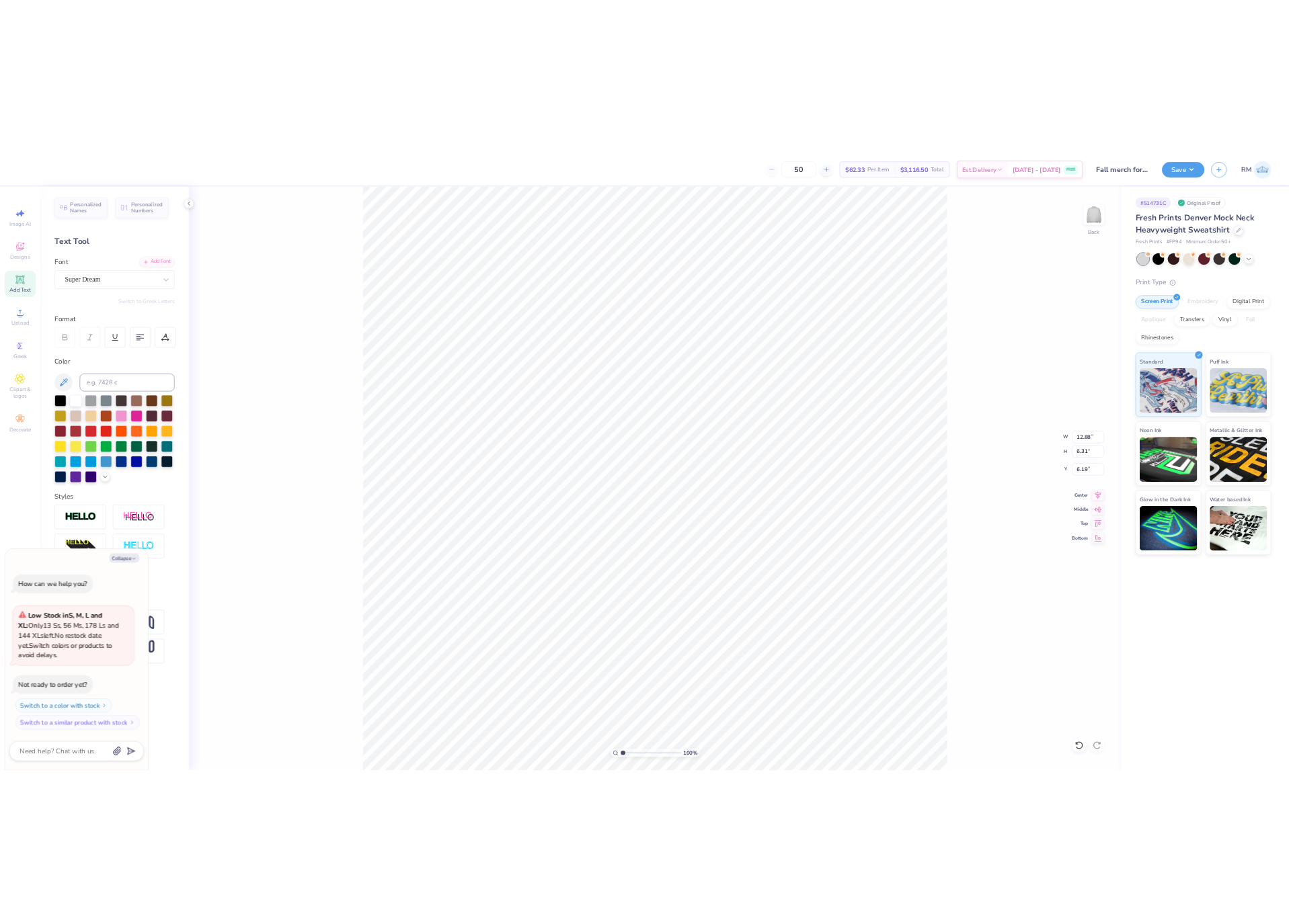
scroll to position [16, 1]
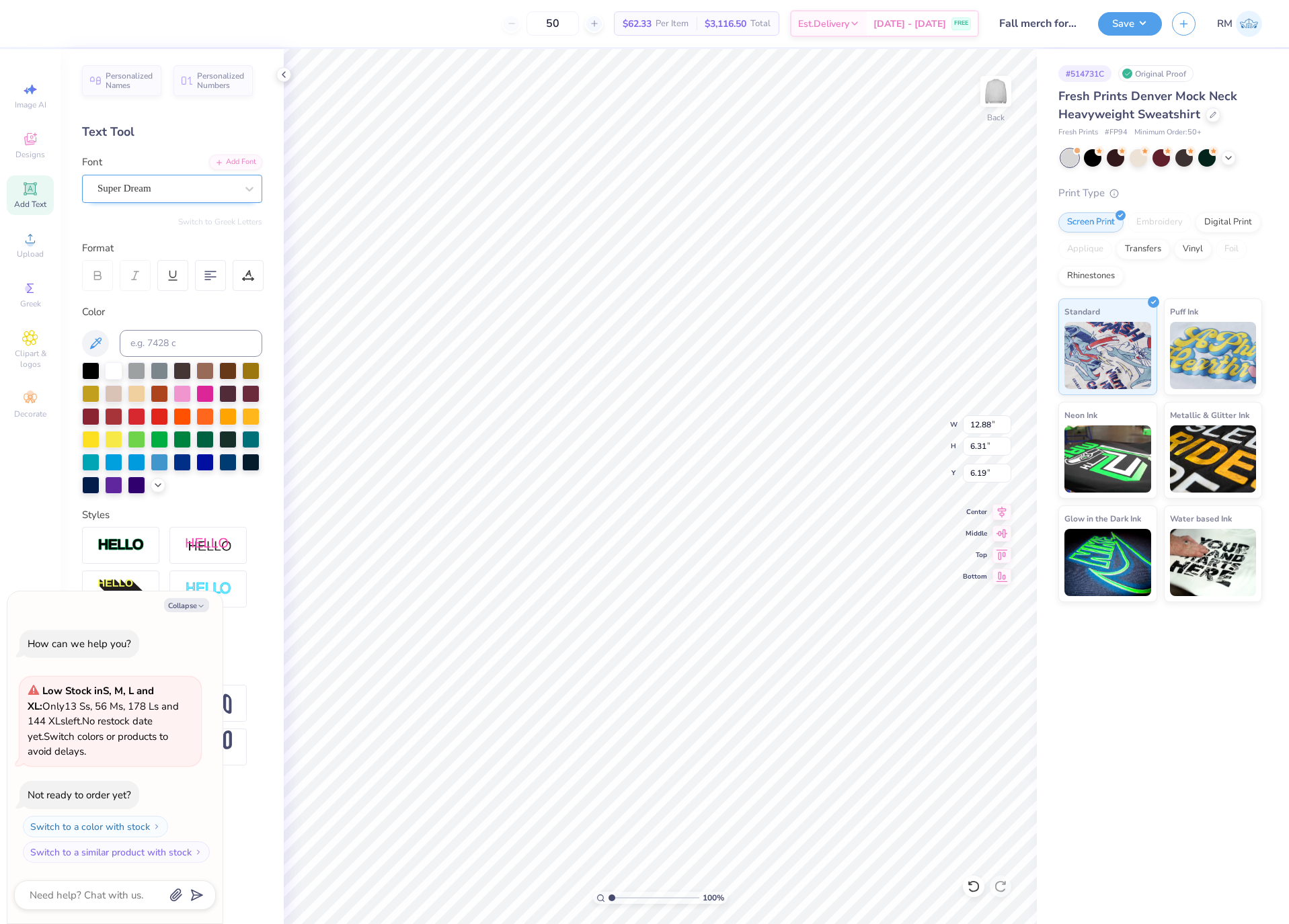
click at [186, 185] on div "Super Dream" at bounding box center [166, 188] width 141 height 21
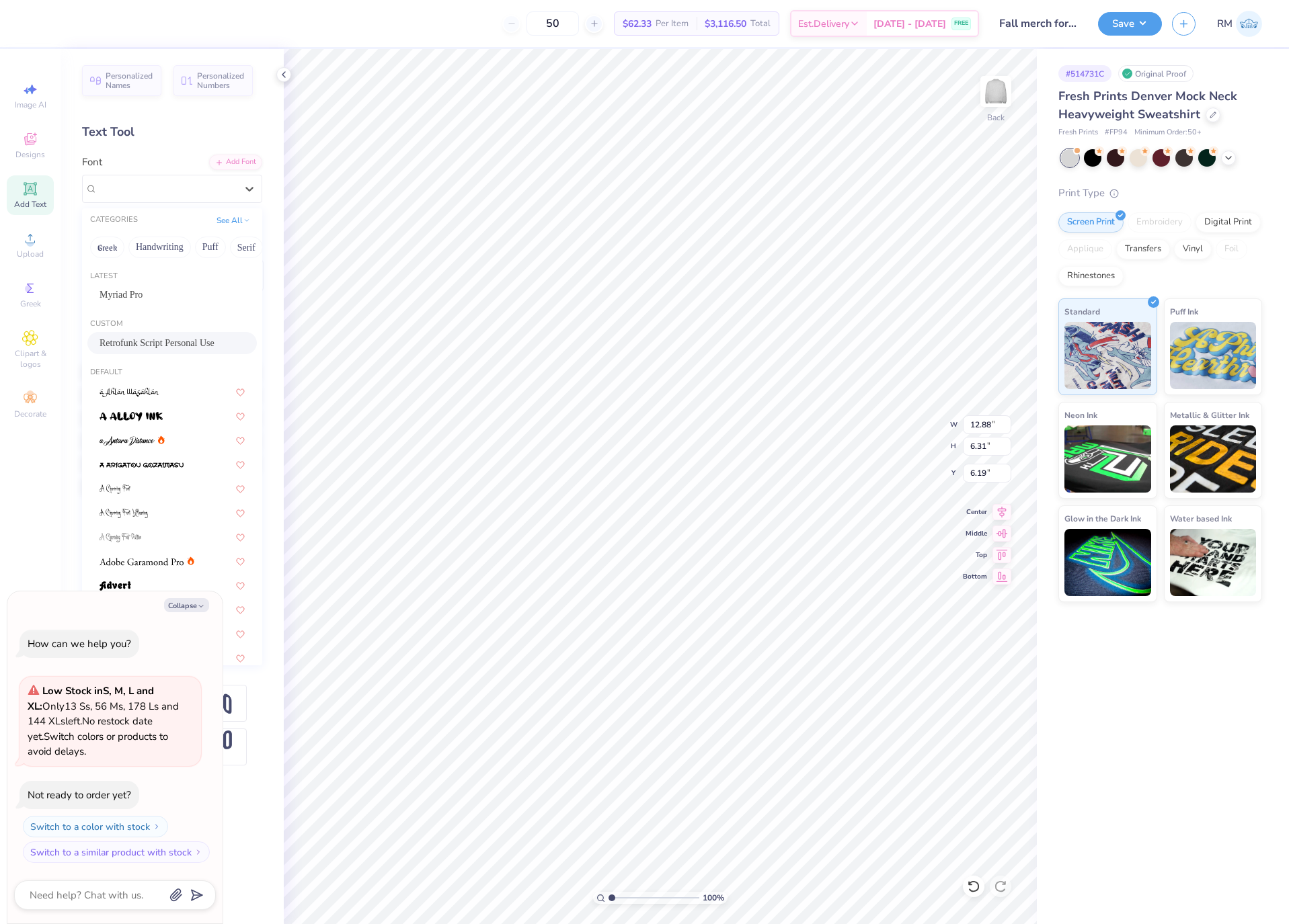
click at [201, 335] on div "Retrofunk Script Personal Use" at bounding box center [172, 343] width 169 height 23
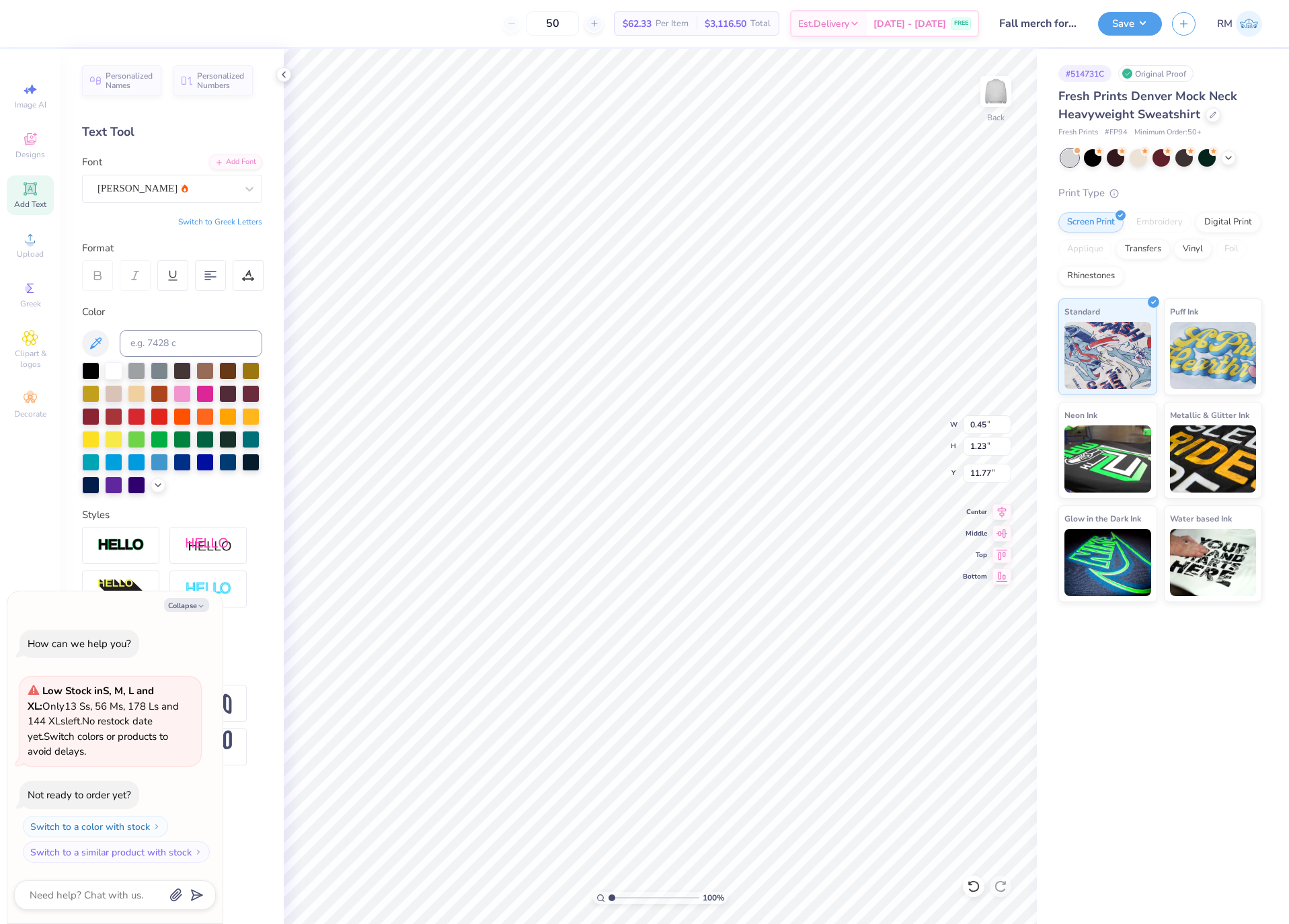
type textarea "x"
type input "16.36"
type input "9.72"
type input "4.44"
type textarea "x"
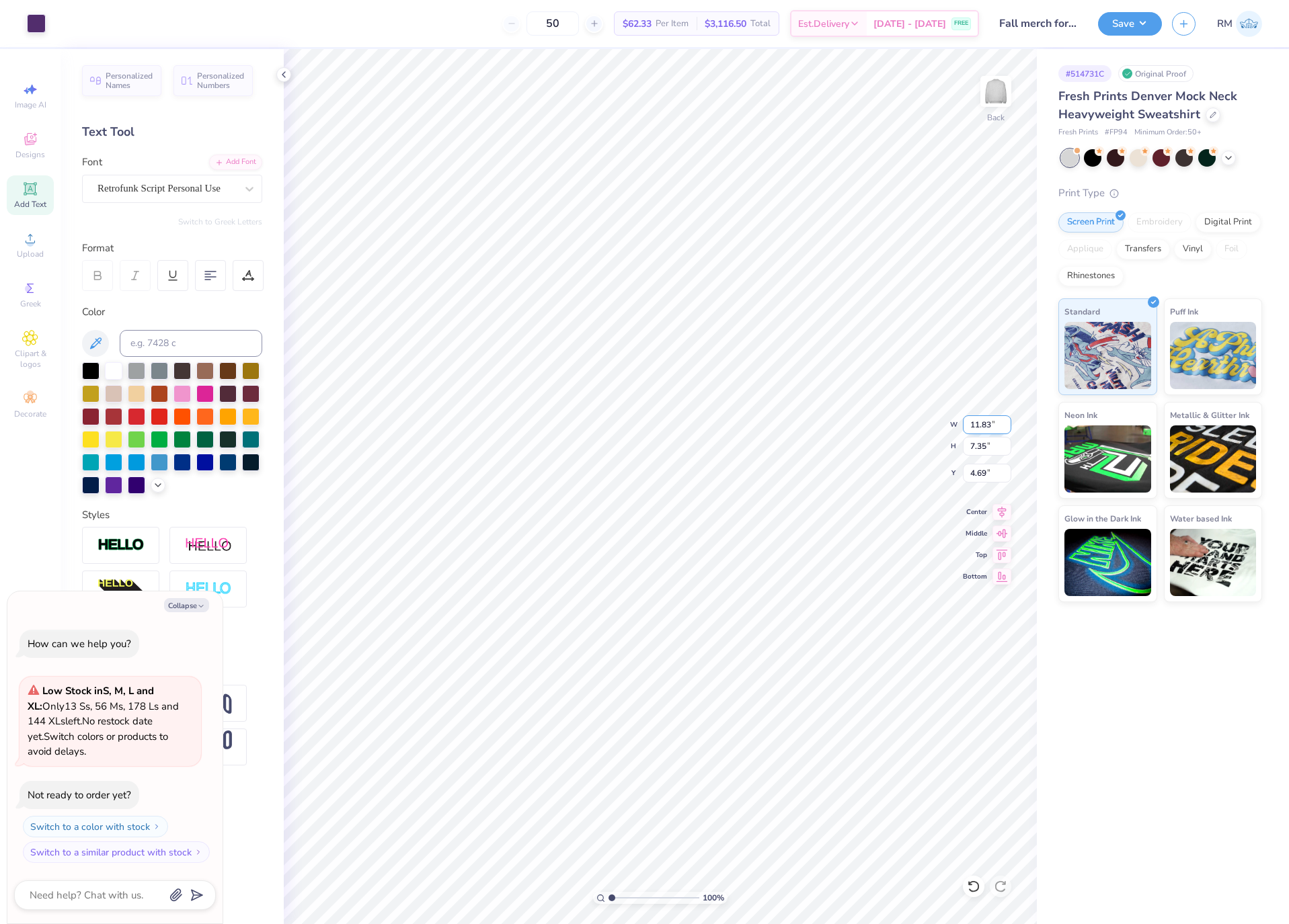
click at [988, 426] on input "11.83" at bounding box center [988, 425] width 49 height 19
type input "12"
type textarea "x"
type input "12.00"
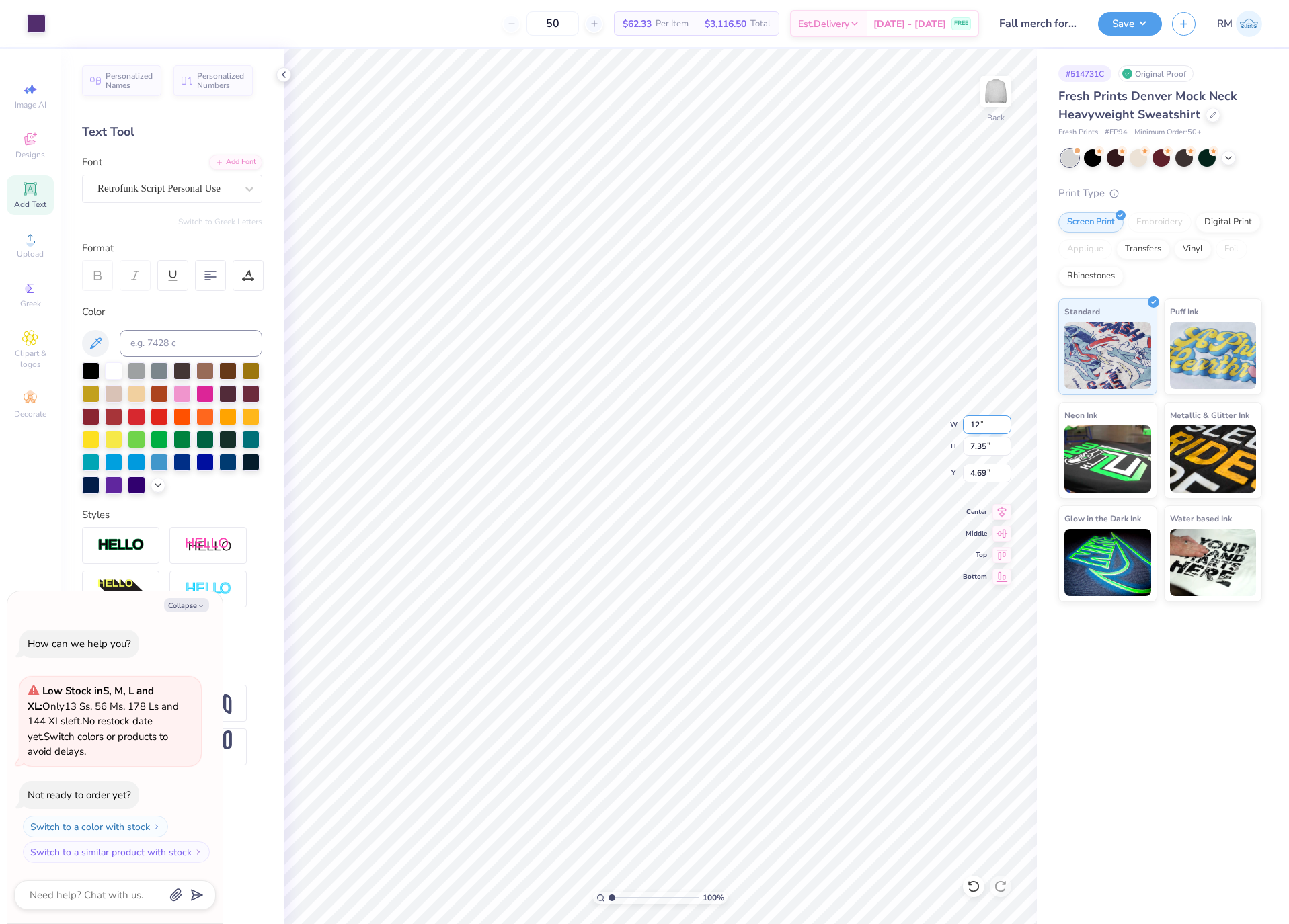
type input "7.46"
type input "4.63"
click at [981, 428] on input "12.00" at bounding box center [988, 425] width 49 height 19
type input "8"
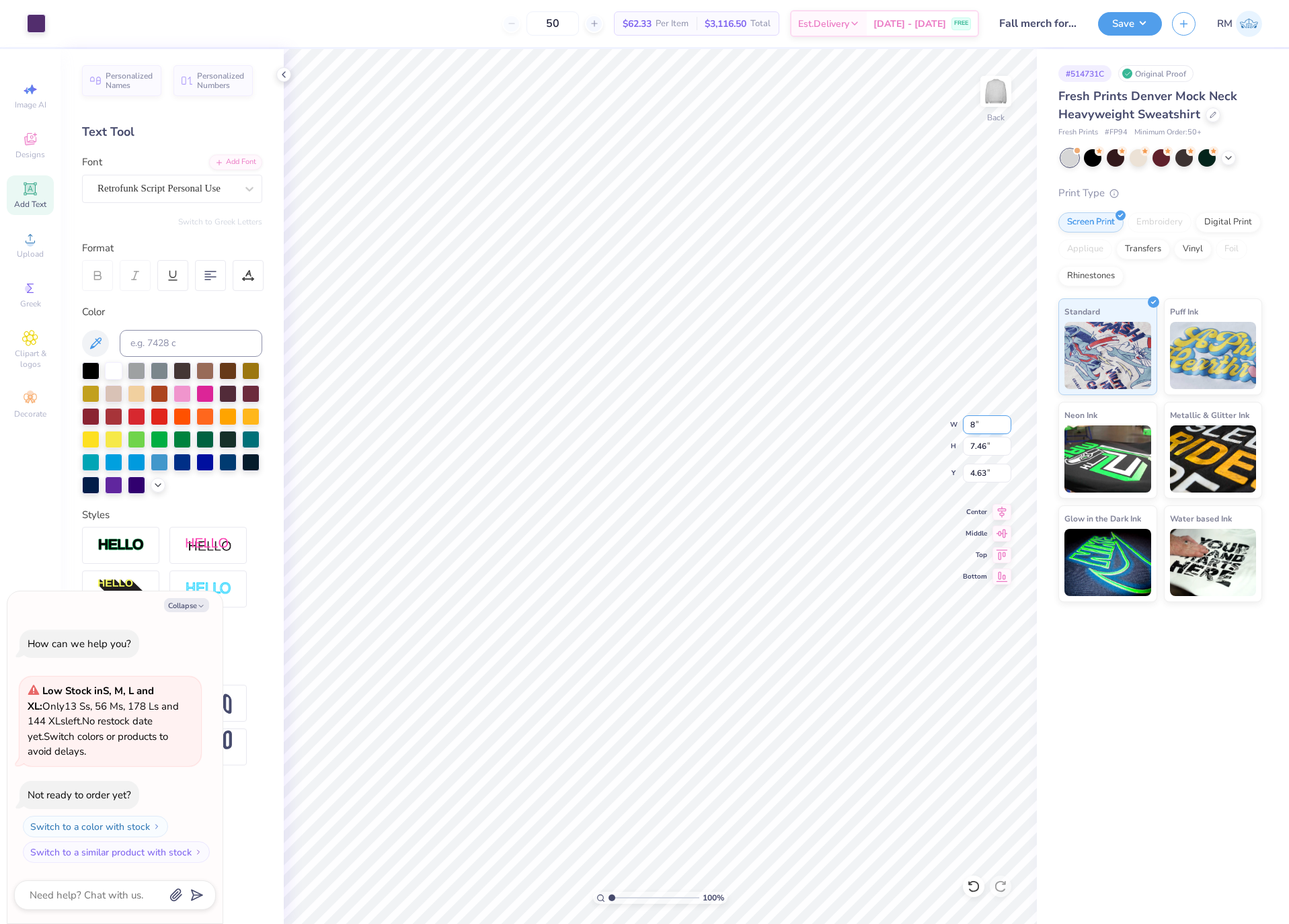
type textarea "x"
type input "8.00"
type input "4.97"
click at [985, 476] on input "5.87" at bounding box center [988, 473] width 49 height 19
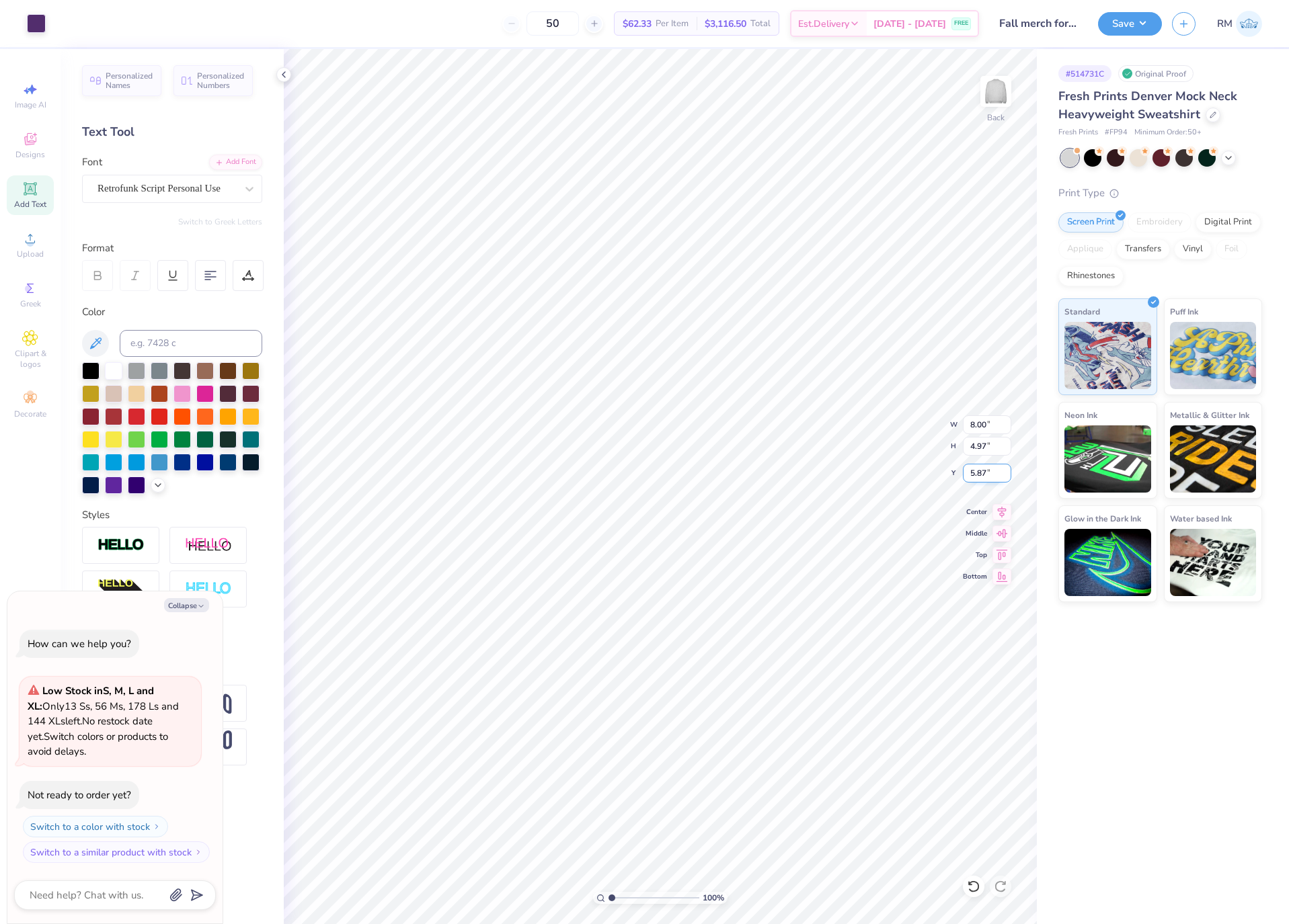
click at [985, 476] on input "5.87" at bounding box center [988, 473] width 49 height 19
type input "3"
type textarea "x"
type input "3.00"
click at [717, 614] on li "Group" at bounding box center [712, 614] width 106 height 26
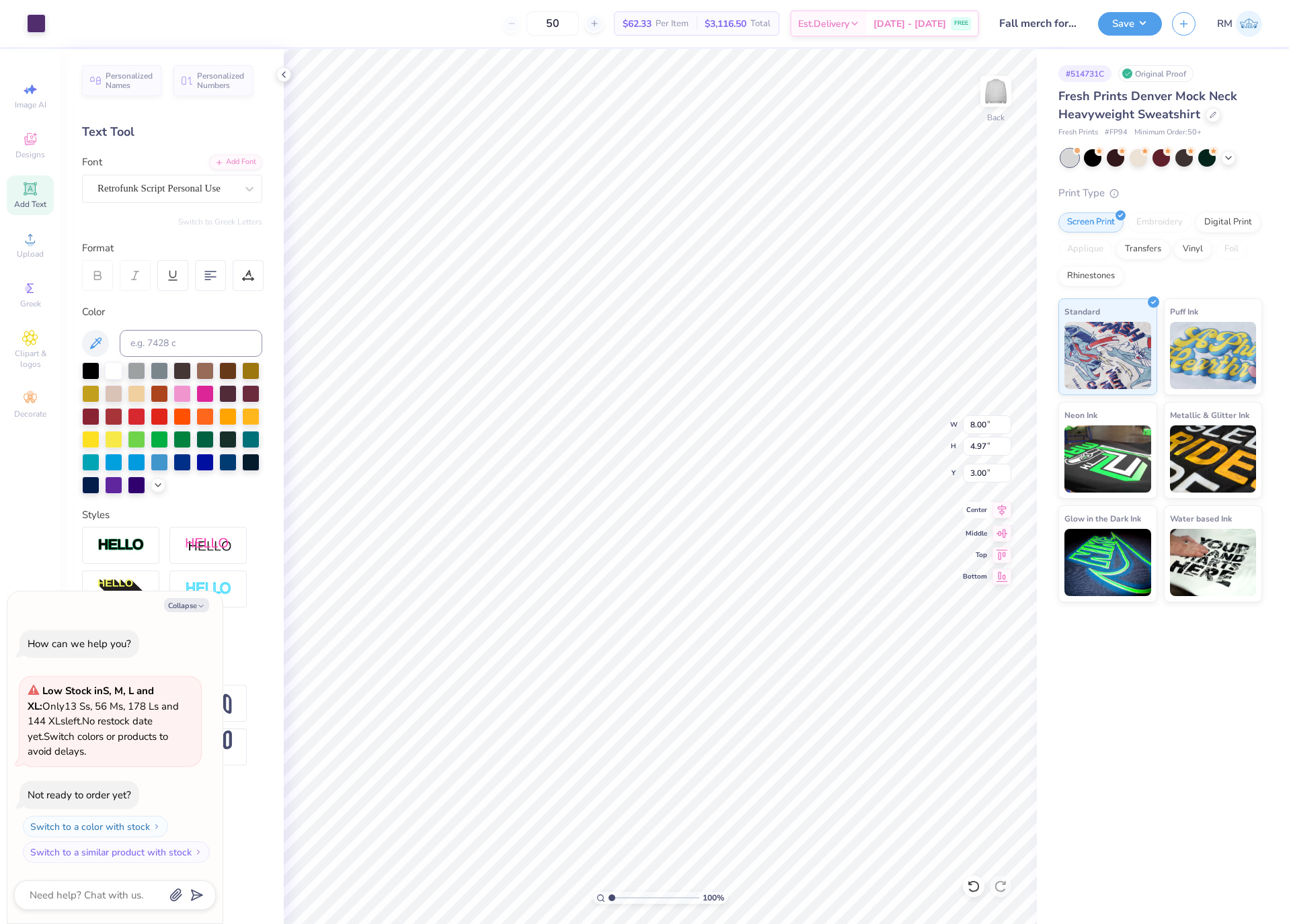
click at [1000, 510] on icon at bounding box center [1002, 510] width 9 height 12
type textarea "x"
type input "16.74"
type input "11.46"
click at [974, 470] on input "-9.98" at bounding box center [988, 473] width 49 height 19
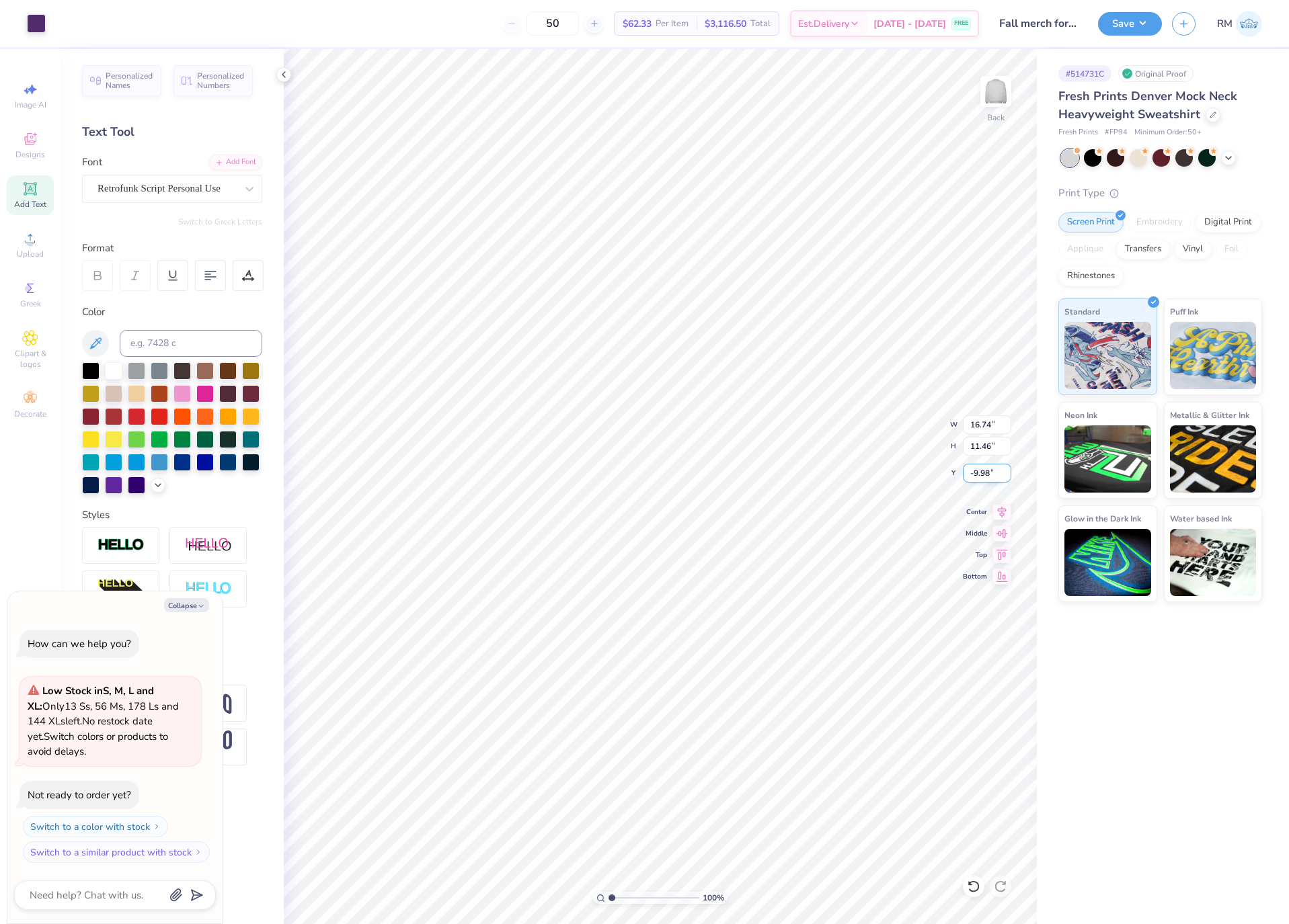
click at [974, 470] on input "-9.98" at bounding box center [988, 473] width 49 height 19
type input "-3"
type textarea "x"
type input "16.33"
type input "11.42"
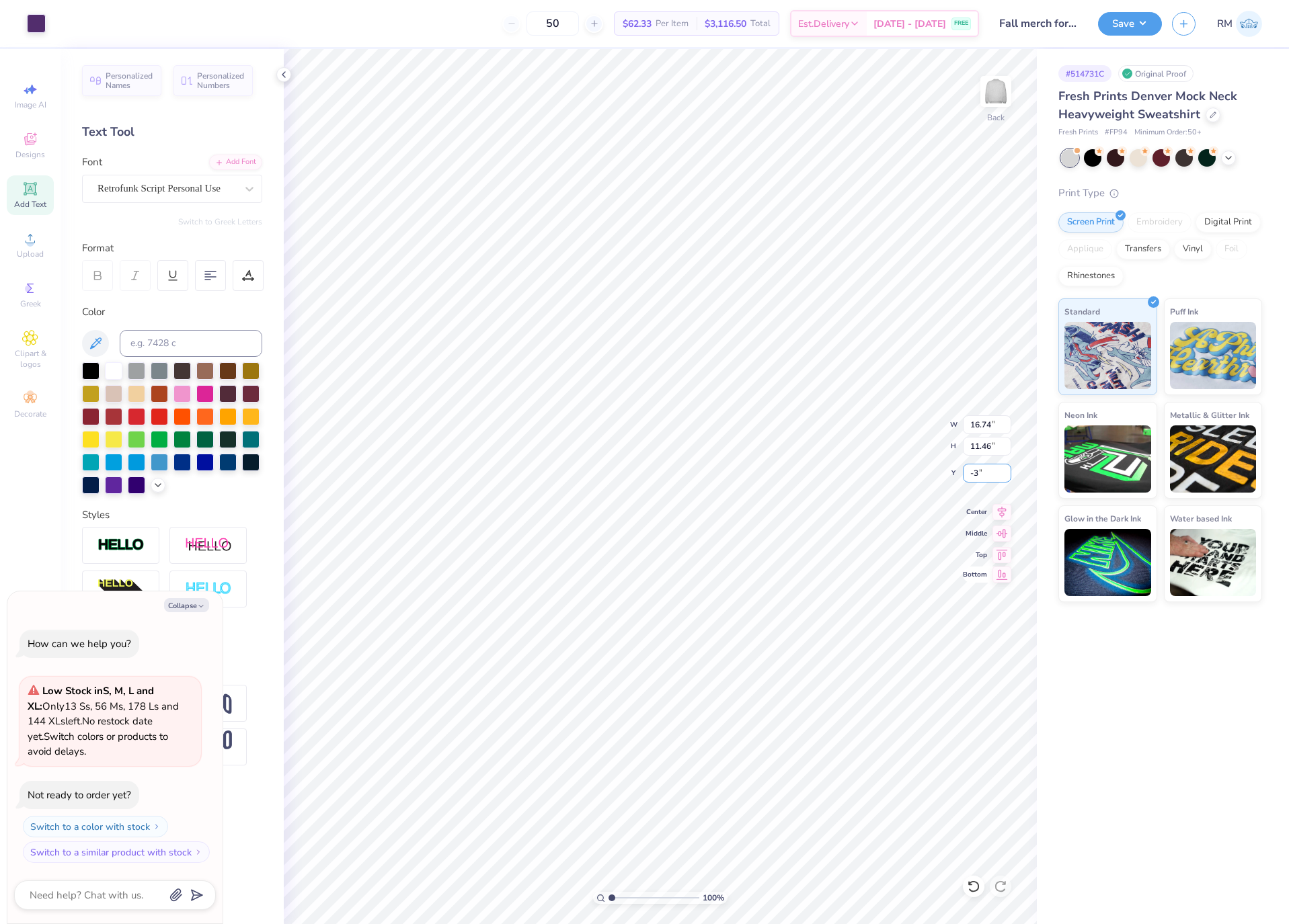
type input "1.28"
type textarea "x"
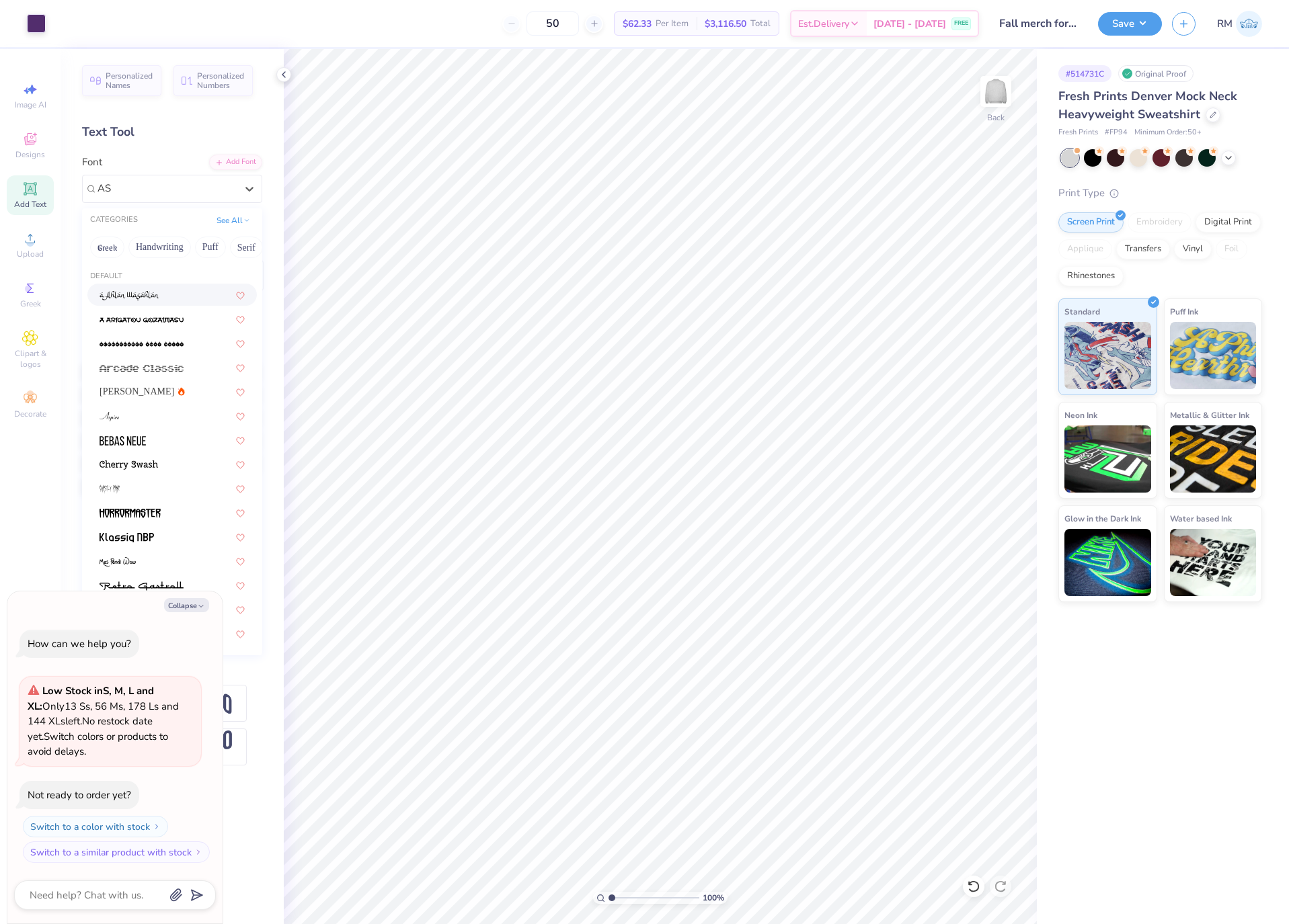
type input "AS"
type textarea "x"
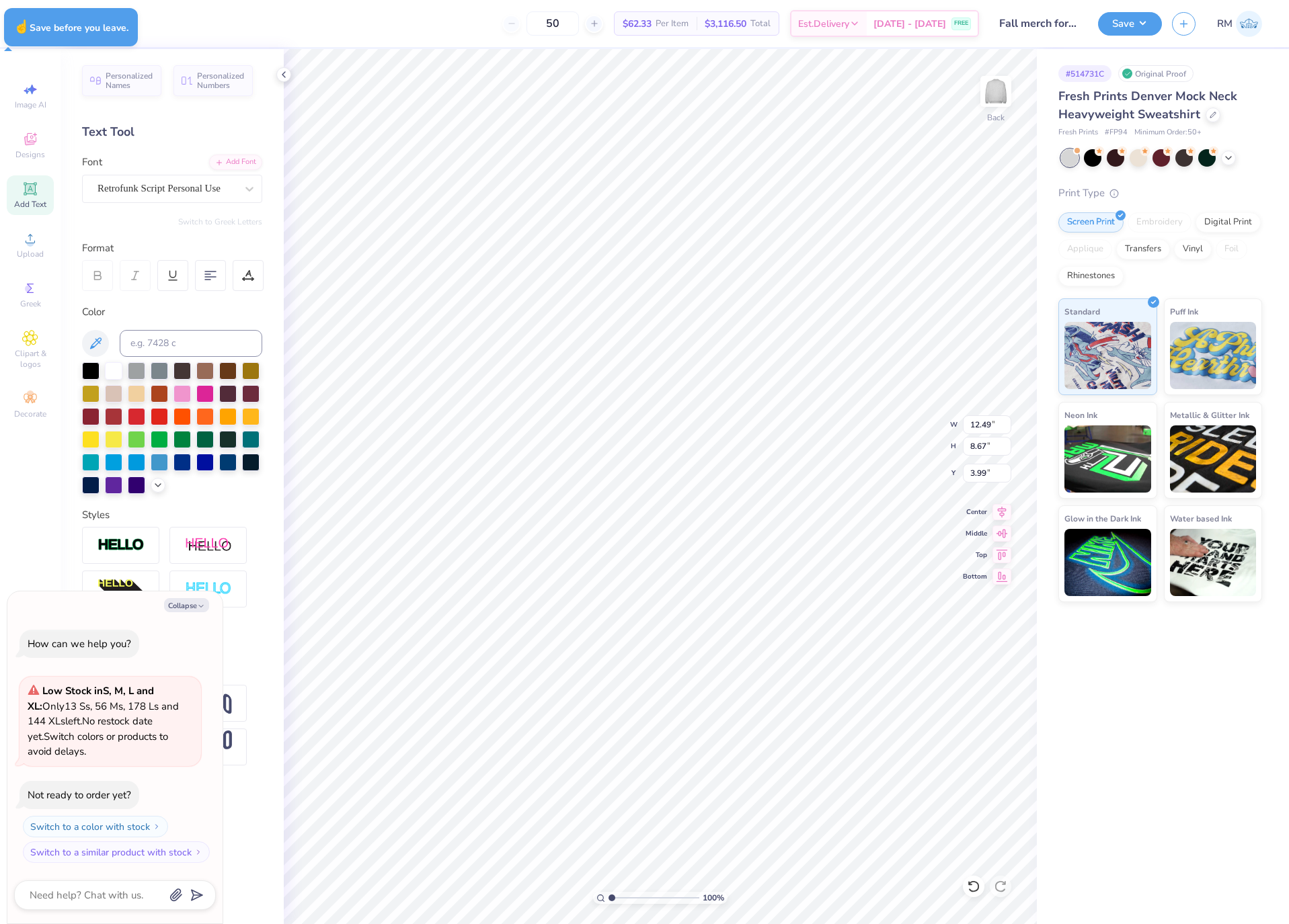
type textarea "x"
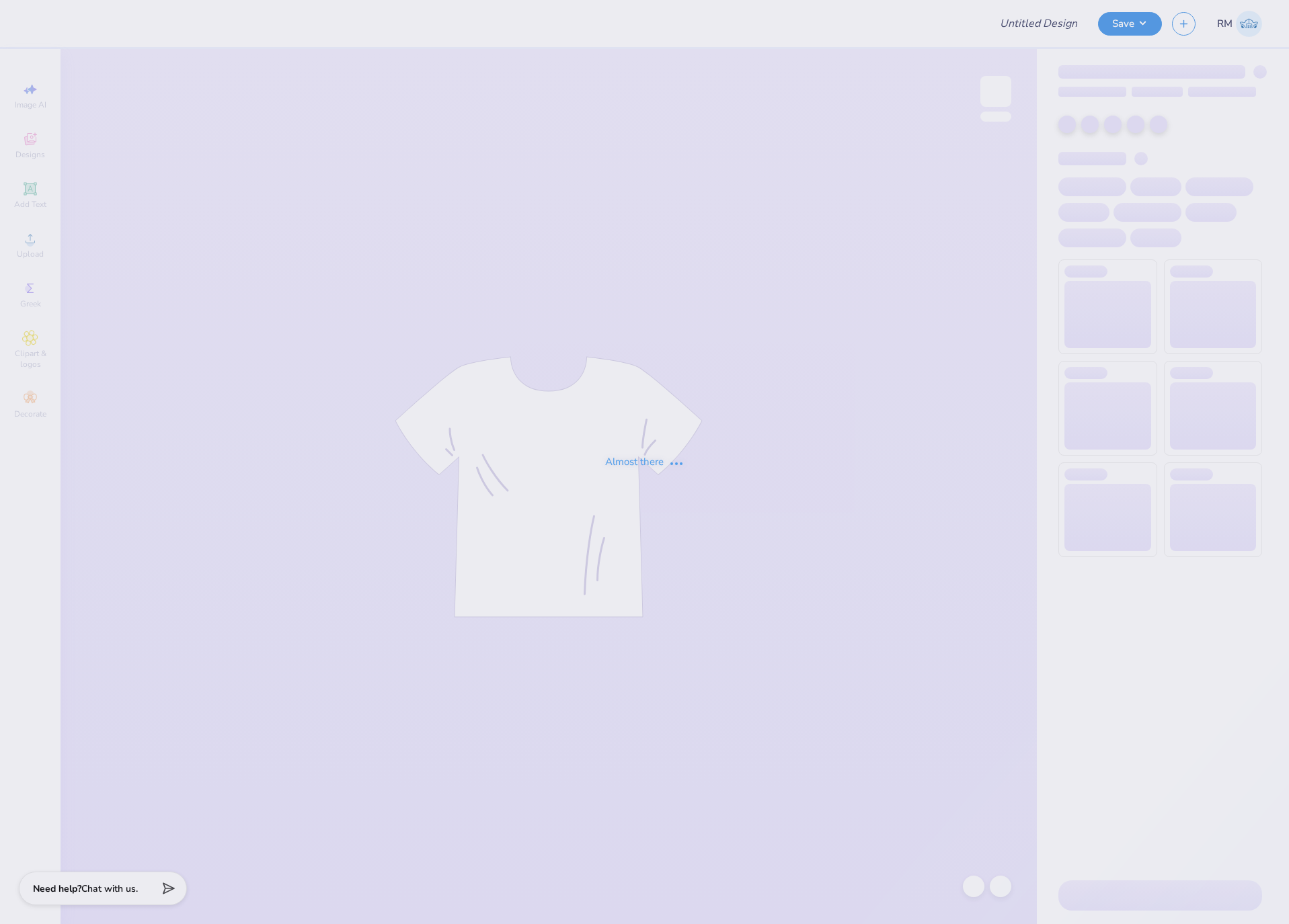
type input "Fall merch for Sigma Phi Epsilon"
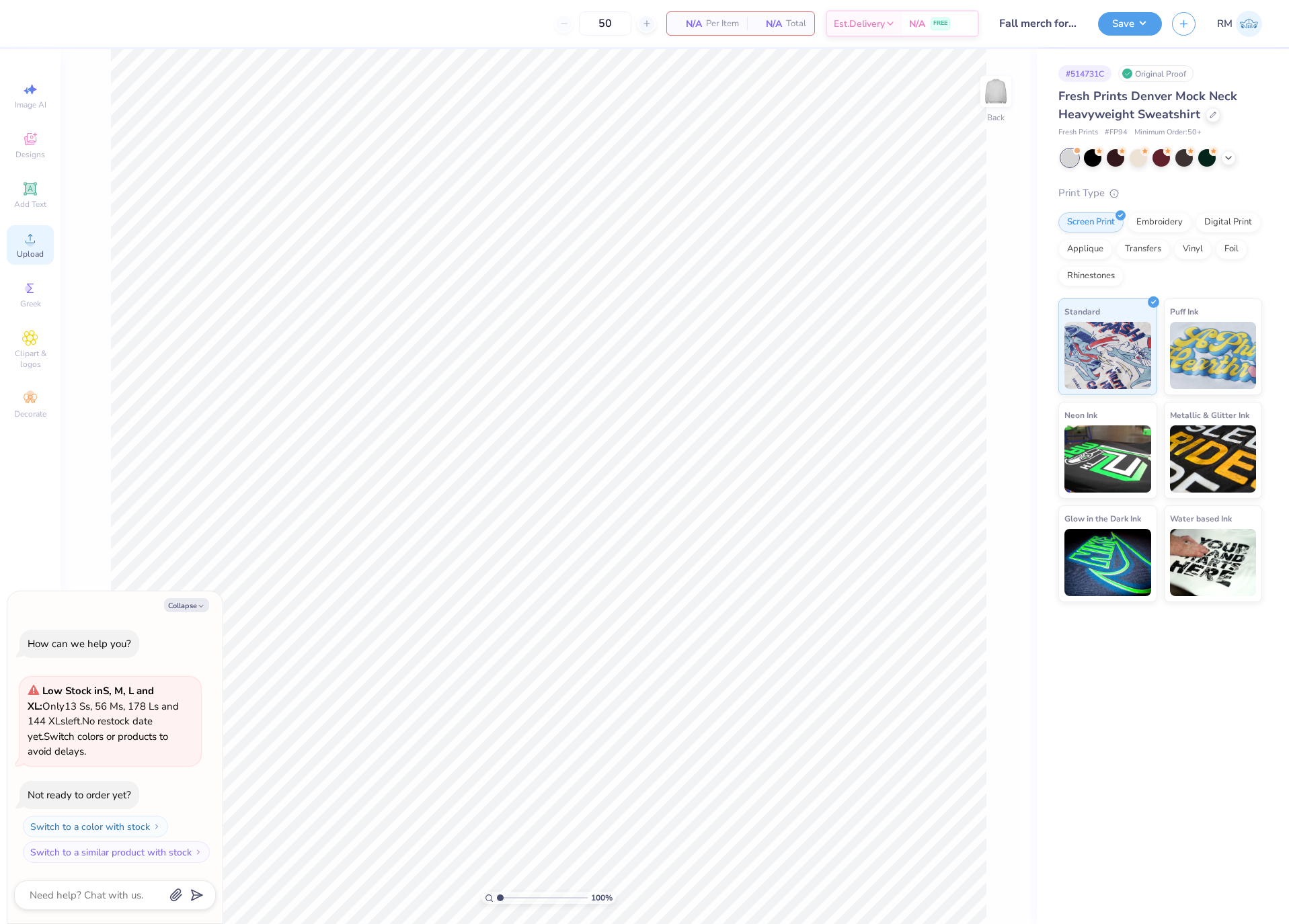
click at [28, 252] on span "Upload" at bounding box center [31, 254] width 27 height 11
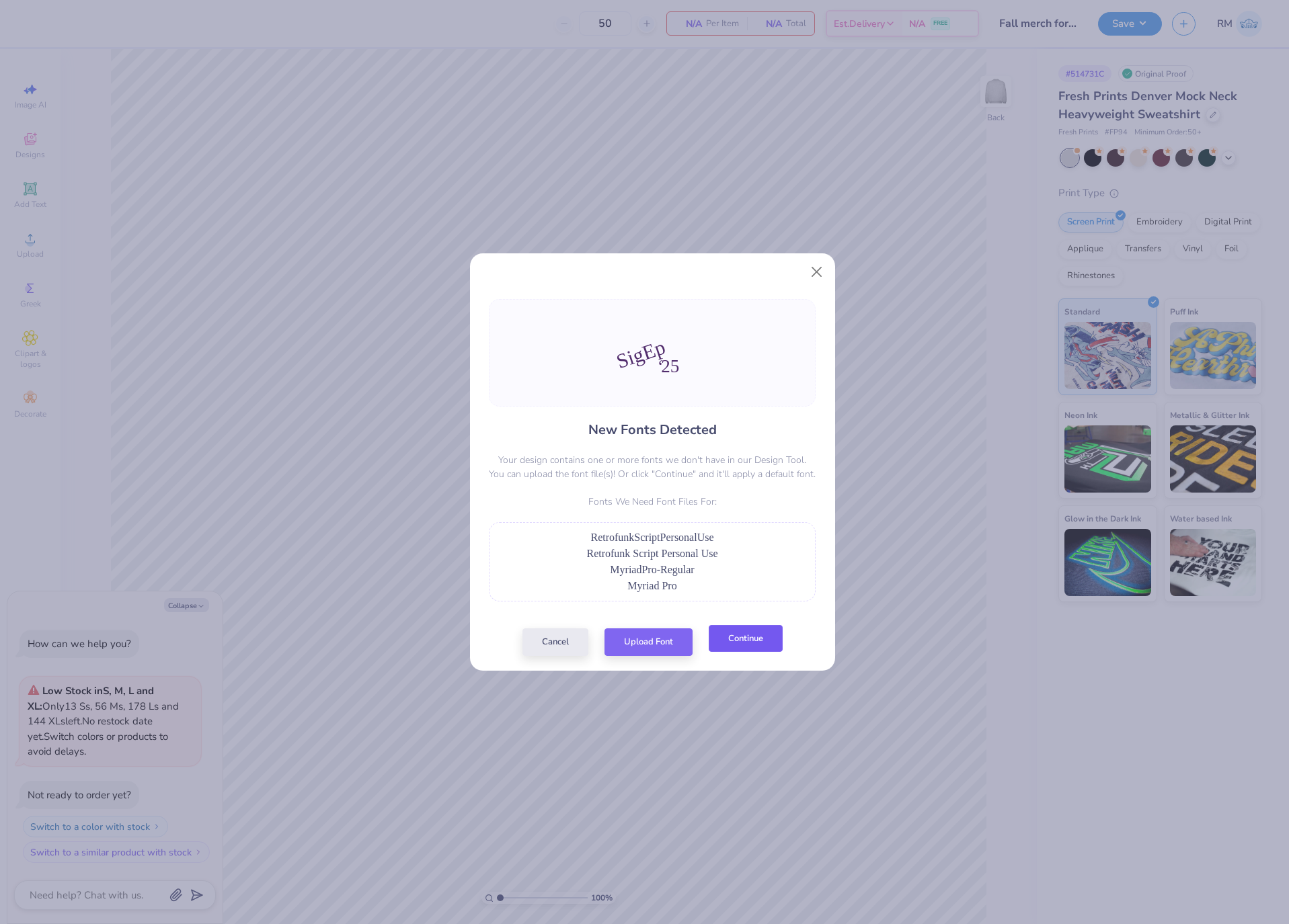
click at [737, 633] on button "Continue" at bounding box center [746, 639] width 74 height 27
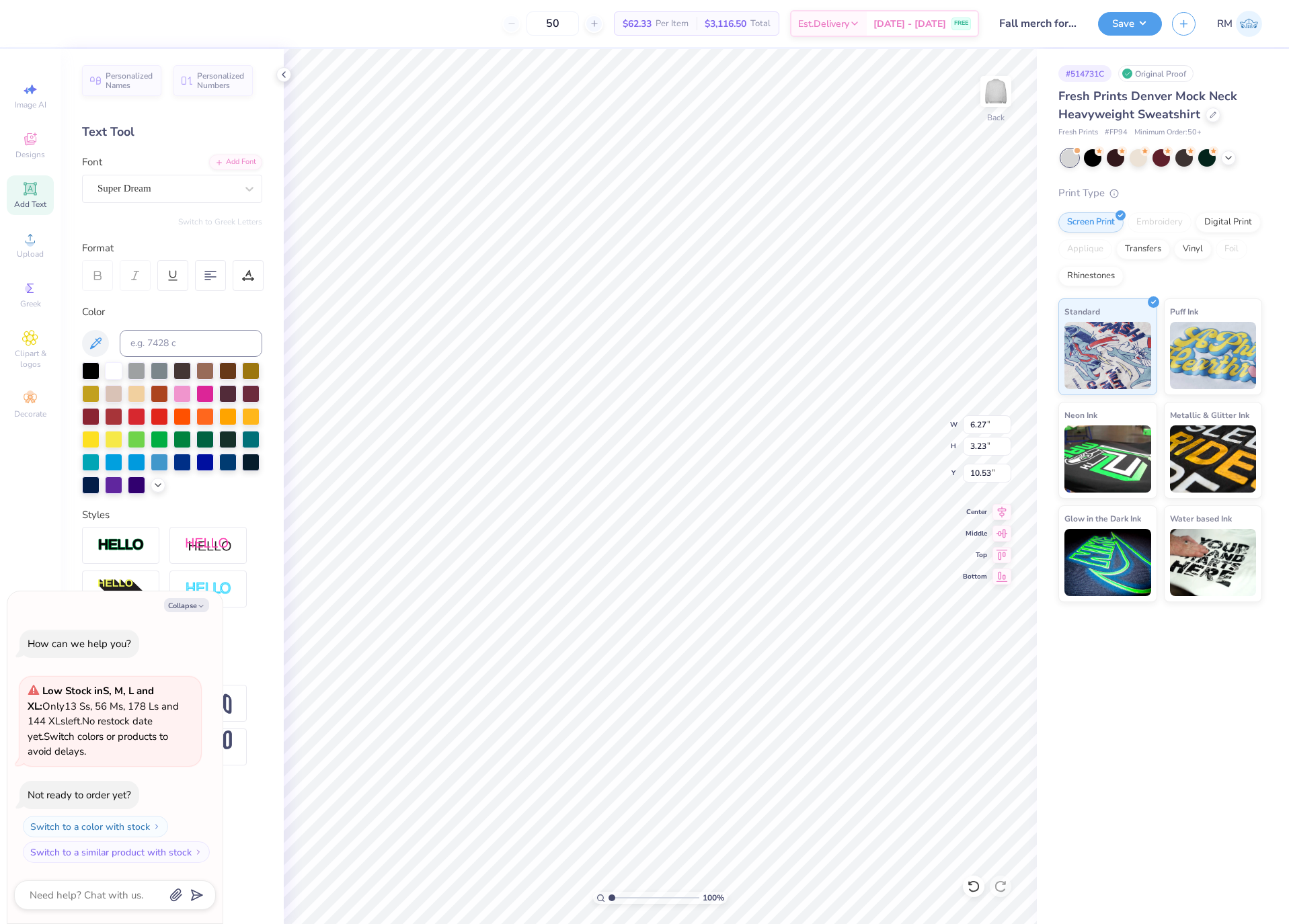
scroll to position [16, 1]
type textarea "x"
type textarea "25"
click at [858, 588] on li "Copy" at bounding box center [847, 588] width 106 height 26
click at [721, 613] on li "Paste" at bounding box center [709, 614] width 106 height 26
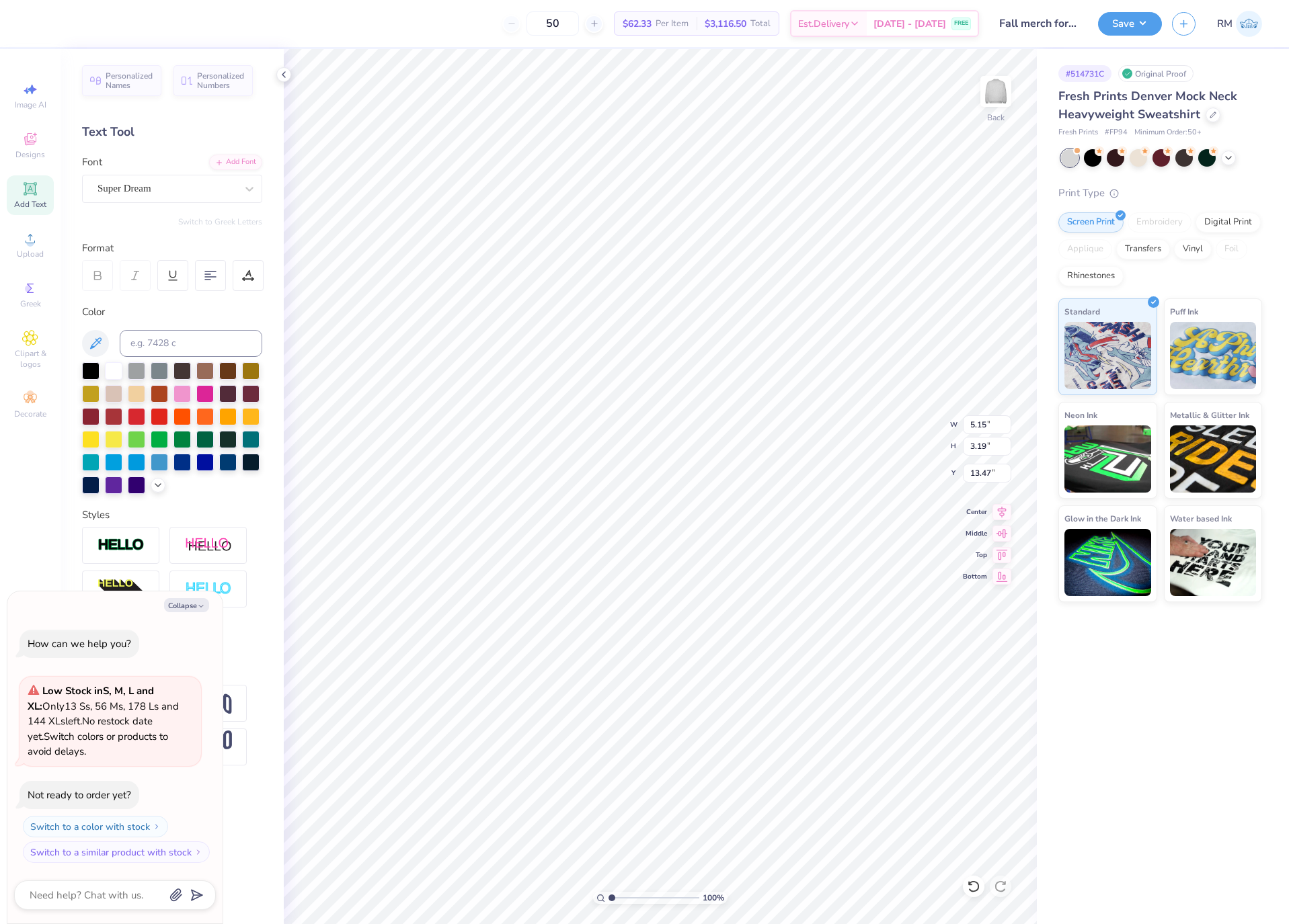
type textarea "x"
type textarea "'"
type textarea "x"
click at [202, 184] on div "Super Dream" at bounding box center [166, 188] width 141 height 21
type input "A"
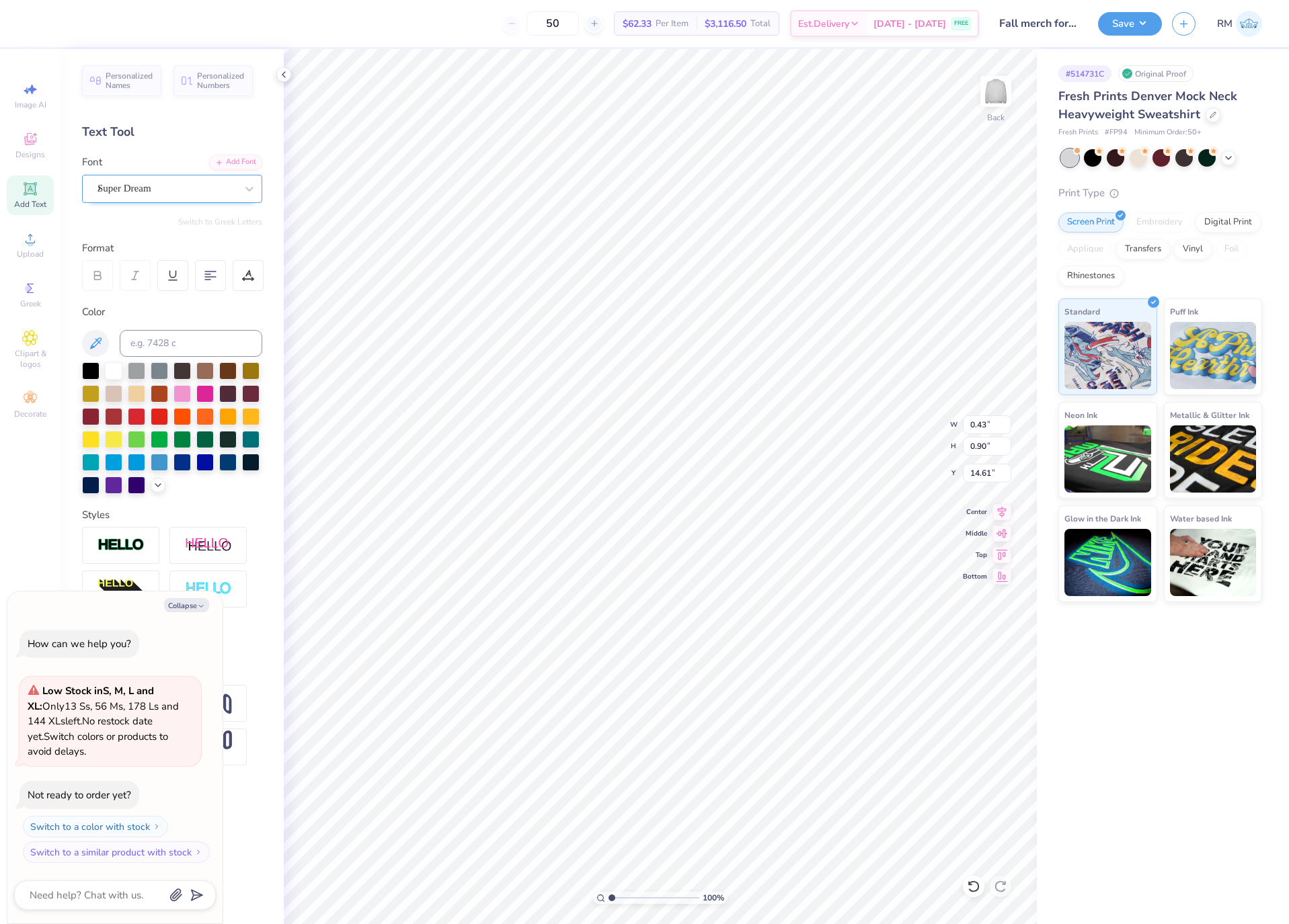
type textarea "x"
type input "AS"
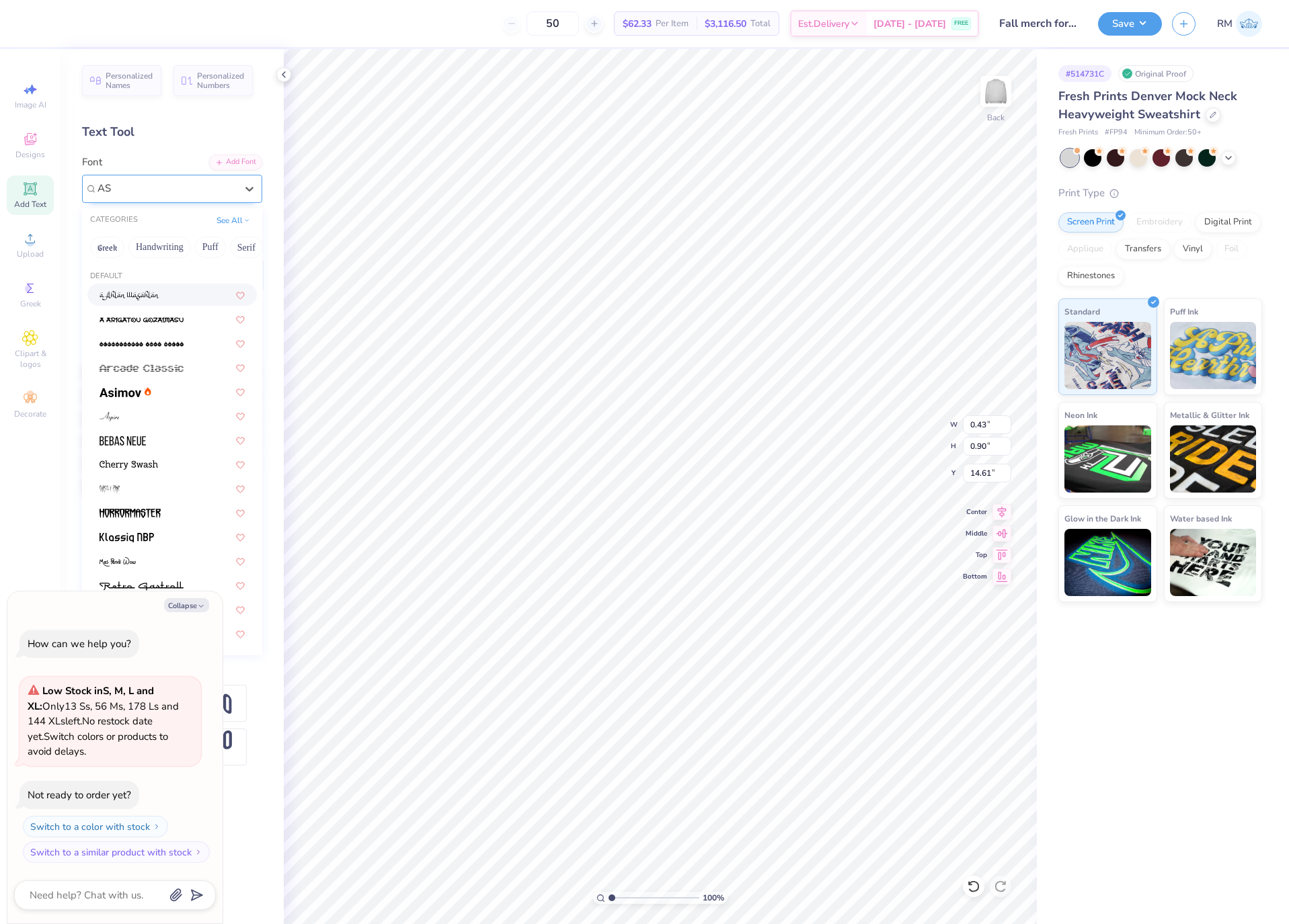
type textarea "x"
click at [169, 393] on div at bounding box center [172, 391] width 146 height 14
type input "AS"
type textarea "x"
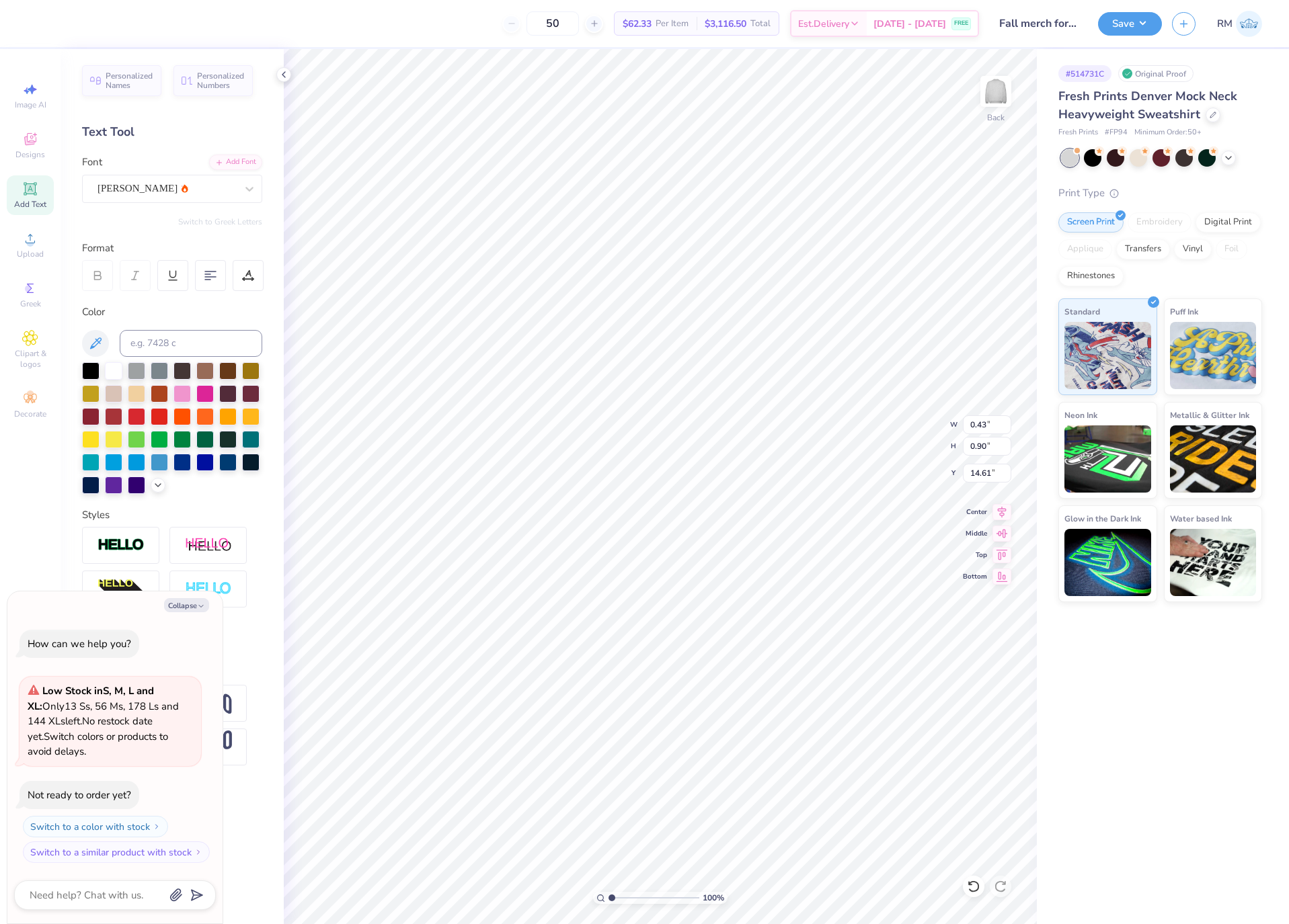
type textarea "x"
type input "0.45"
type input "1.22"
type input "14.45"
click at [209, 203] on div "Super Dream" at bounding box center [172, 188] width 180 height 28
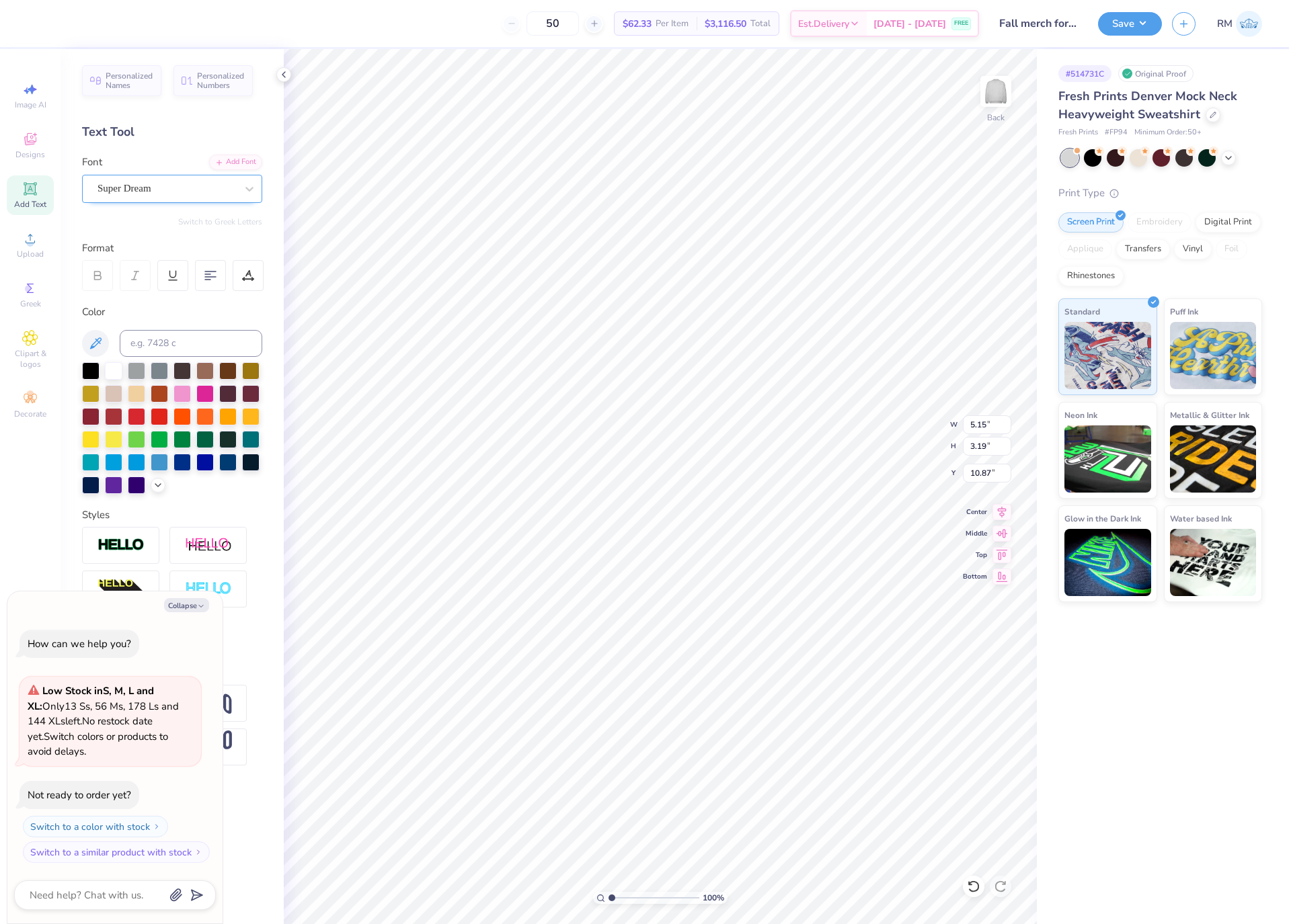
type textarea "x"
click at [175, 300] on div "Jersey M54" at bounding box center [172, 295] width 146 height 14
type input "JERS"
type textarea "x"
type input "4.20"
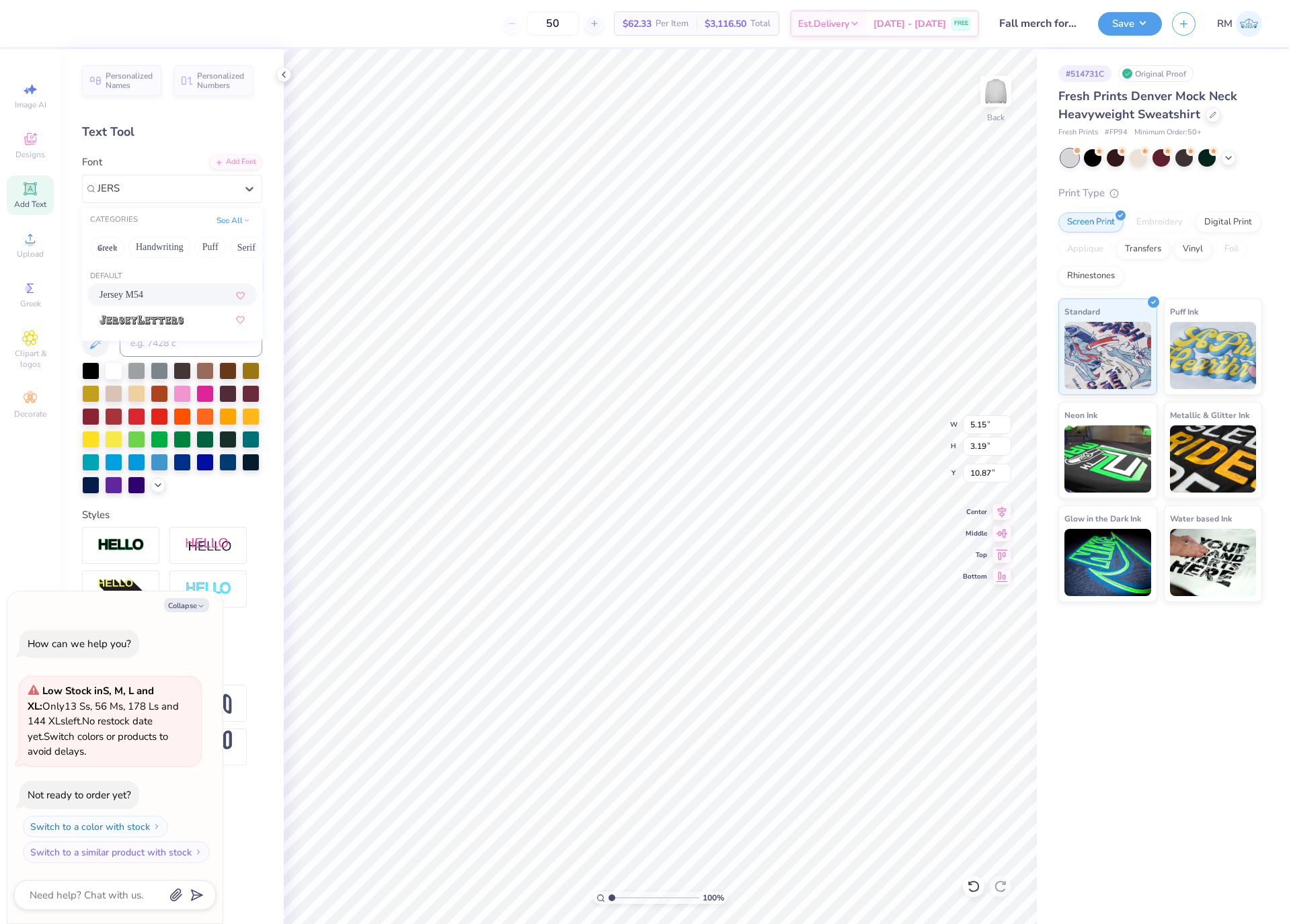
type input "3.50"
type input "10.72"
click at [188, 187] on div "Super Dream" at bounding box center [166, 188] width 141 height 21
click at [151, 190] on div "Super Dream" at bounding box center [166, 188] width 141 height 21
type textarea "x"
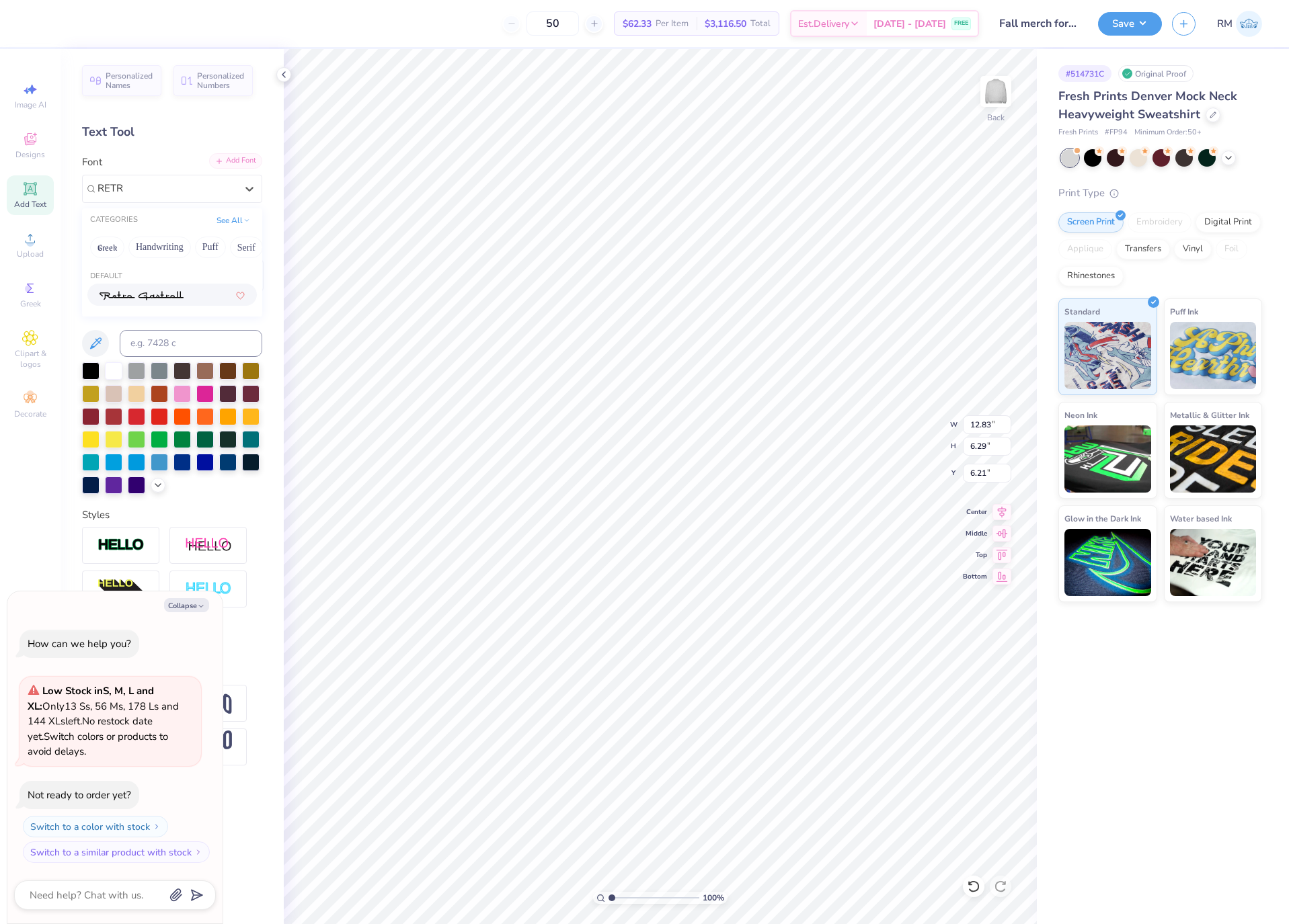
type input "RETR"
type textarea "x"
click at [255, 156] on div "Add Font" at bounding box center [235, 161] width 53 height 15
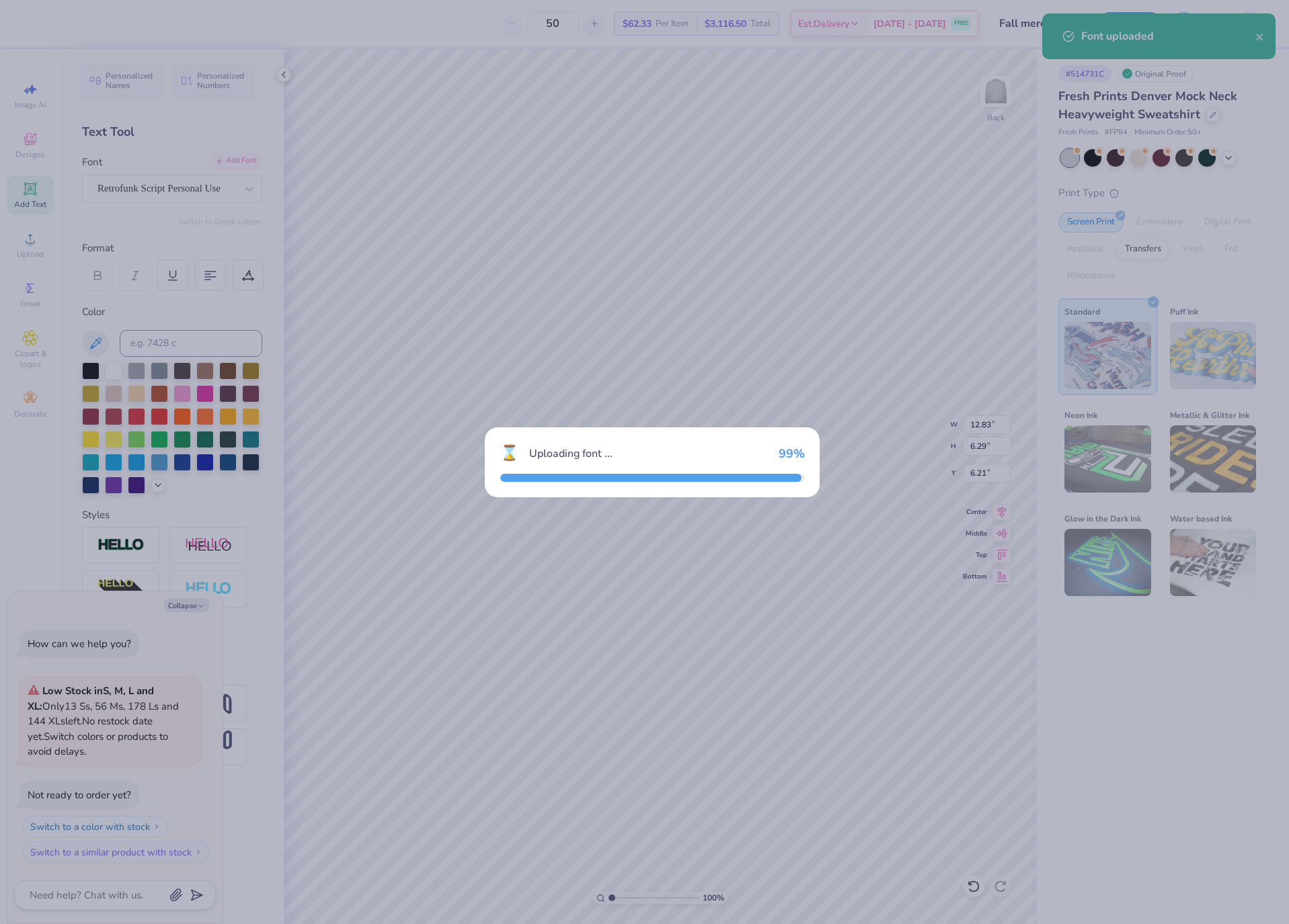
type textarea "x"
type input "16.23"
type input "9.62"
type input "4.16"
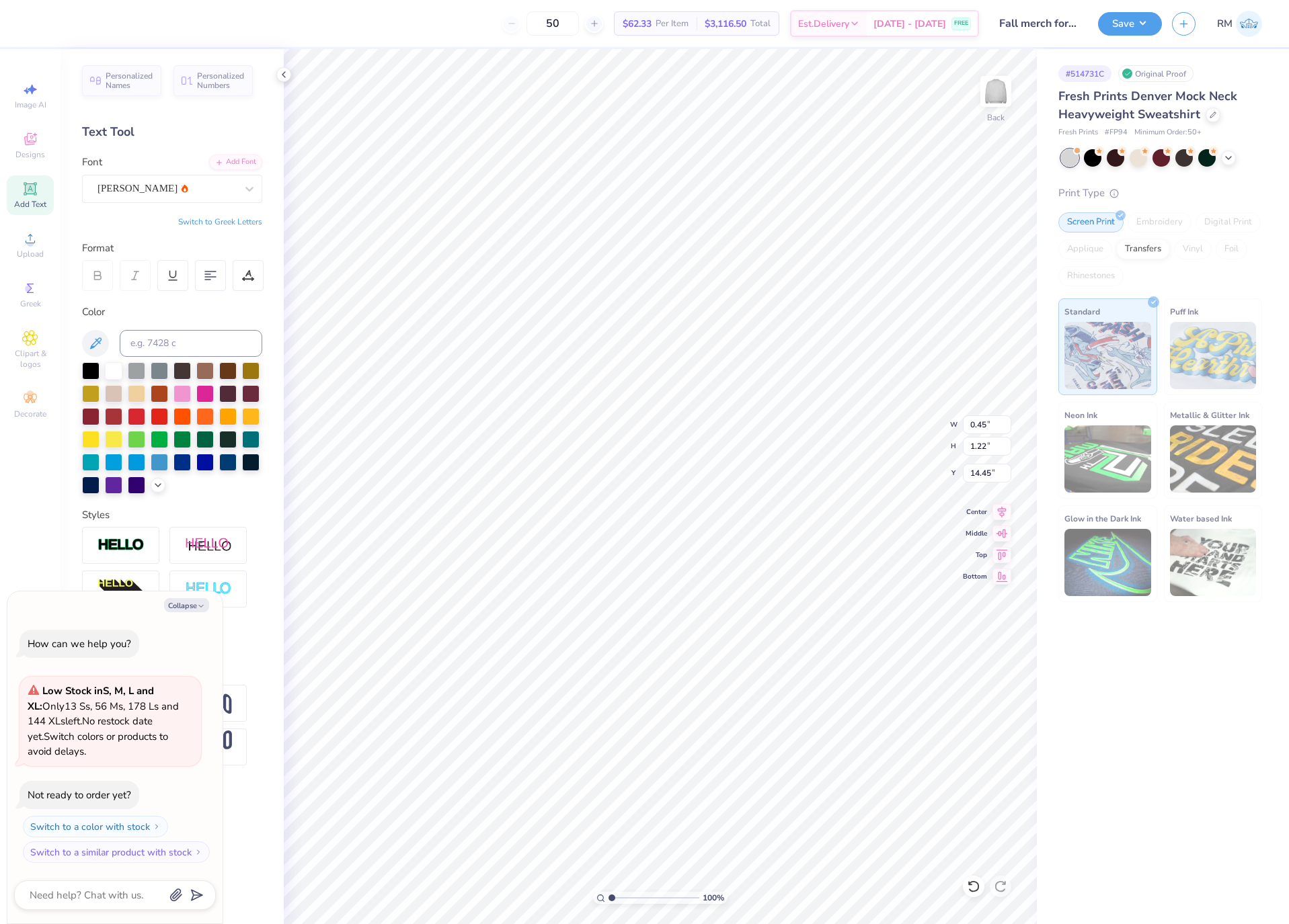
type textarea "x"
type input "10.72"
type textarea "x"
click at [988, 428] on input "16.23" at bounding box center [988, 425] width 49 height 19
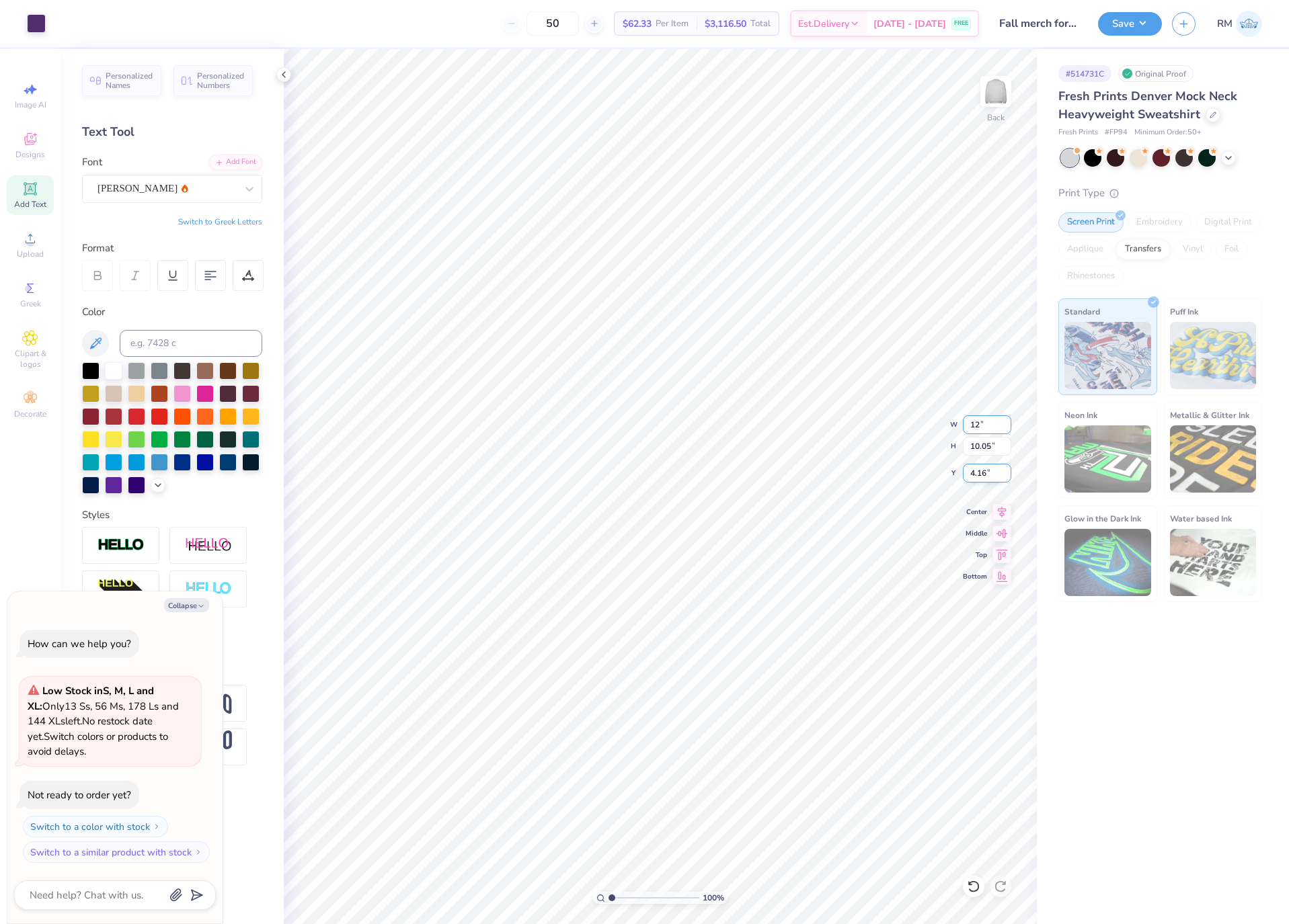
type input "12"
click at [985, 468] on input "4.16" at bounding box center [988, 473] width 49 height 19
type textarea "x"
type input "12.00"
type input "7.43"
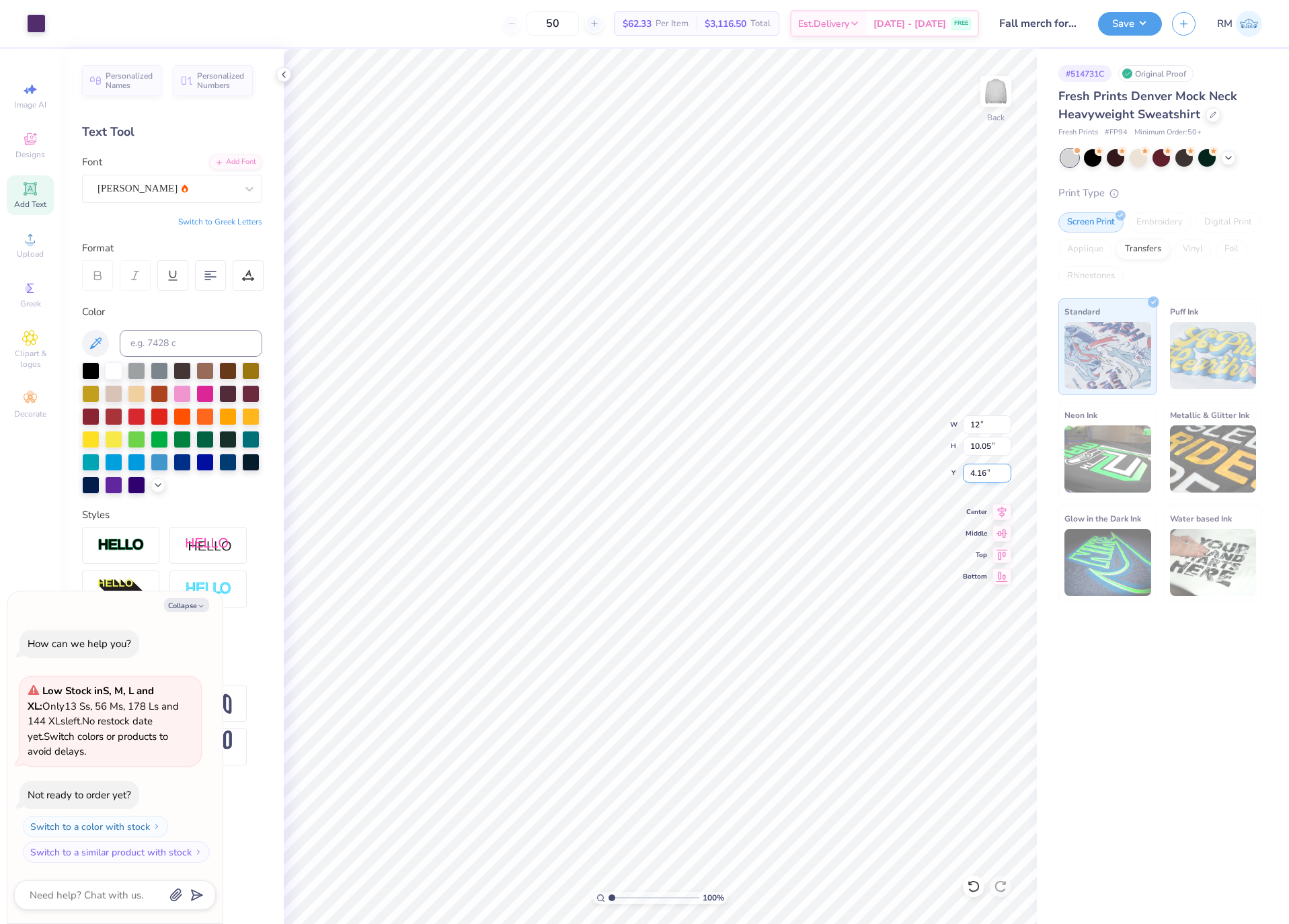
type input "5.47"
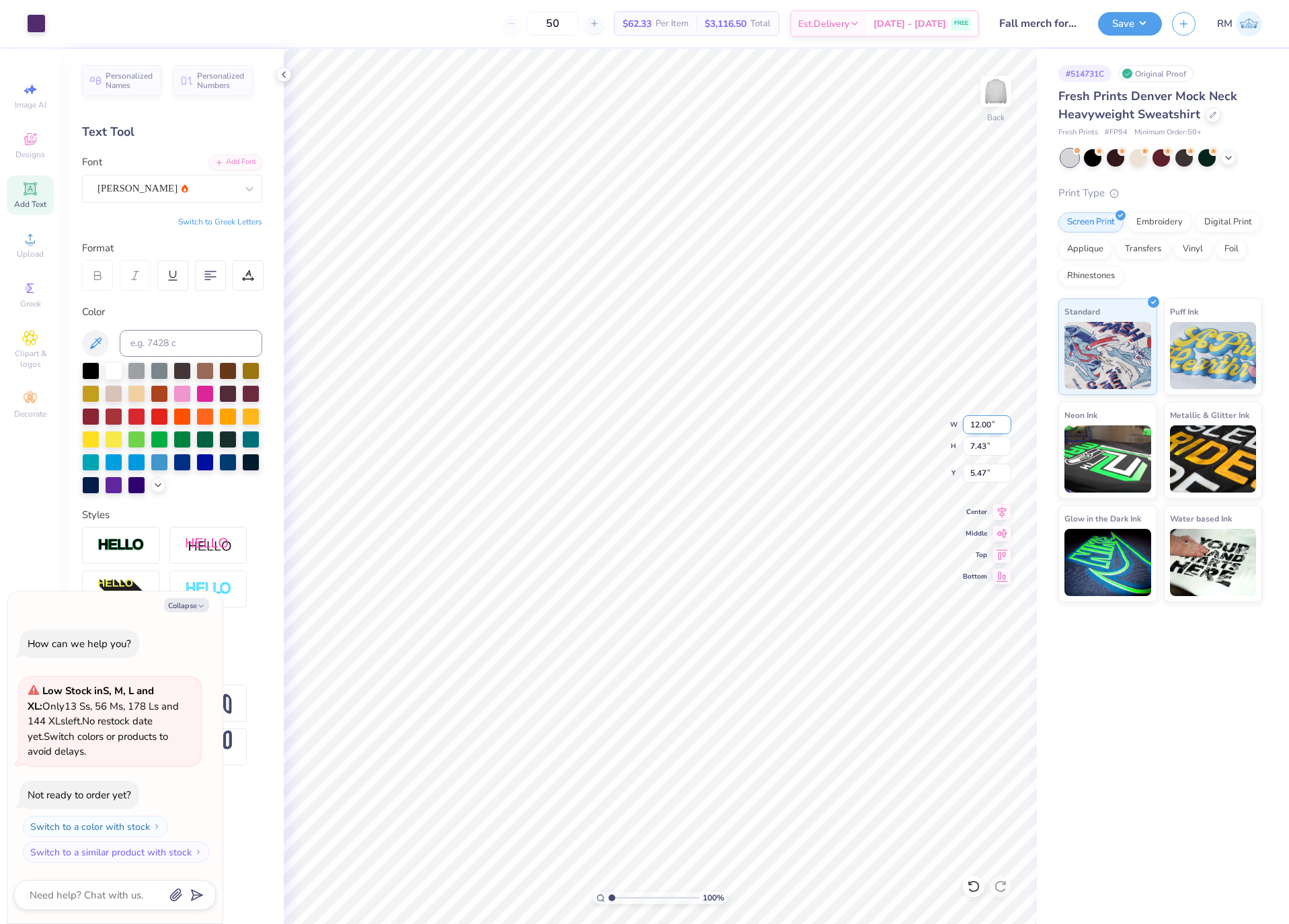
click at [977, 428] on input "12.00" at bounding box center [988, 425] width 49 height 19
type input "8"
click at [981, 476] on input "5.47" at bounding box center [988, 473] width 49 height 19
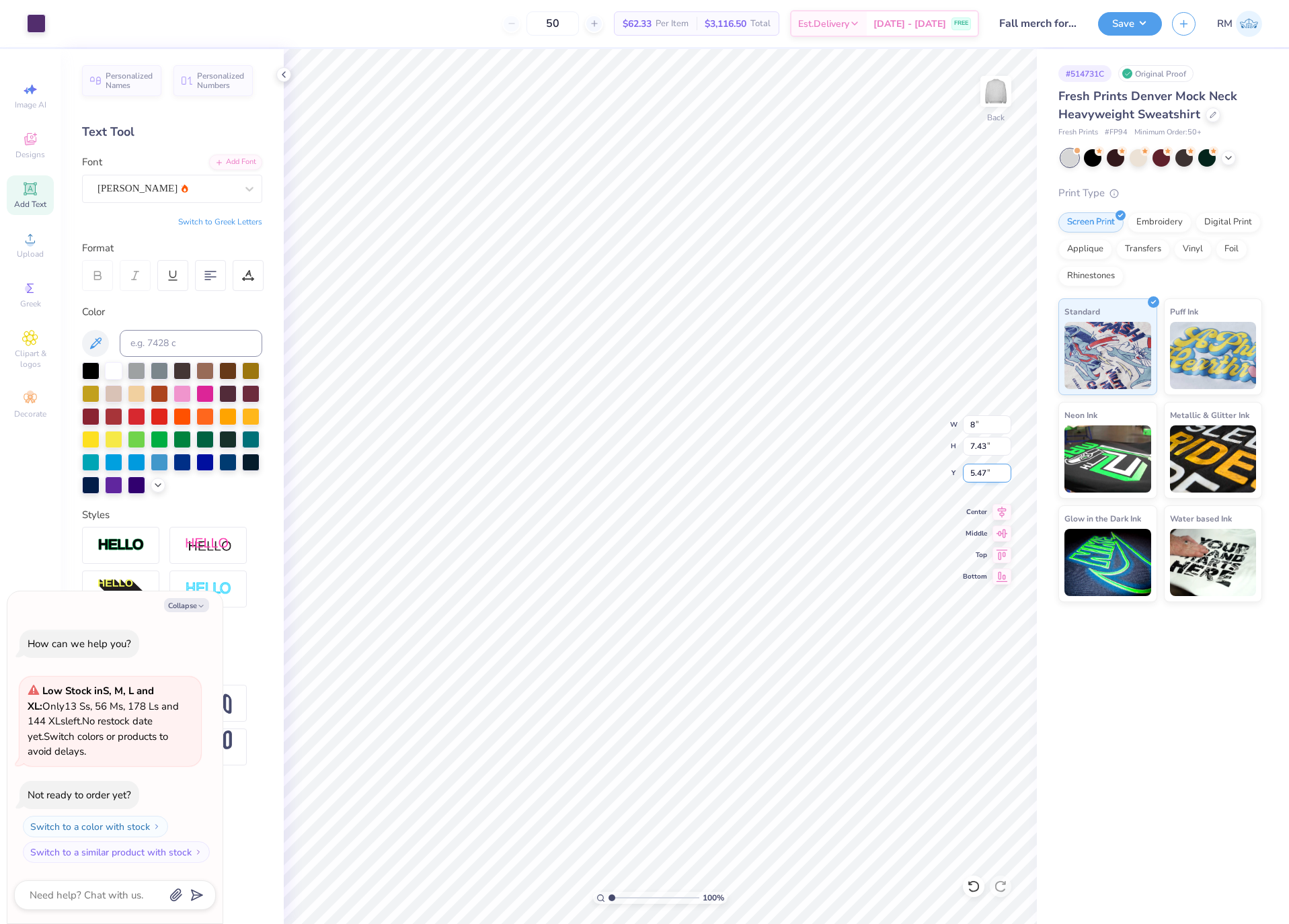
type textarea "x"
type input "8.00"
type input "4.96"
click at [981, 476] on input "6.71" at bounding box center [988, 473] width 49 height 19
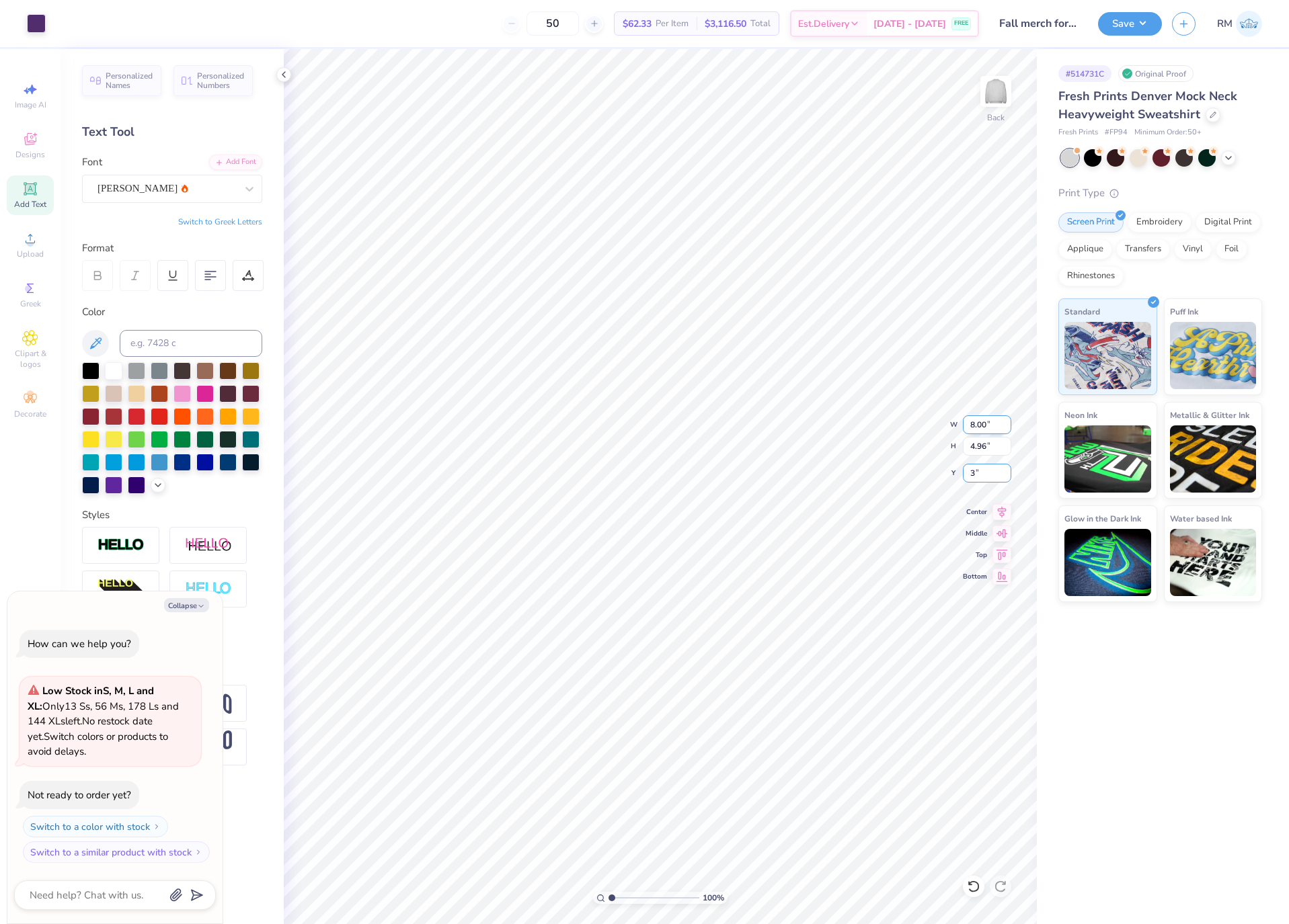
type input "3"
click at [981, 424] on input "8.00" at bounding box center [988, 425] width 49 height 19
type textarea "x"
type input "3.00"
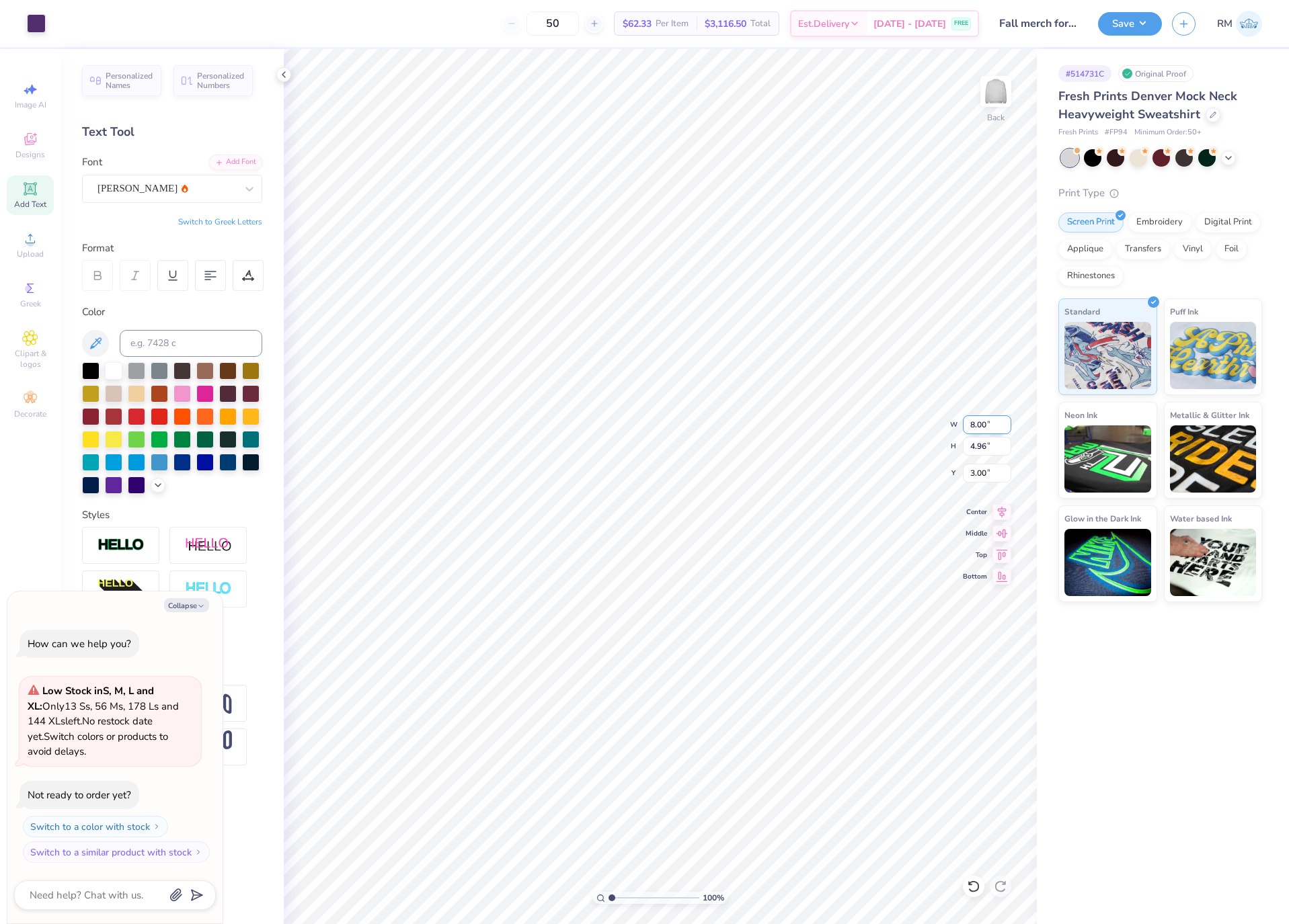
click at [981, 424] on input "8.00" at bounding box center [988, 425] width 49 height 19
type input "9"
click at [985, 478] on input "3.00" at bounding box center [988, 473] width 49 height 19
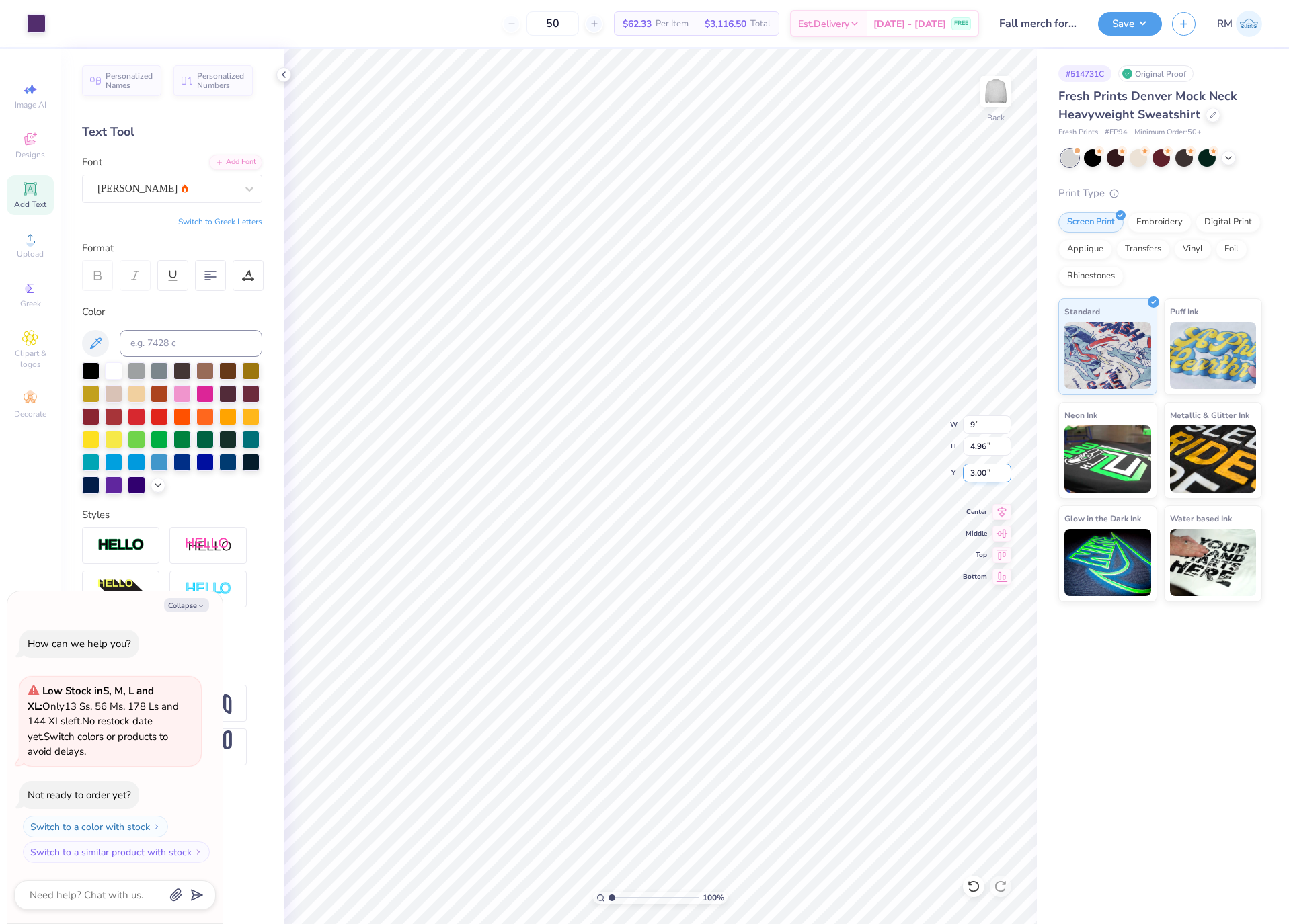
type textarea "x"
type input "9.00"
type input "5.57"
click at [981, 478] on input "2.69" at bounding box center [988, 473] width 49 height 19
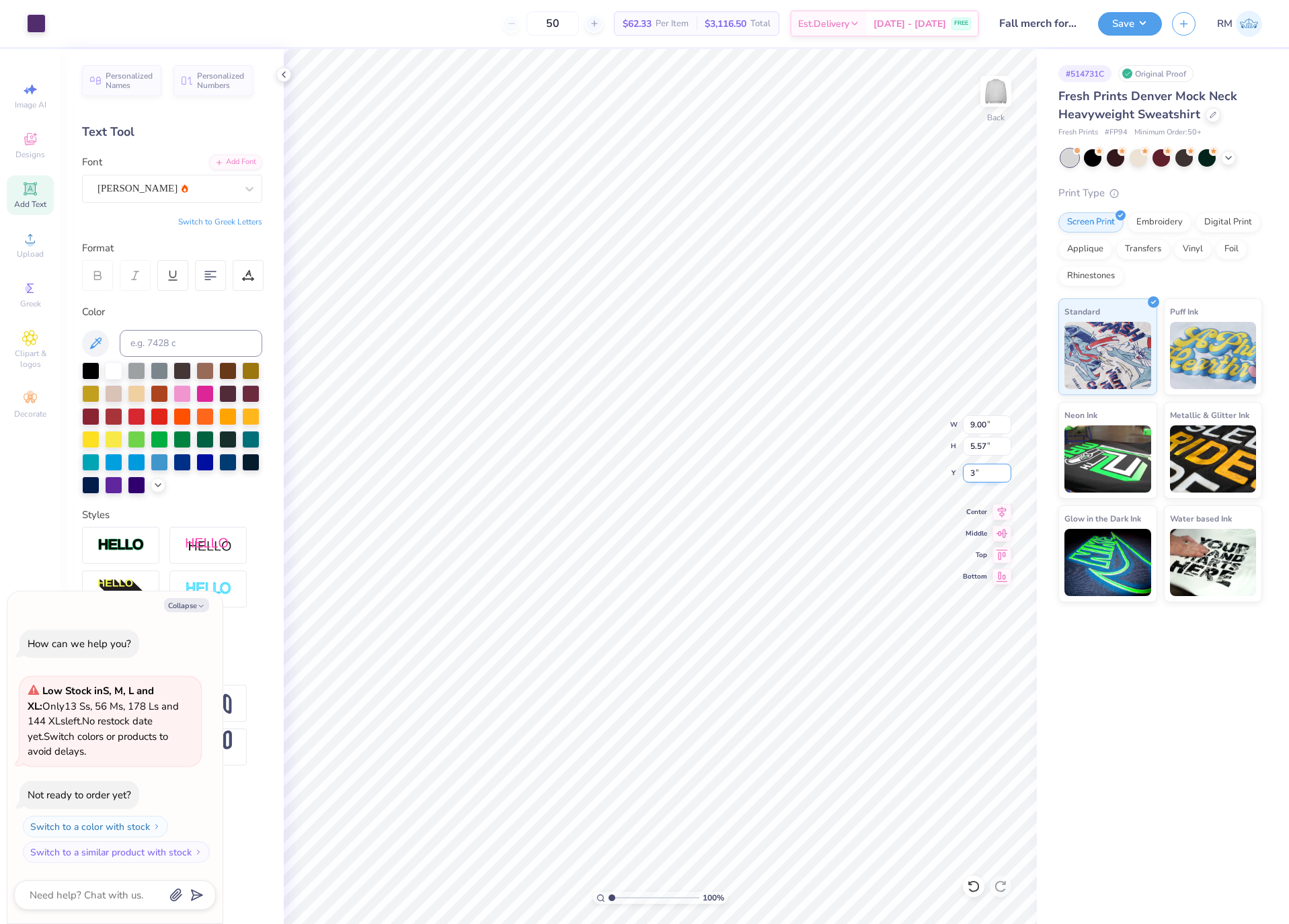
type input "3"
type textarea "x"
type input "3.00"
click at [1120, 30] on button "Save" at bounding box center [1130, 22] width 64 height 24
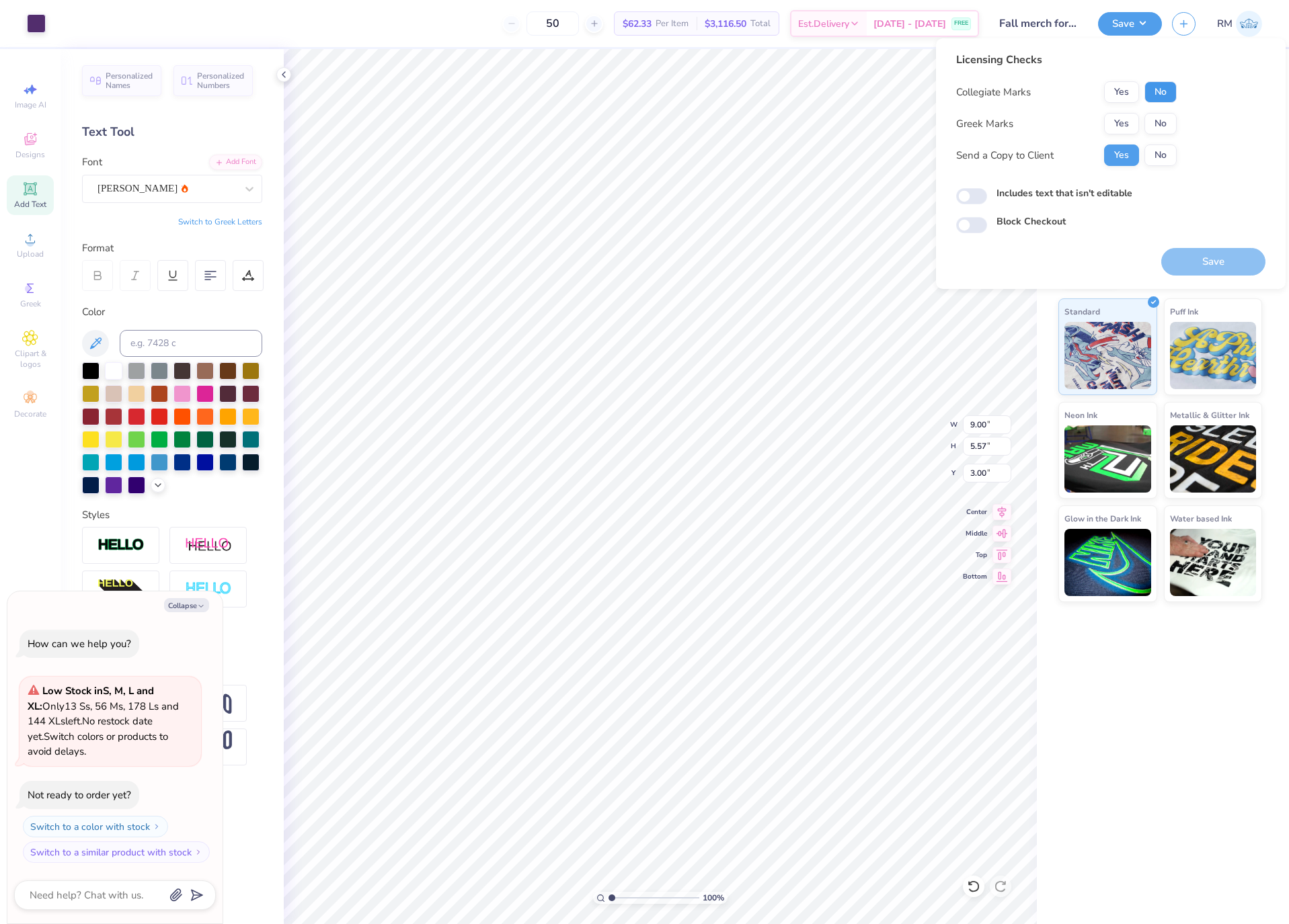
click at [1173, 96] on button "No" at bounding box center [1161, 92] width 33 height 22
click at [1122, 113] on button "Yes" at bounding box center [1122, 124] width 35 height 22
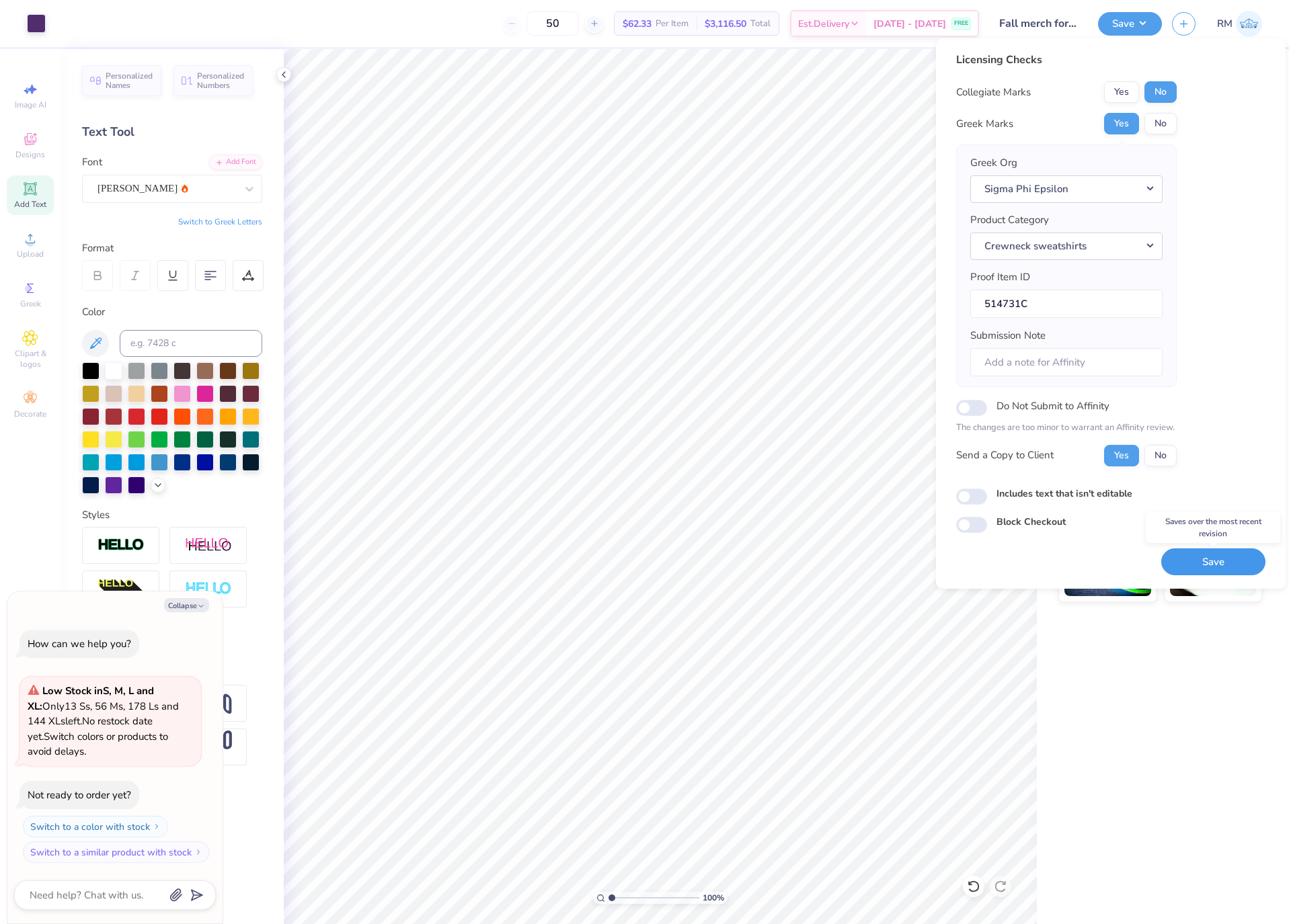
click at [1242, 565] on button "Save" at bounding box center [1213, 562] width 104 height 27
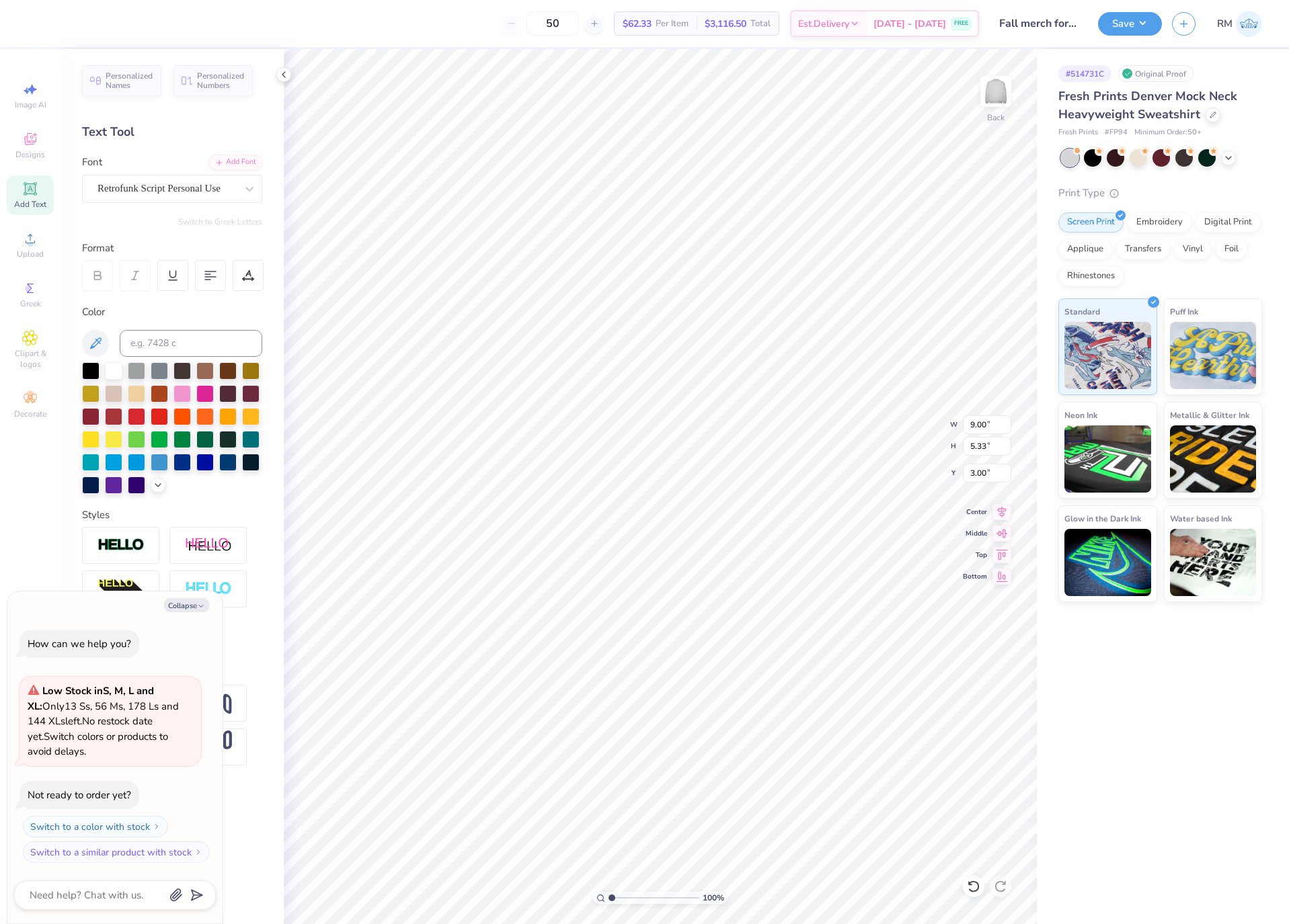
type textarea "x"
type input "9.43"
type input "4.36"
type input "3.43"
type textarea "x"
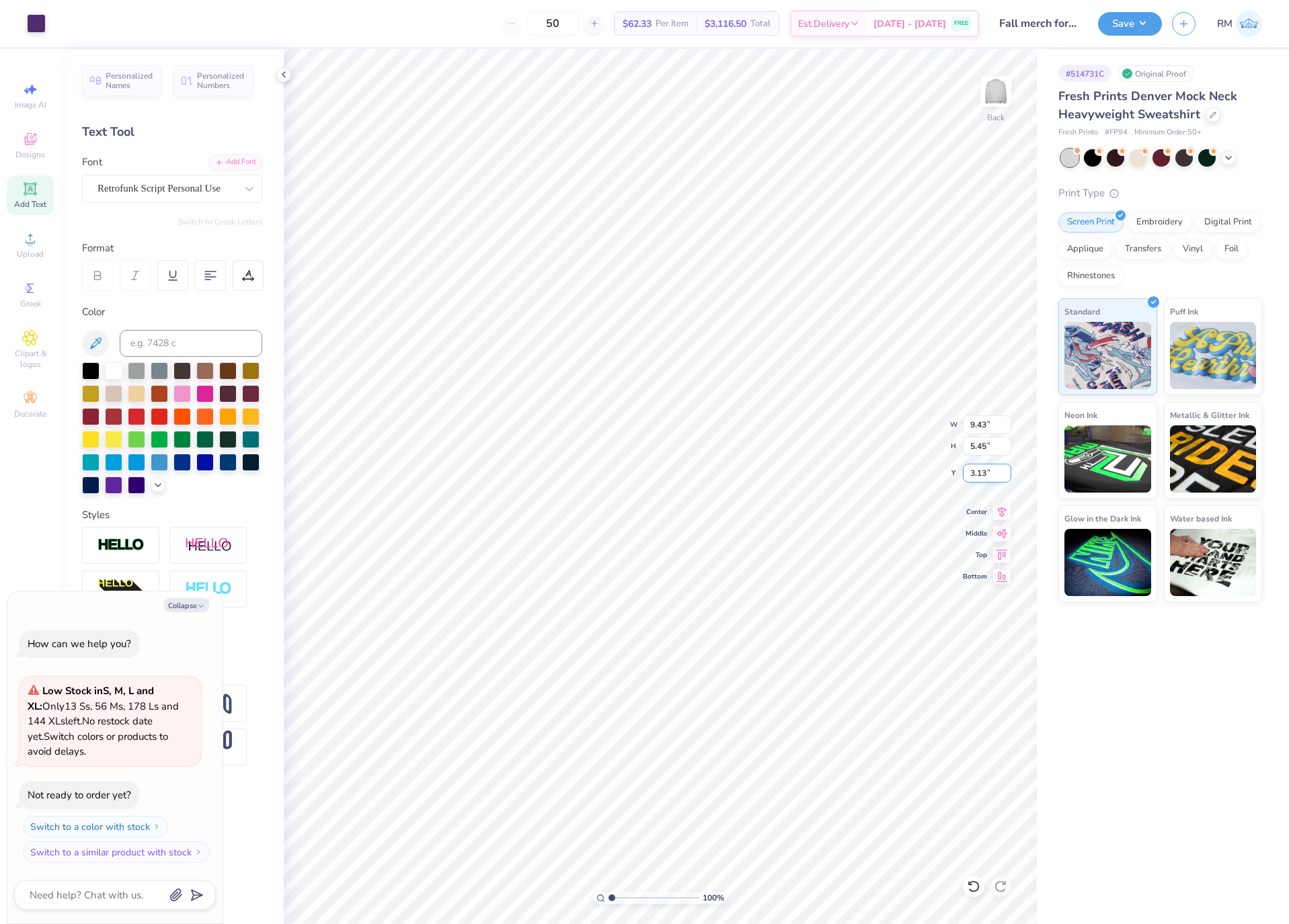
click at [979, 475] on input "3.13" at bounding box center [988, 473] width 49 height 19
type input "3"
type textarea "x"
type input "3.00"
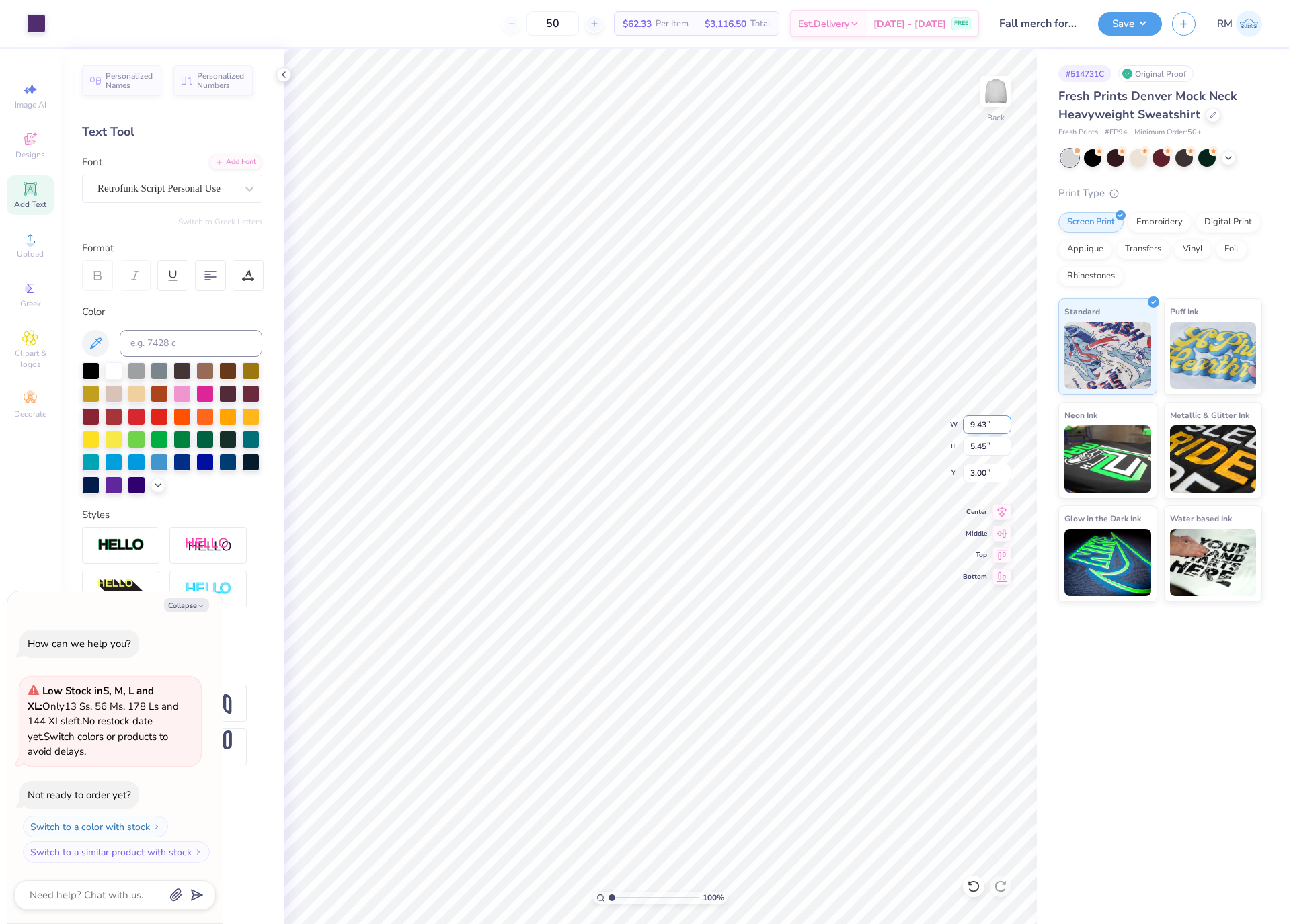
click at [981, 424] on input "9.43" at bounding box center [988, 425] width 49 height 19
type input "9"
click at [988, 474] on input "3.00" at bounding box center [988, 473] width 49 height 19
type textarea "x"
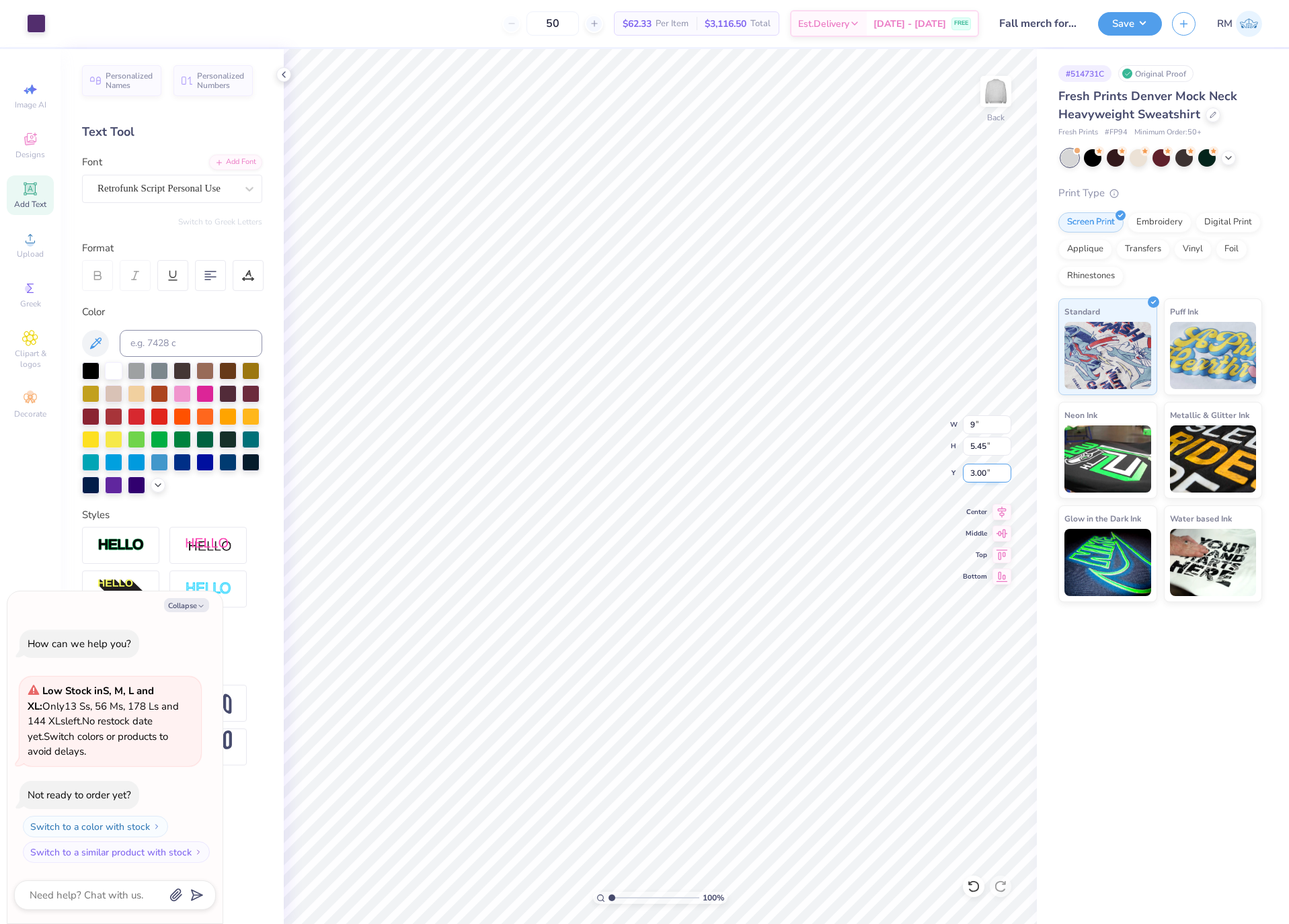
type input "9.00"
type input "5.20"
click at [988, 475] on input "3.12" at bounding box center [988, 473] width 49 height 19
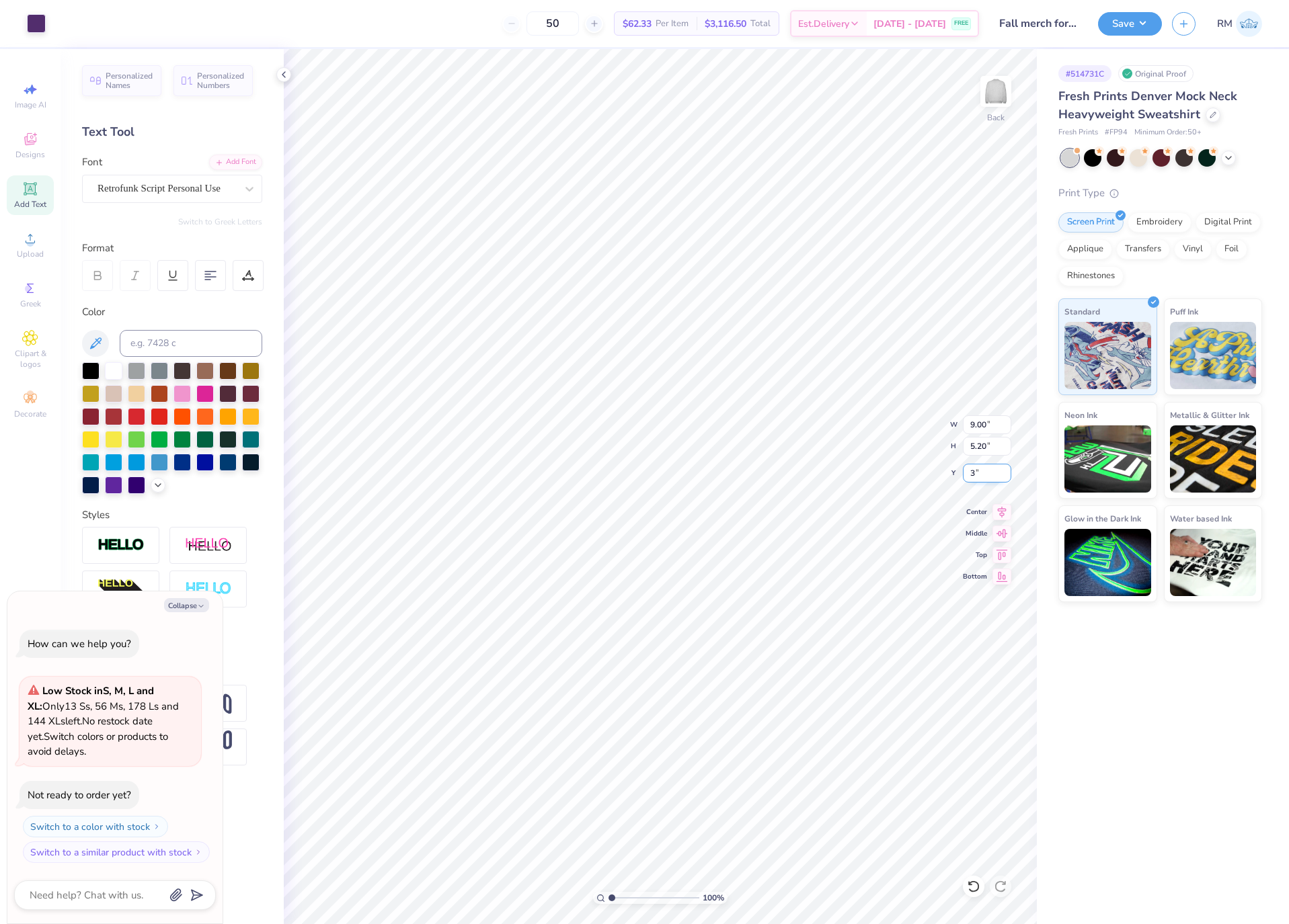
type input "3"
type textarea "x"
click at [989, 476] on input "3.00" at bounding box center [988, 473] width 49 height 19
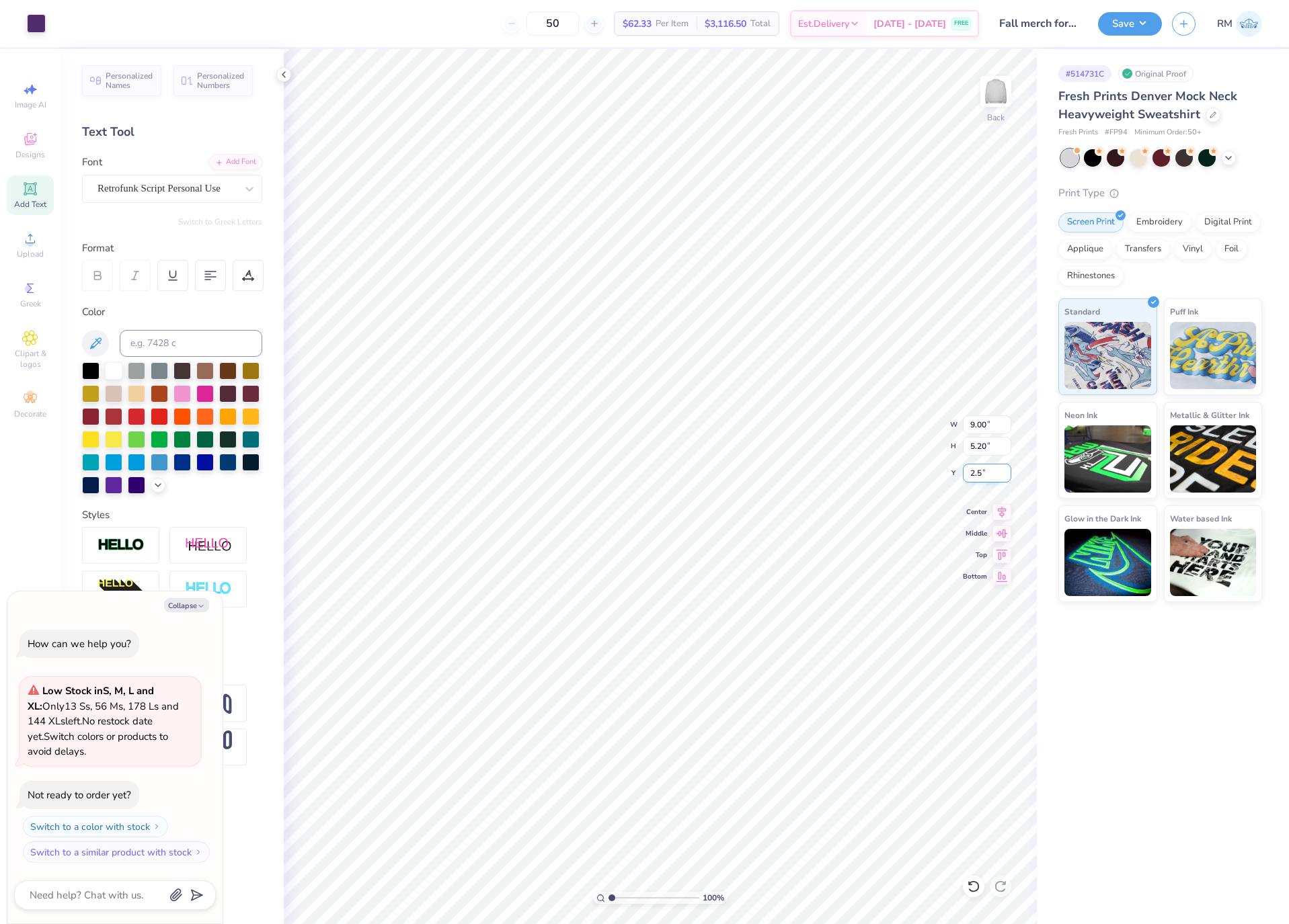
type input "2.5"
type textarea "x"
type input "2.50"
click at [1136, 27] on button "Save" at bounding box center [1130, 22] width 64 height 24
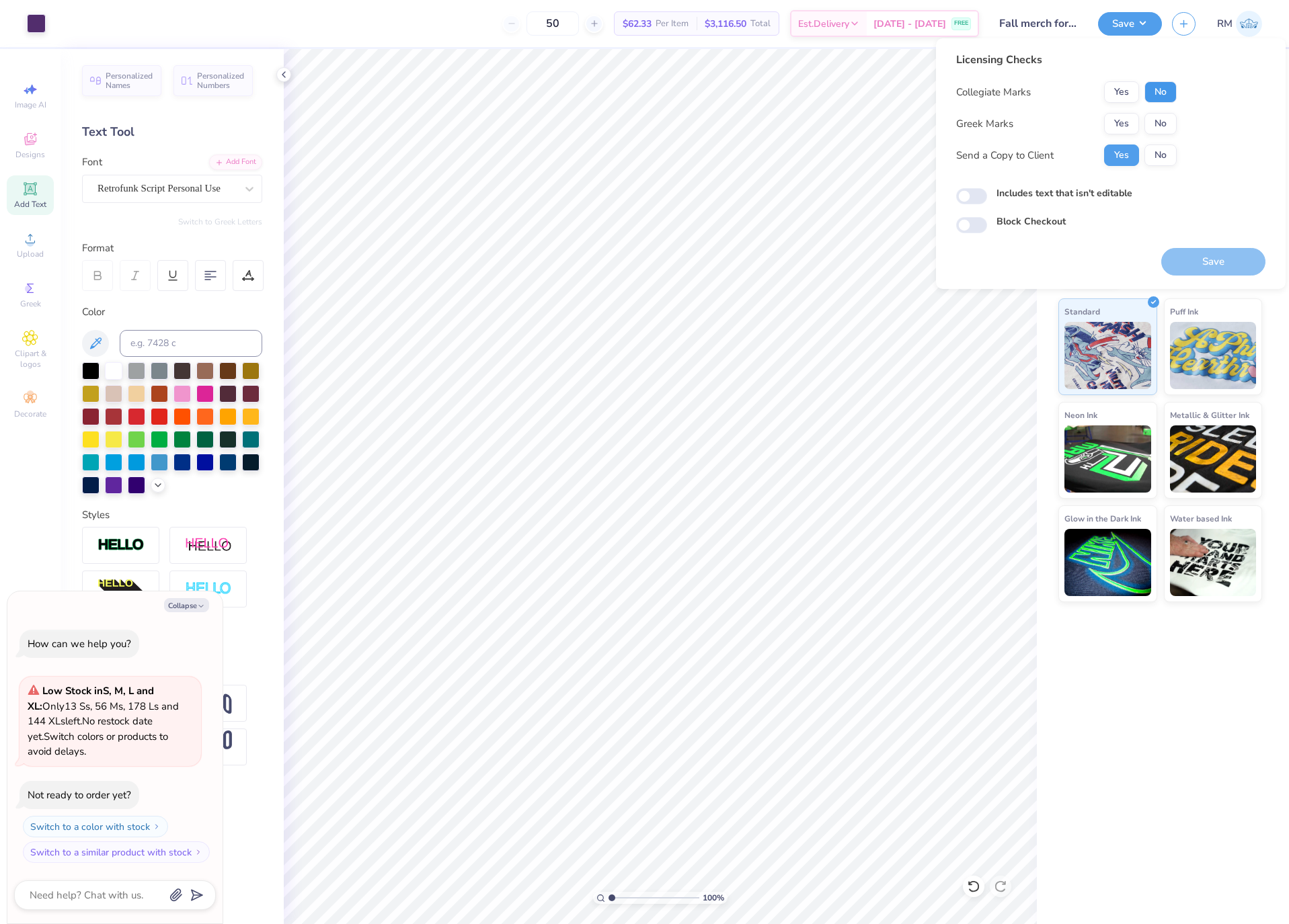
click at [1165, 93] on button "No" at bounding box center [1161, 92] width 33 height 22
click at [1123, 118] on button "Yes" at bounding box center [1122, 124] width 35 height 22
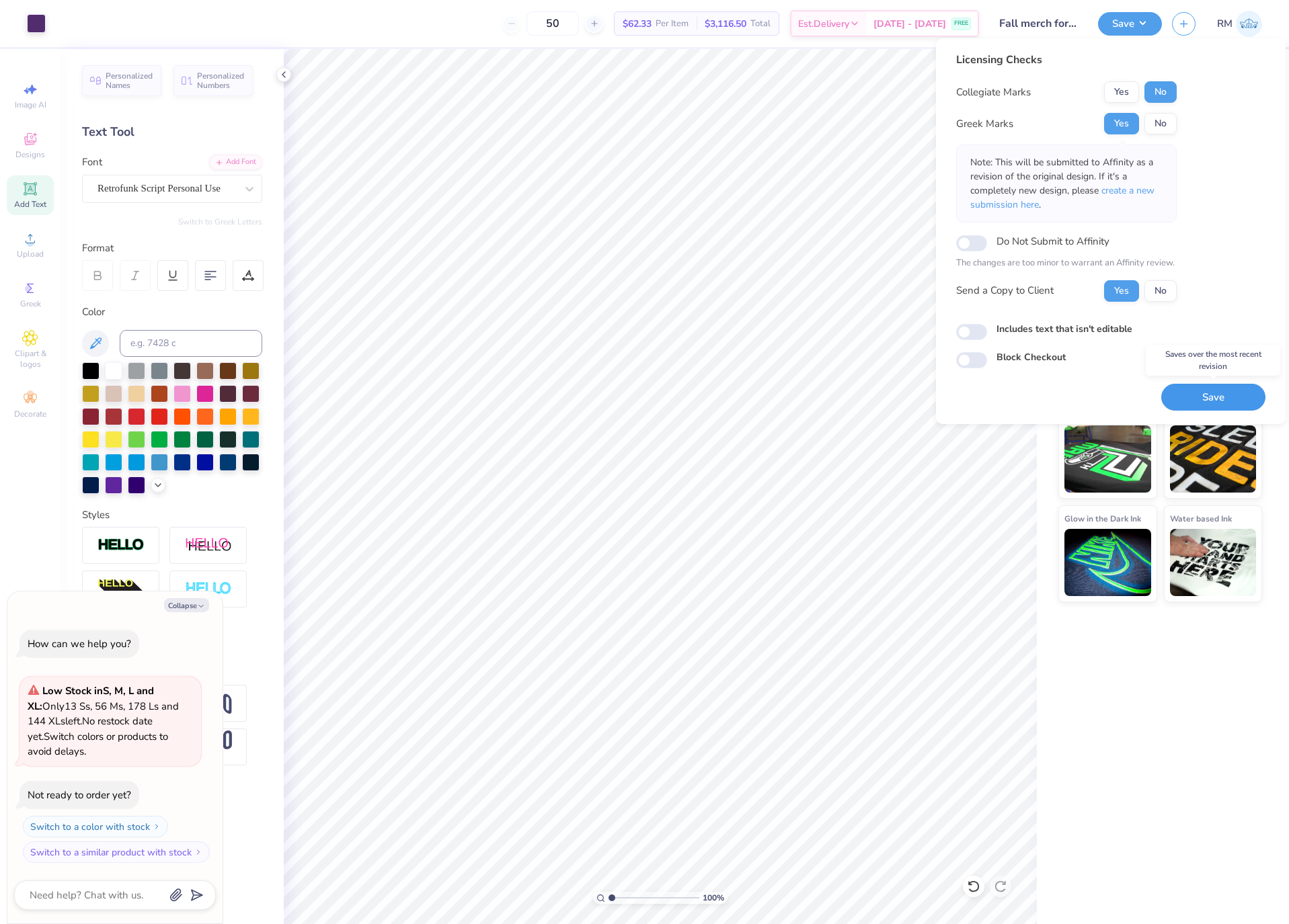
click at [1209, 398] on button "Save" at bounding box center [1213, 398] width 104 height 27
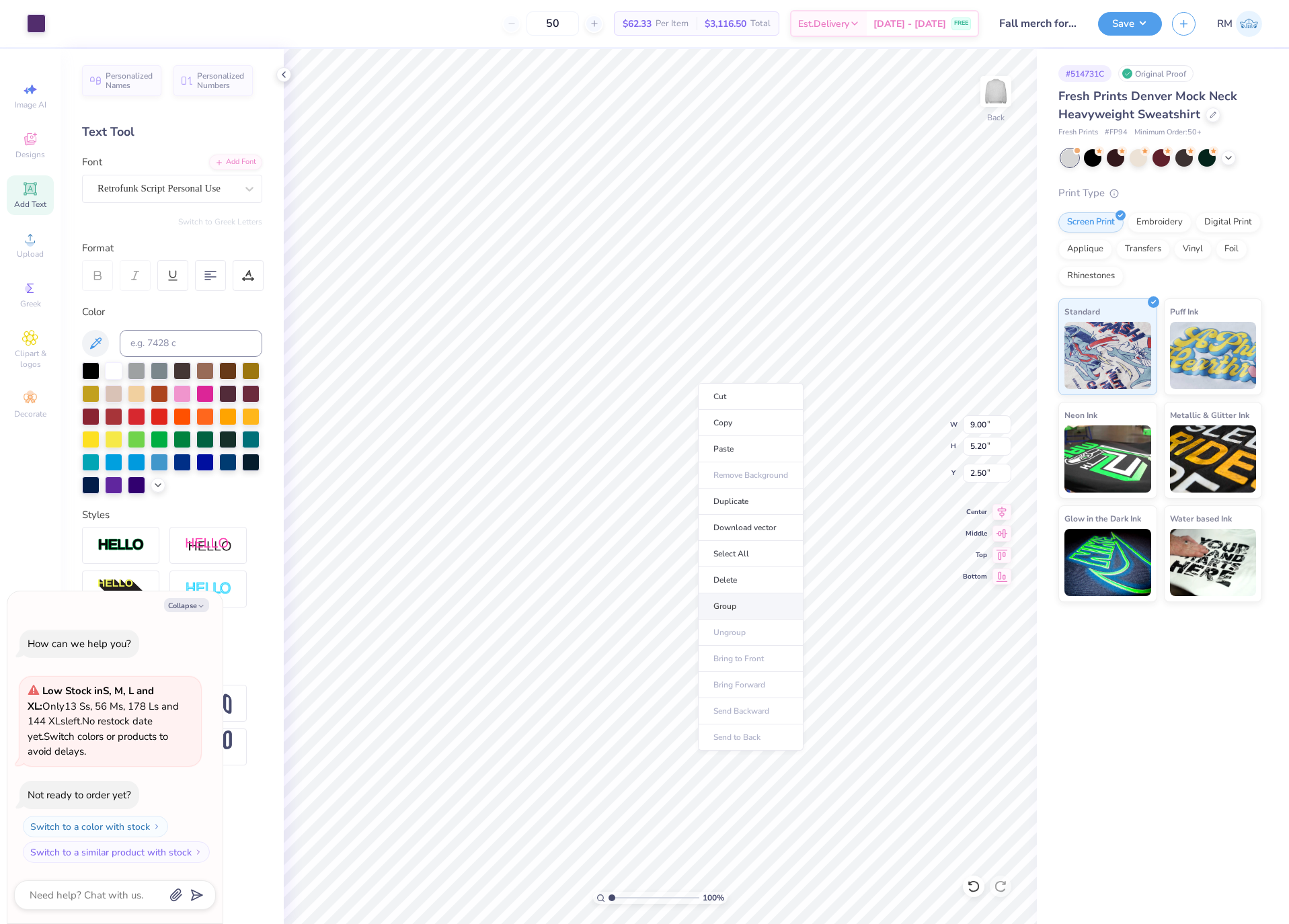
click at [767, 604] on li "Group" at bounding box center [751, 607] width 106 height 26
click at [1000, 515] on icon at bounding box center [1001, 510] width 19 height 16
type textarea "x"
